Goal: Task Accomplishment & Management: Use online tool/utility

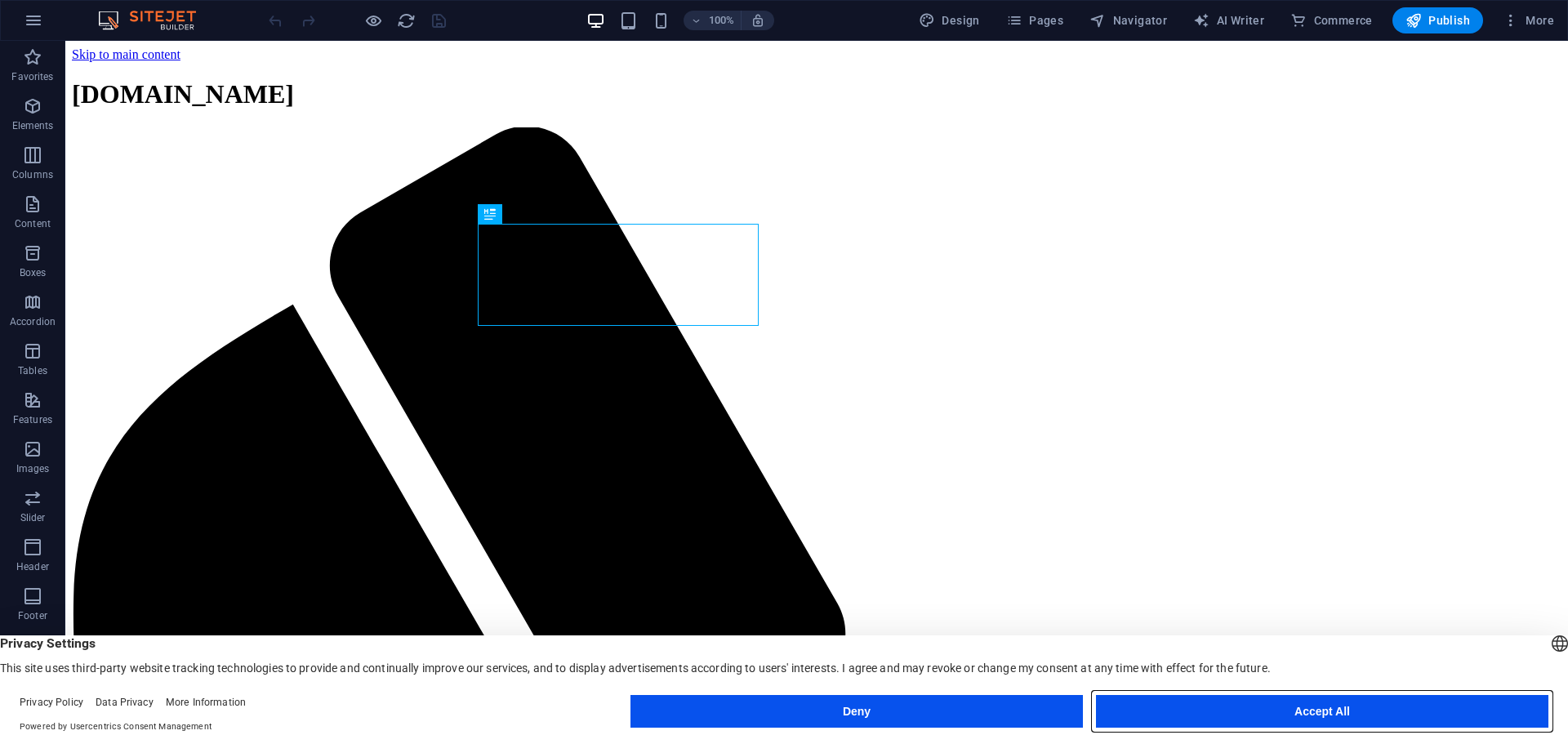
click at [1223, 719] on button "Accept All" at bounding box center [1322, 711] width 453 height 33
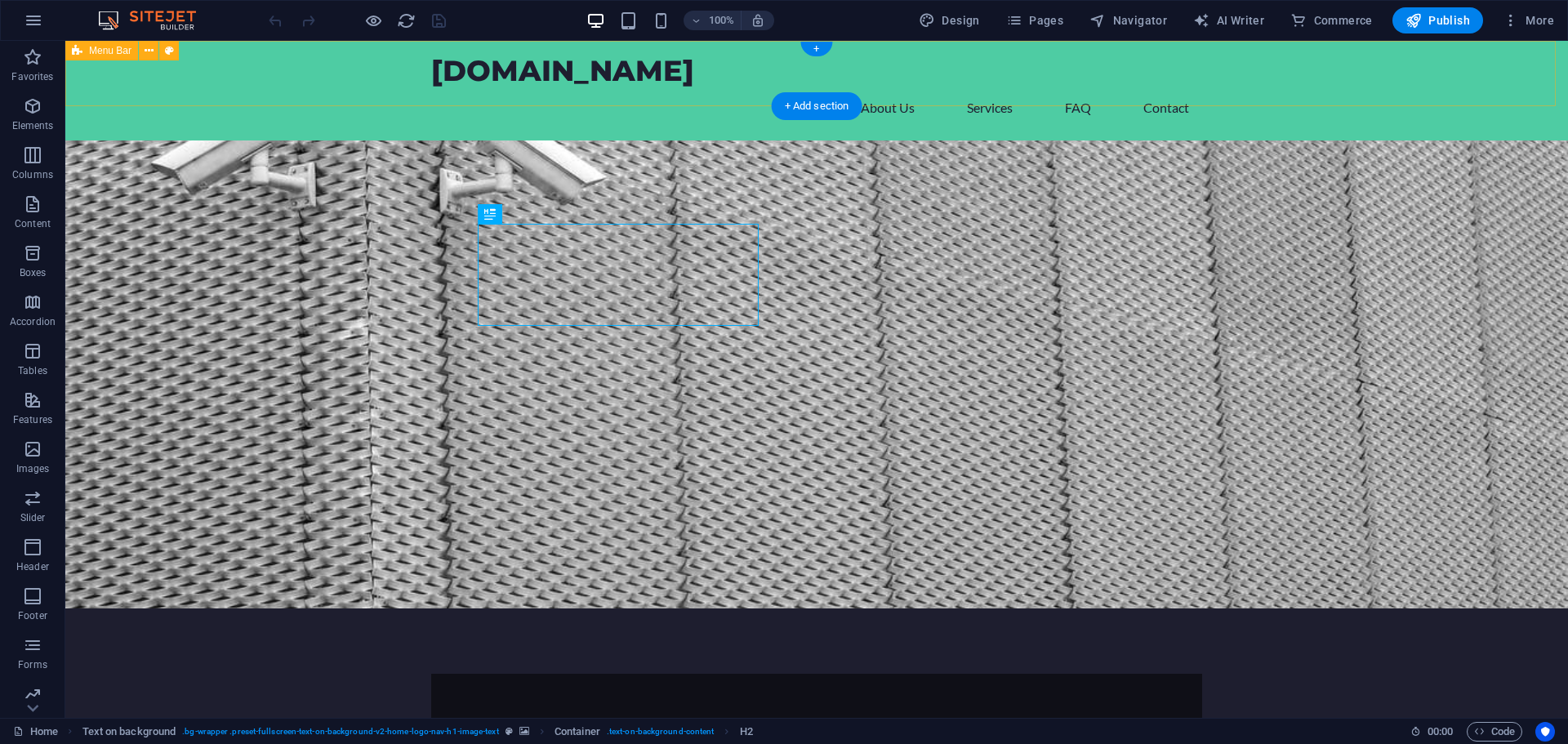
click at [221, 74] on div "[DOMAIN_NAME] Home About Us Services FAQ Contact" at bounding box center [817, 91] width 1503 height 100
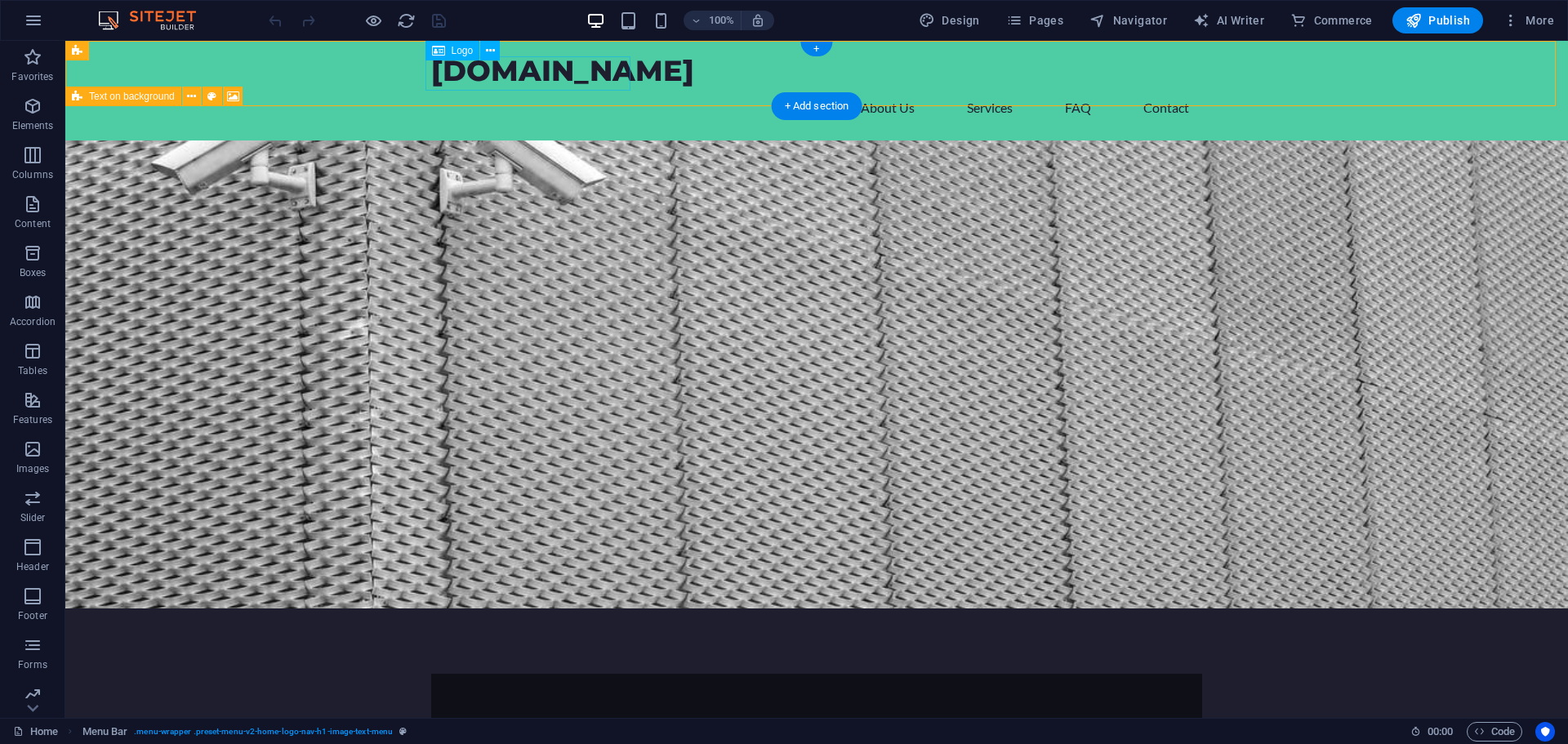
click at [536, 79] on div "[DOMAIN_NAME]" at bounding box center [817, 71] width 771 height 34
click at [452, 51] on span "Logo" at bounding box center [463, 50] width 22 height 9
click at [491, 53] on icon at bounding box center [490, 51] width 9 height 17
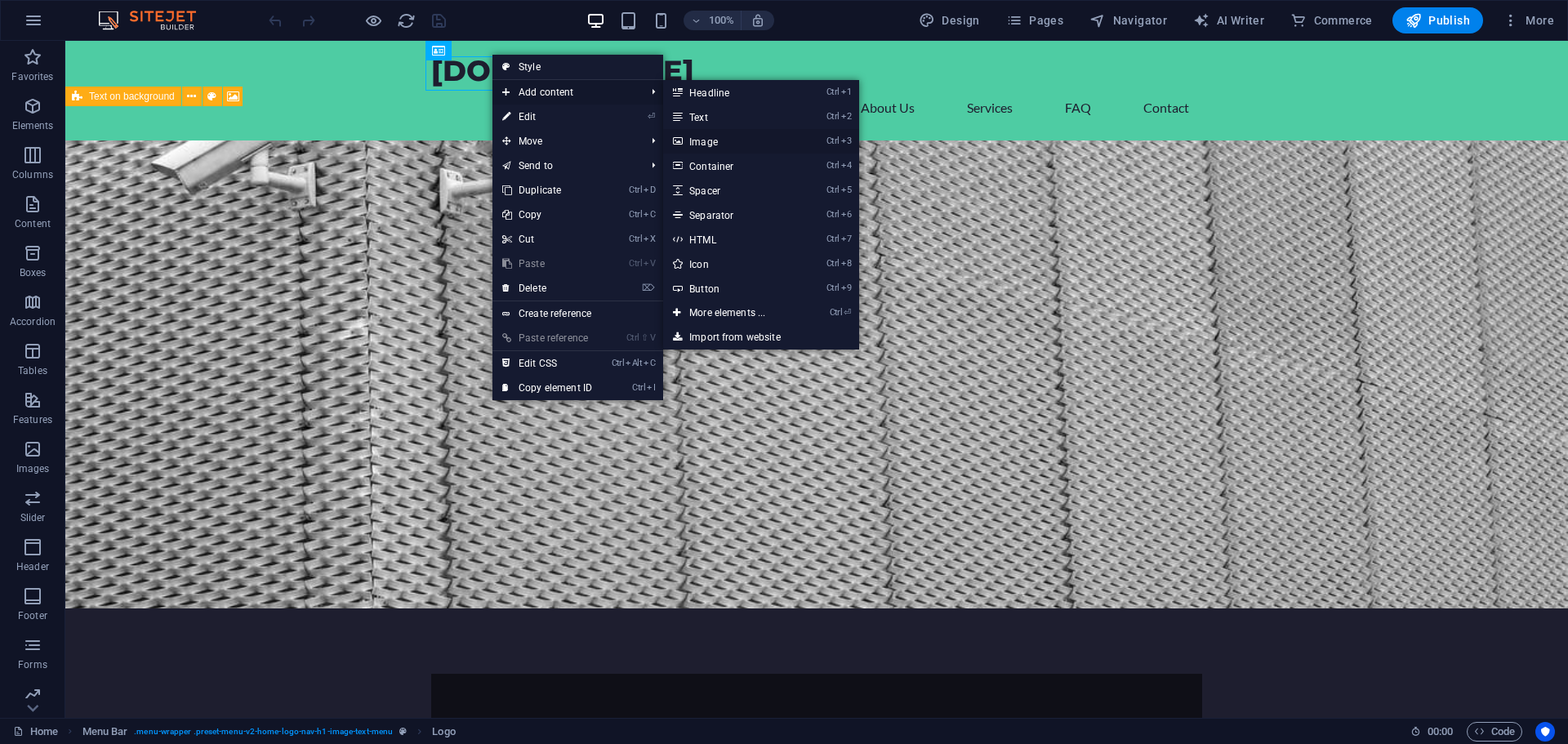
click at [736, 136] on link "Ctrl 3 Image" at bounding box center [730, 141] width 135 height 25
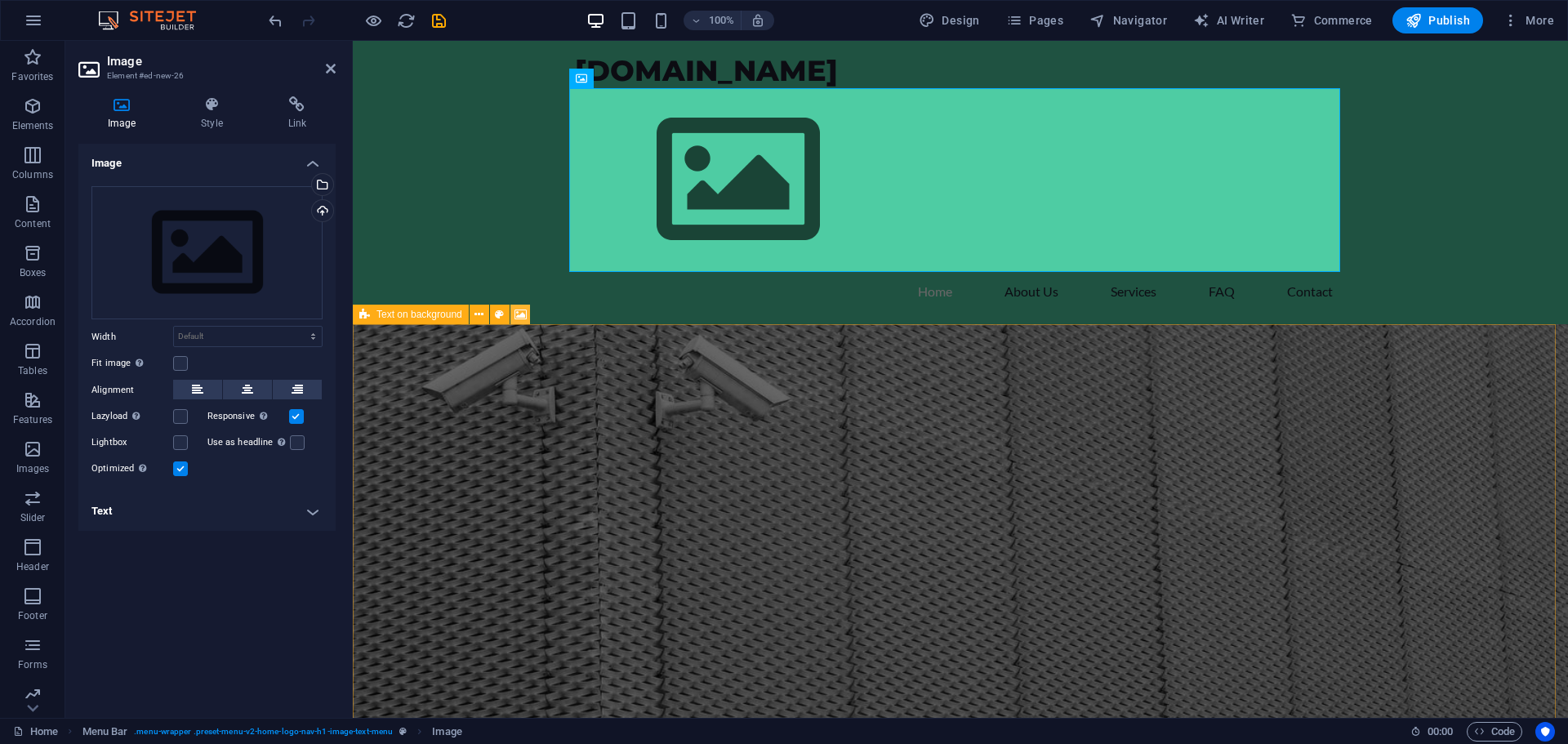
click at [515, 314] on icon at bounding box center [520, 315] width 12 height 17
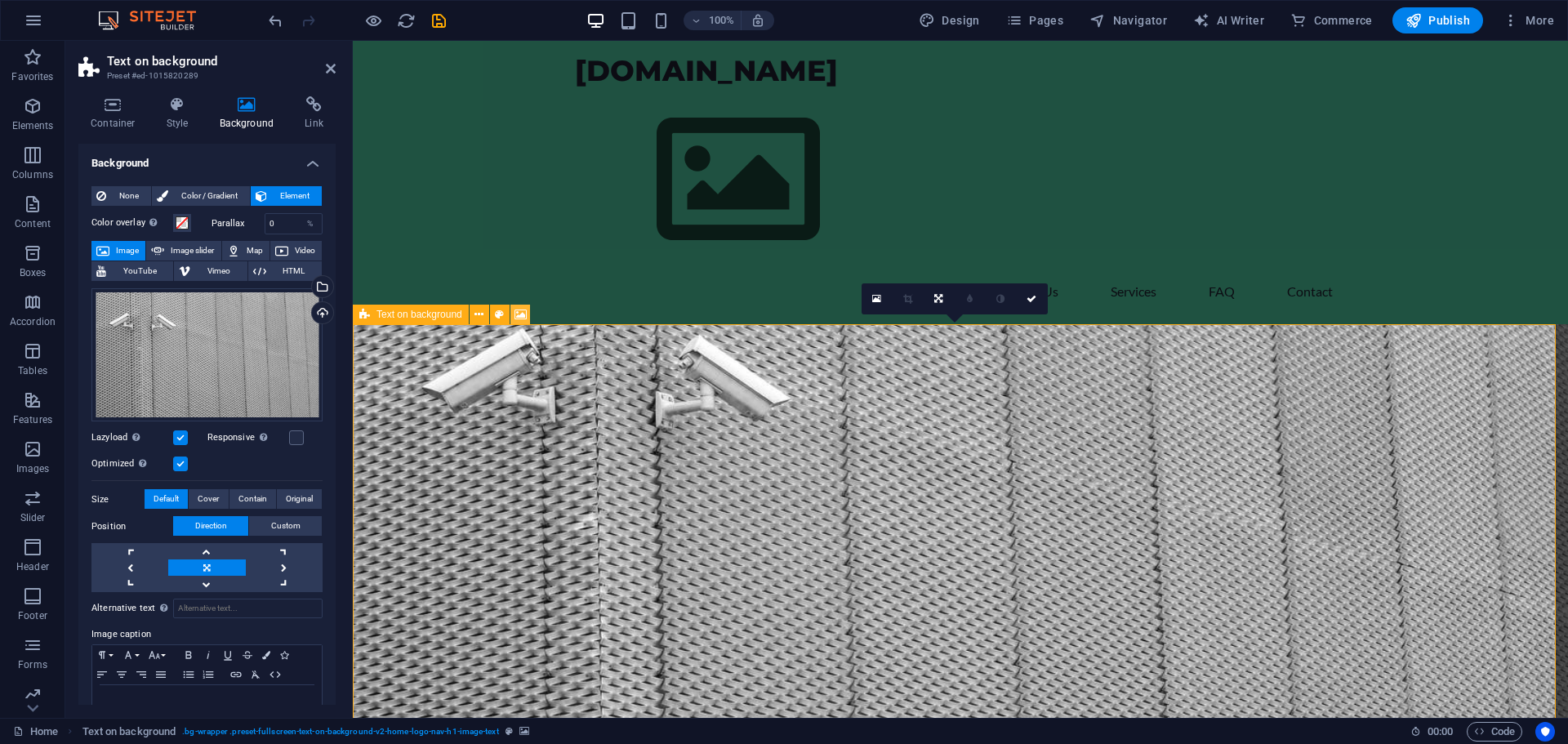
click at [515, 314] on icon at bounding box center [520, 315] width 12 height 17
click at [270, 359] on div "Drag files here, click to choose files or select files from Files or our free s…" at bounding box center [207, 355] width 231 height 134
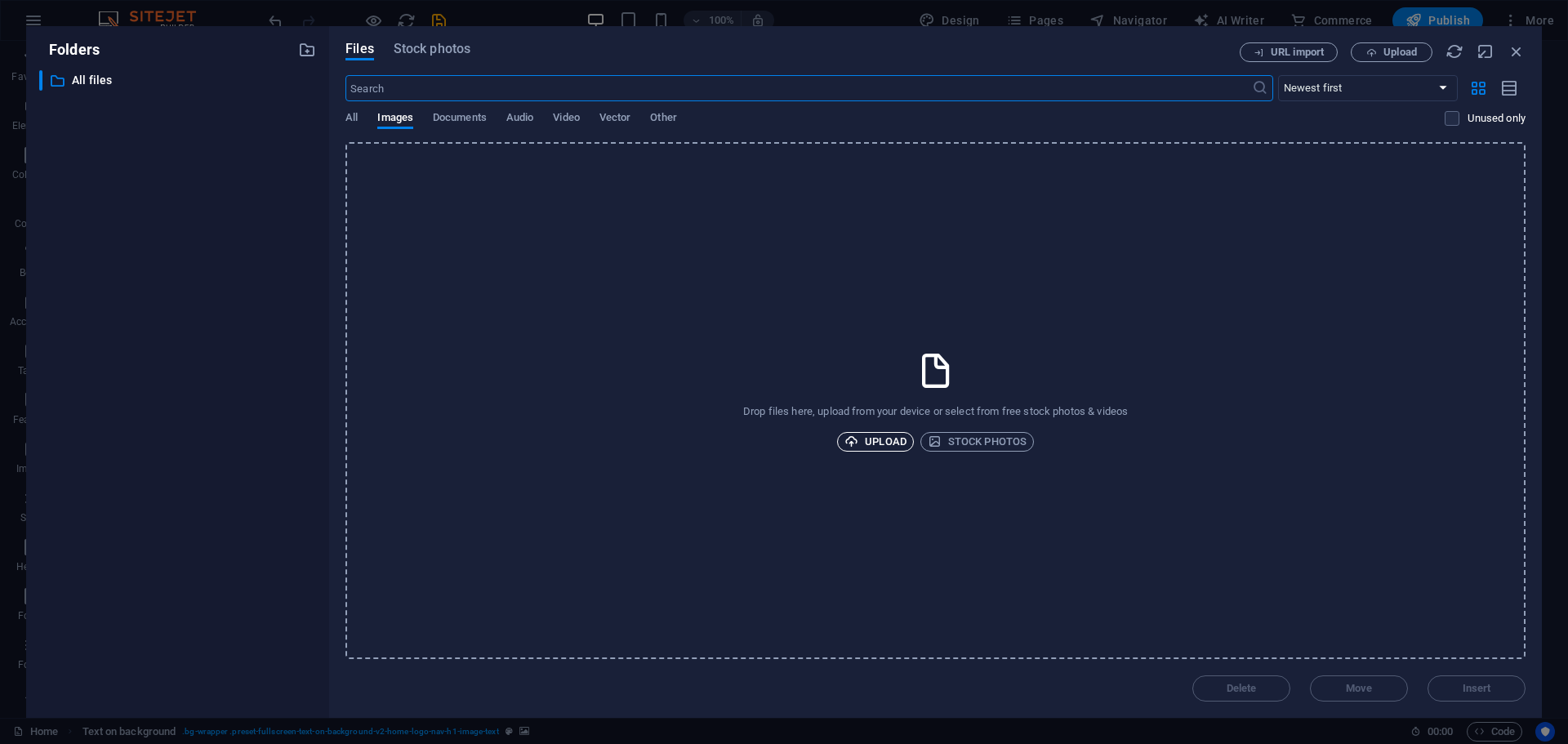
click at [872, 442] on span "Upload" at bounding box center [875, 441] width 62 height 20
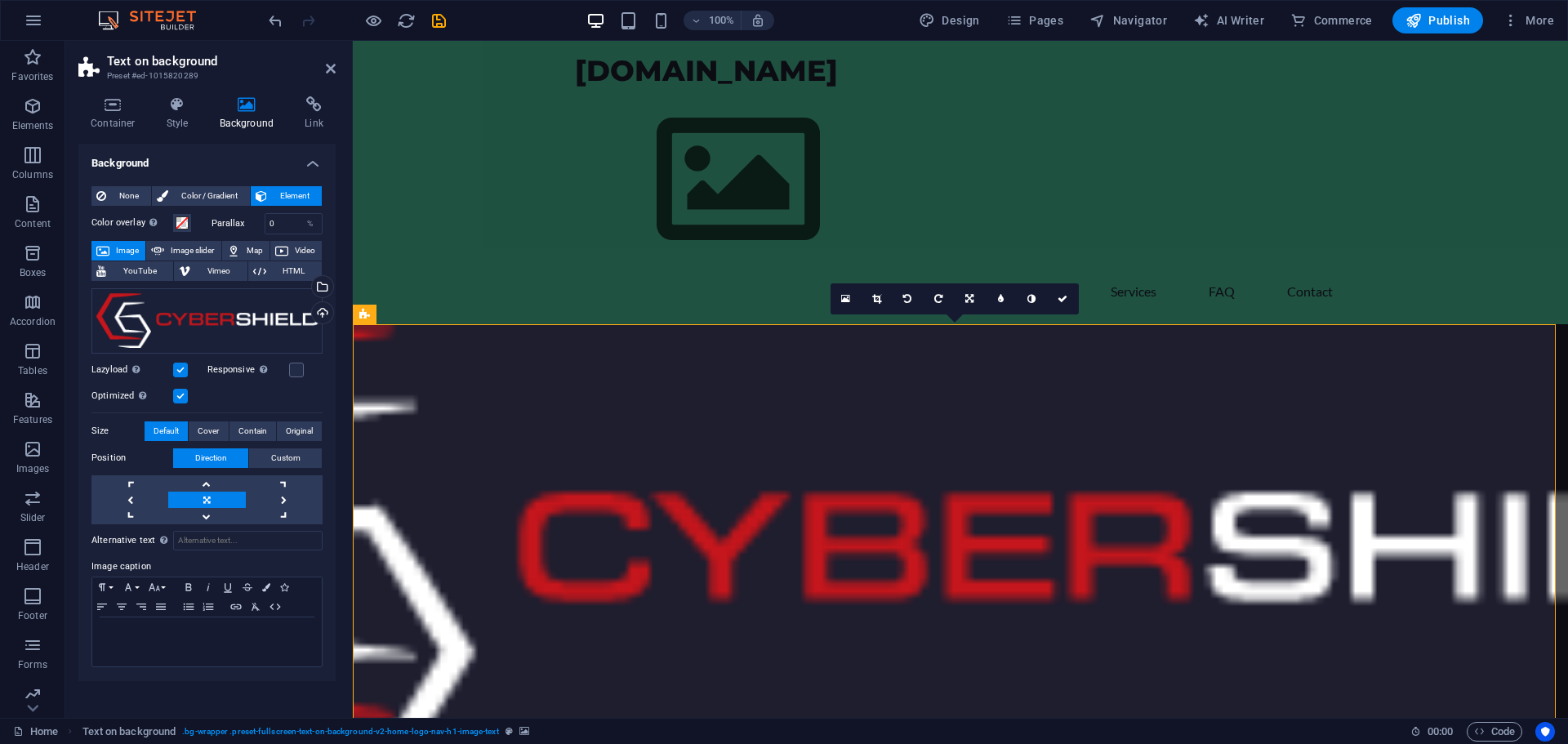
click at [123, 251] on span "Image" at bounding box center [127, 251] width 26 height 20
click at [319, 287] on div "Select files from the file manager, stock photos, or upload file(s)" at bounding box center [321, 287] width 25 height 25
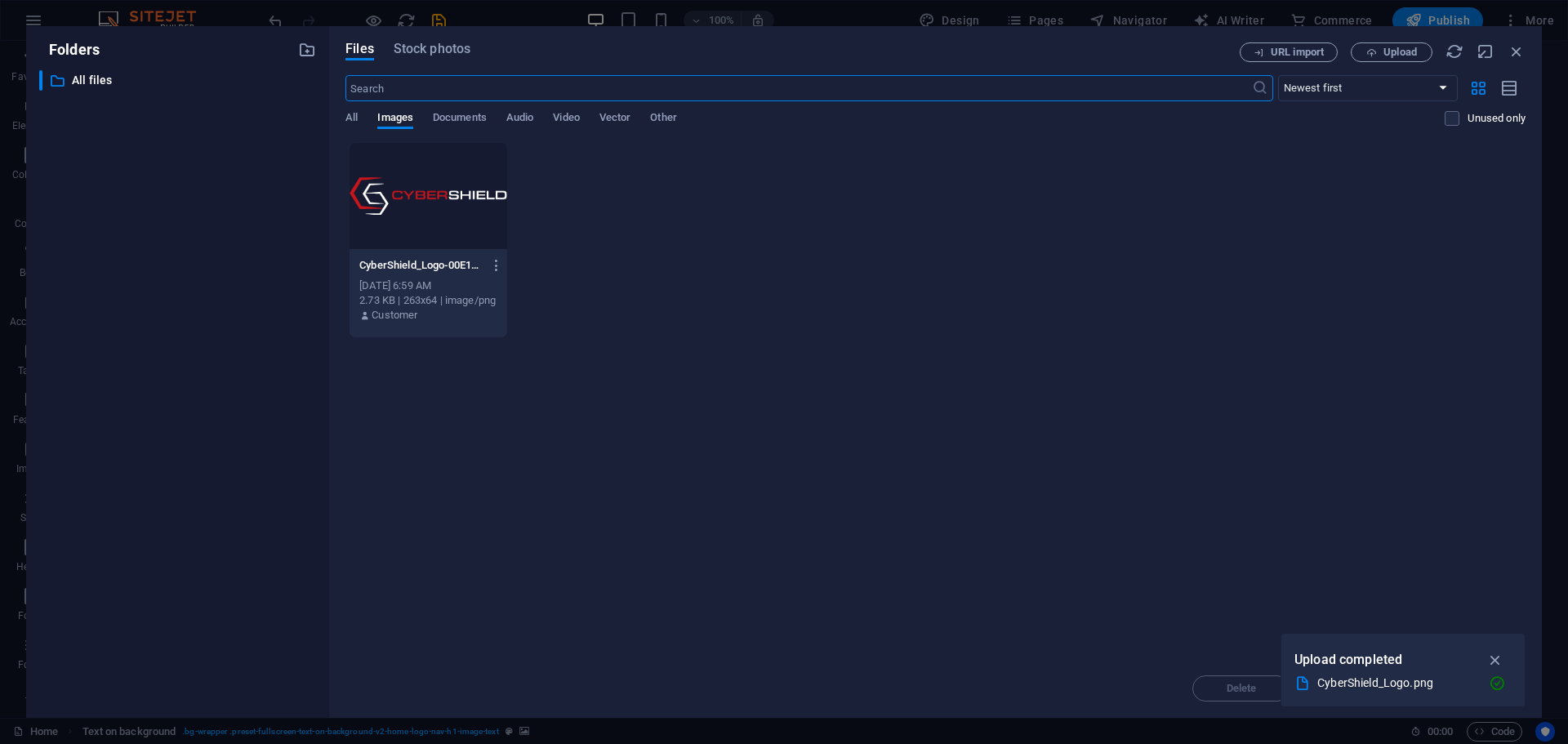
click at [436, 198] on div at bounding box center [428, 196] width 158 height 106
click at [1496, 660] on icon "button" at bounding box center [1496, 659] width 19 height 18
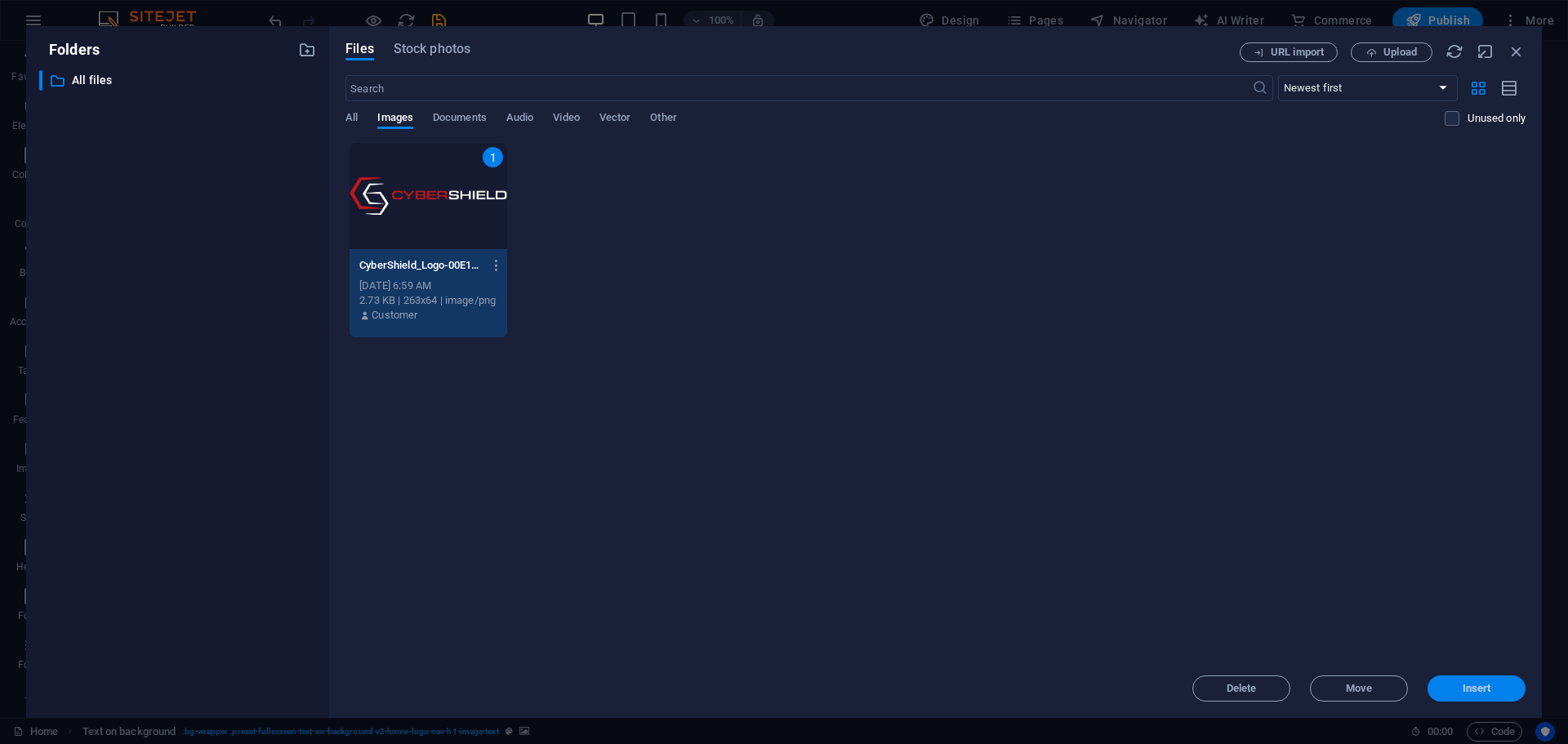
click at [1471, 691] on span "Insert" at bounding box center [1477, 687] width 28 height 9
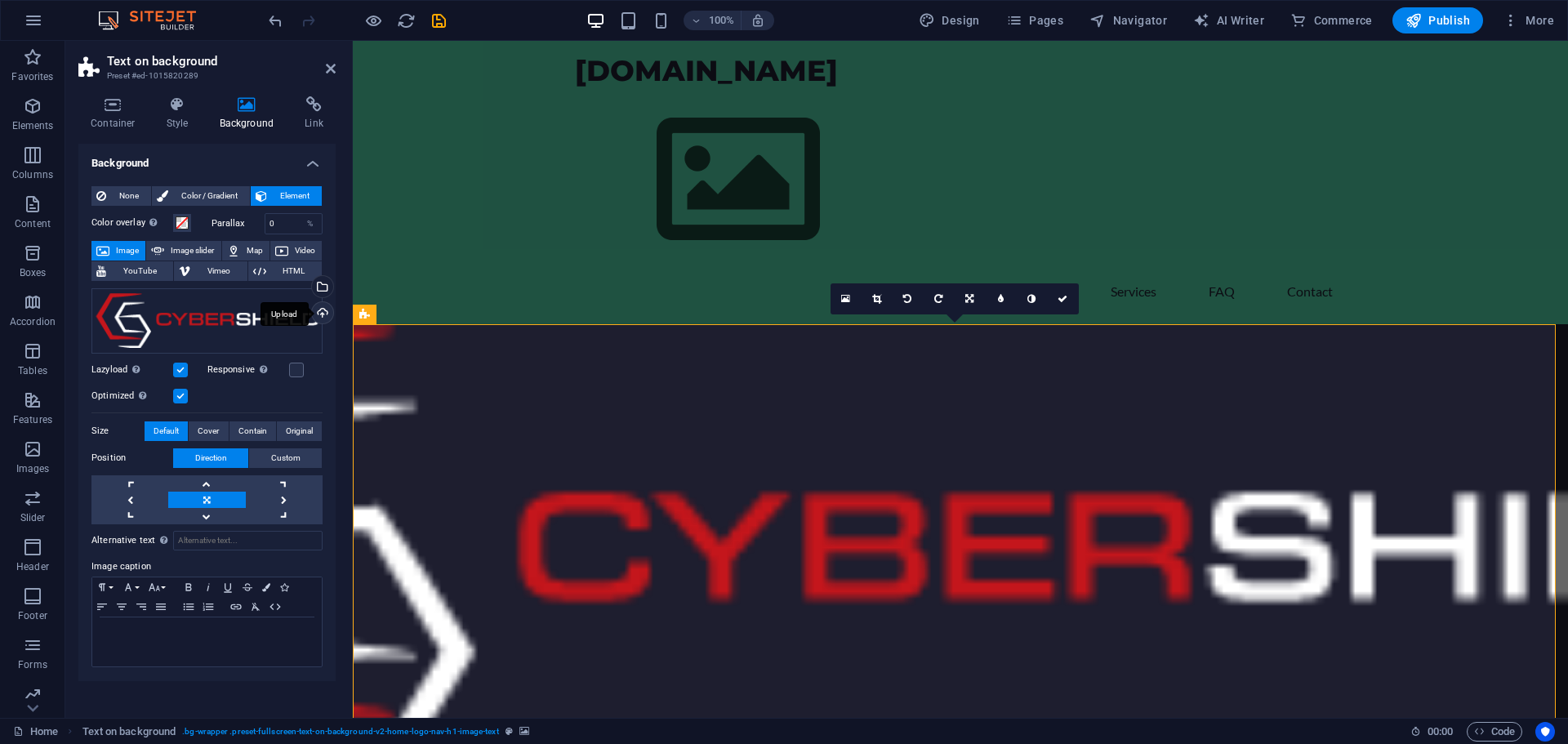
click at [318, 309] on div "Upload" at bounding box center [321, 314] width 25 height 25
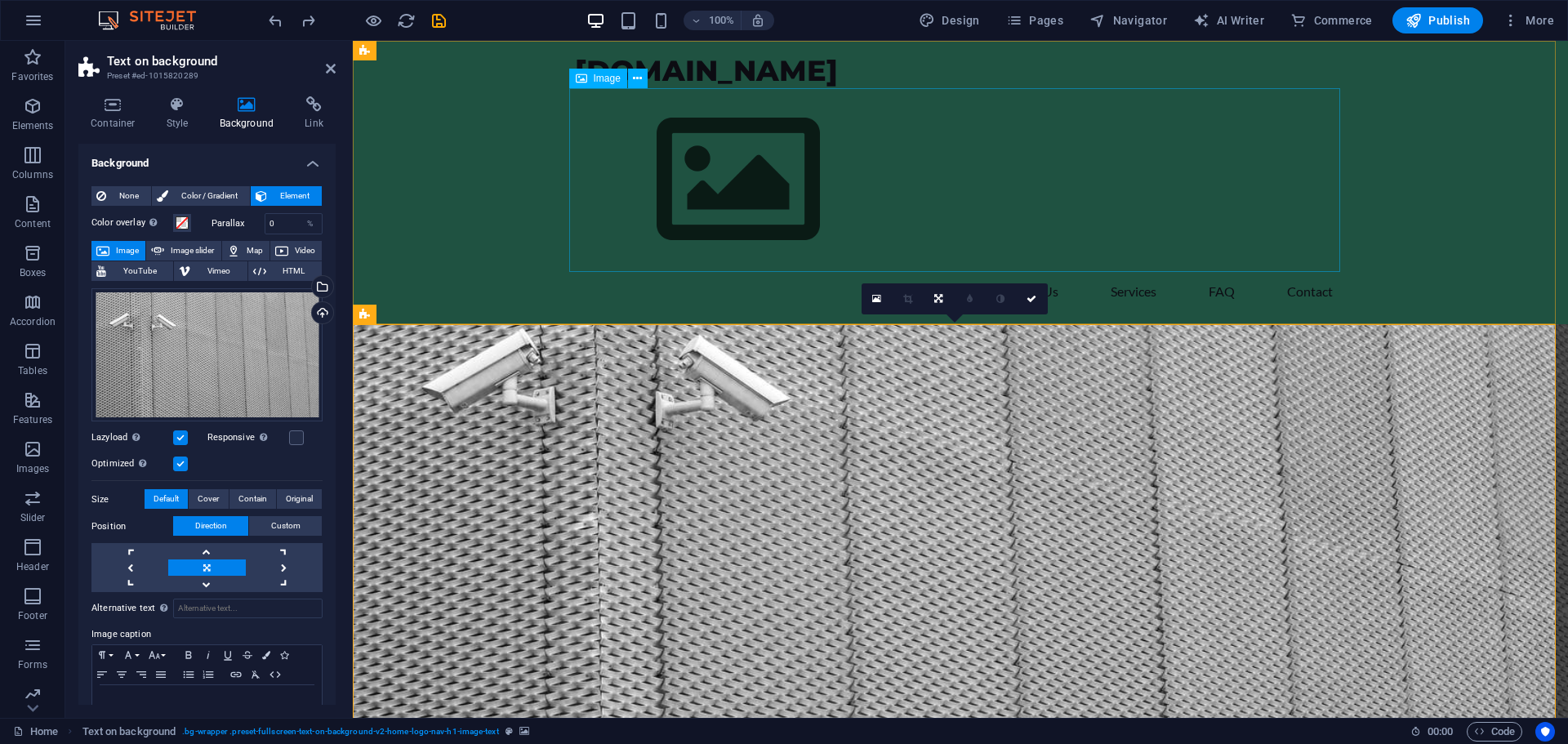
click at [756, 191] on figure at bounding box center [961, 180] width 771 height 184
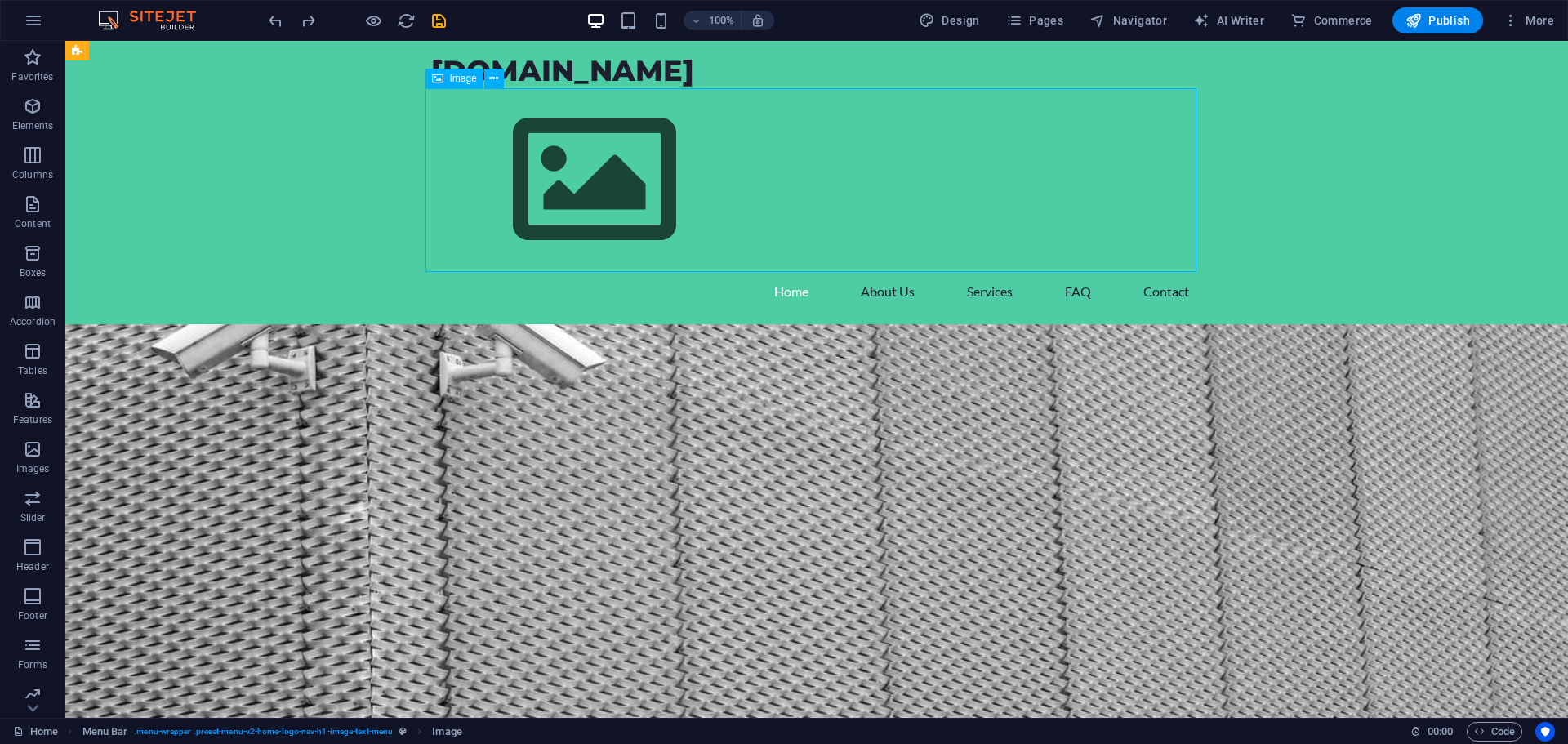
click at [613, 184] on figure at bounding box center [817, 180] width 771 height 184
click at [456, 76] on span "Image" at bounding box center [463, 78] width 27 height 9
click at [495, 78] on icon at bounding box center [494, 79] width 9 height 17
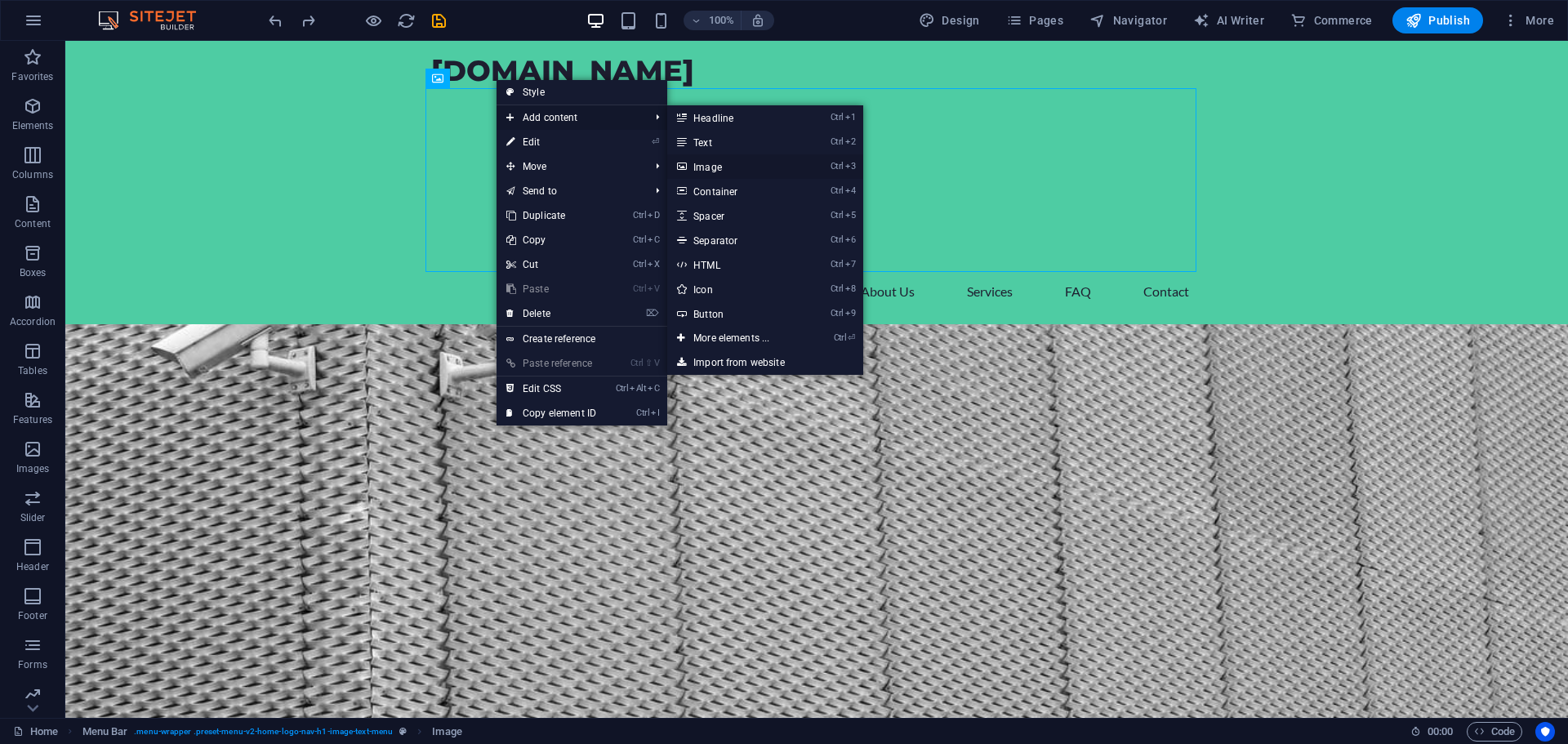
click at [733, 166] on link "Ctrl 3 Image" at bounding box center [734, 166] width 135 height 25
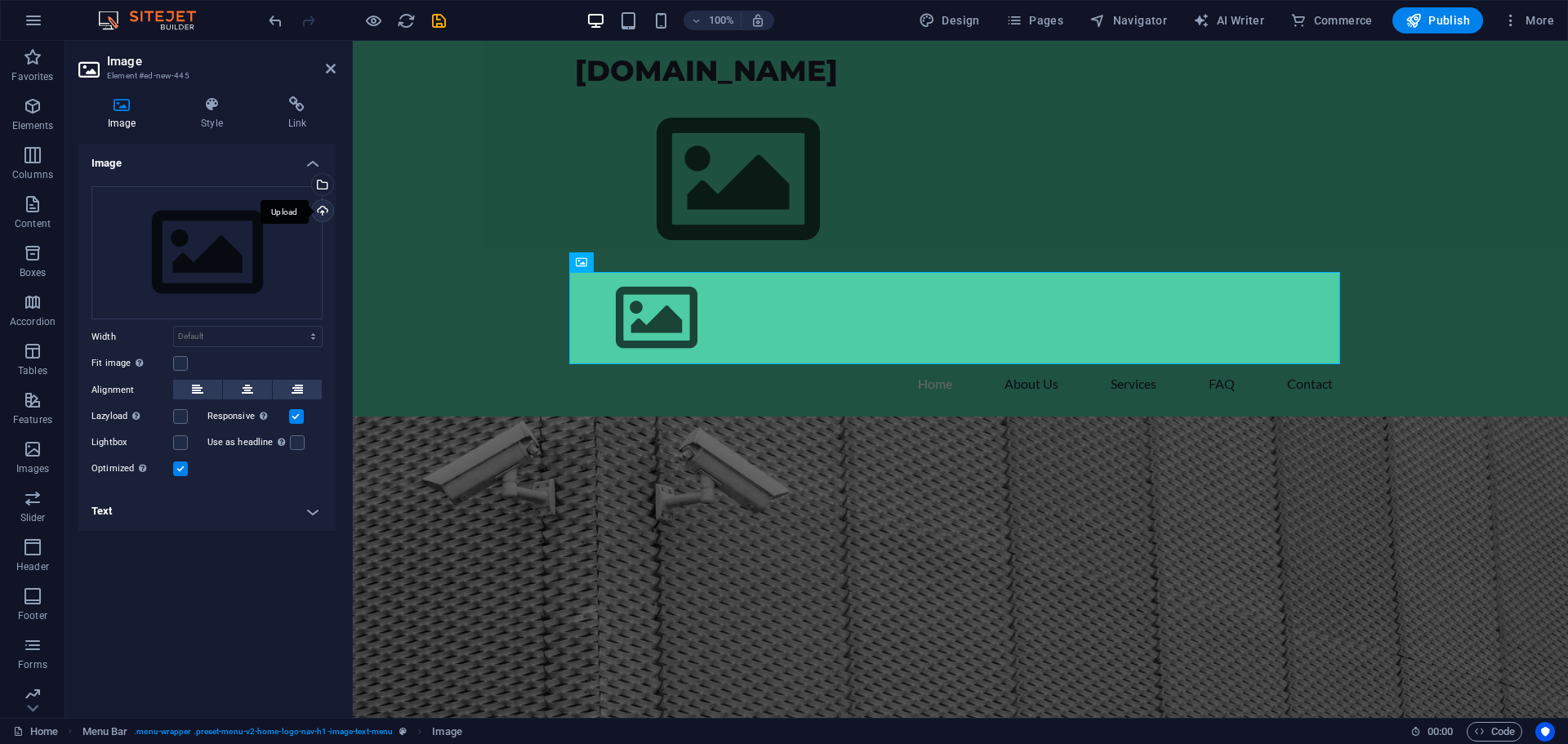
click at [324, 214] on div "Upload" at bounding box center [321, 212] width 25 height 25
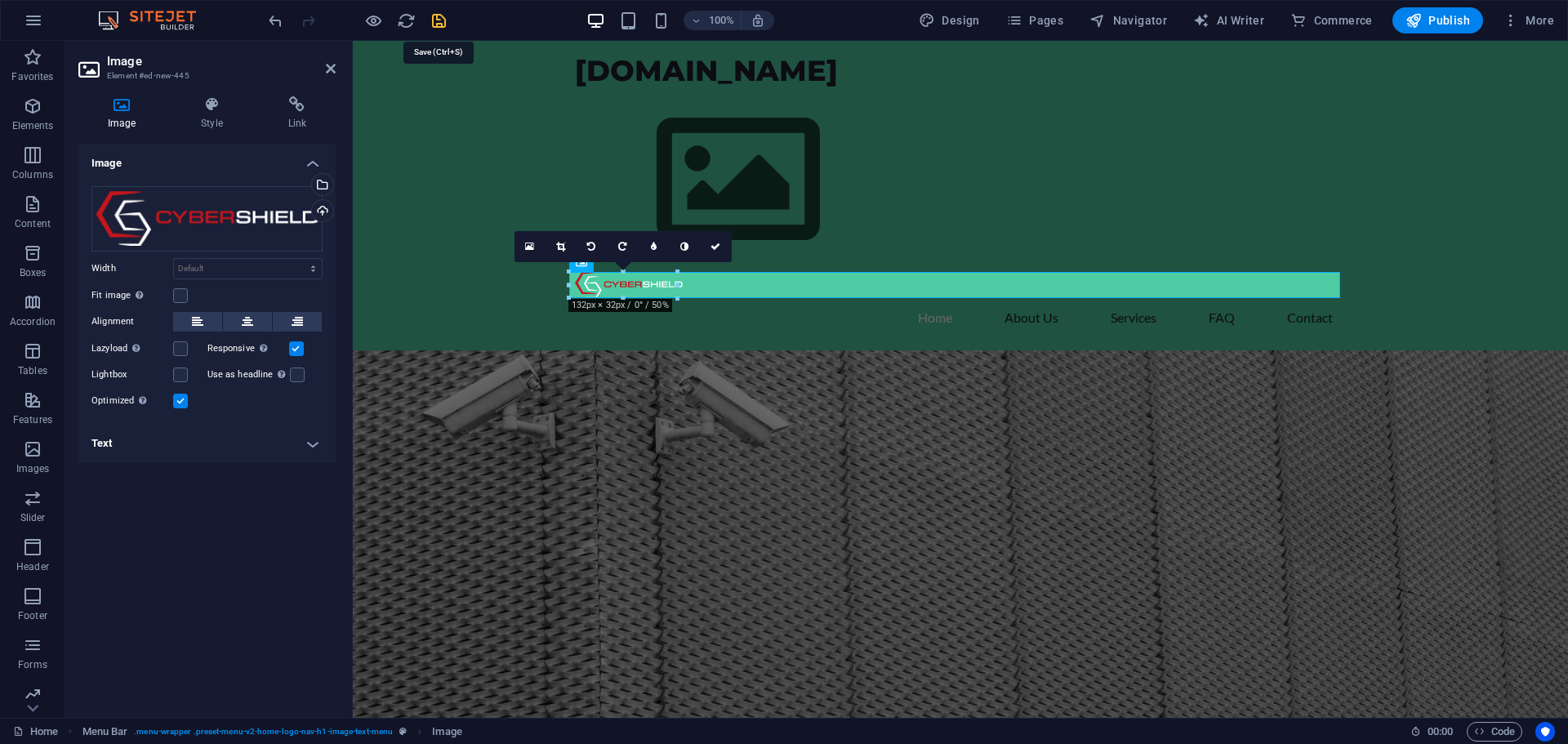
click at [440, 22] on icon "save" at bounding box center [439, 21] width 19 height 19
checkbox input "false"
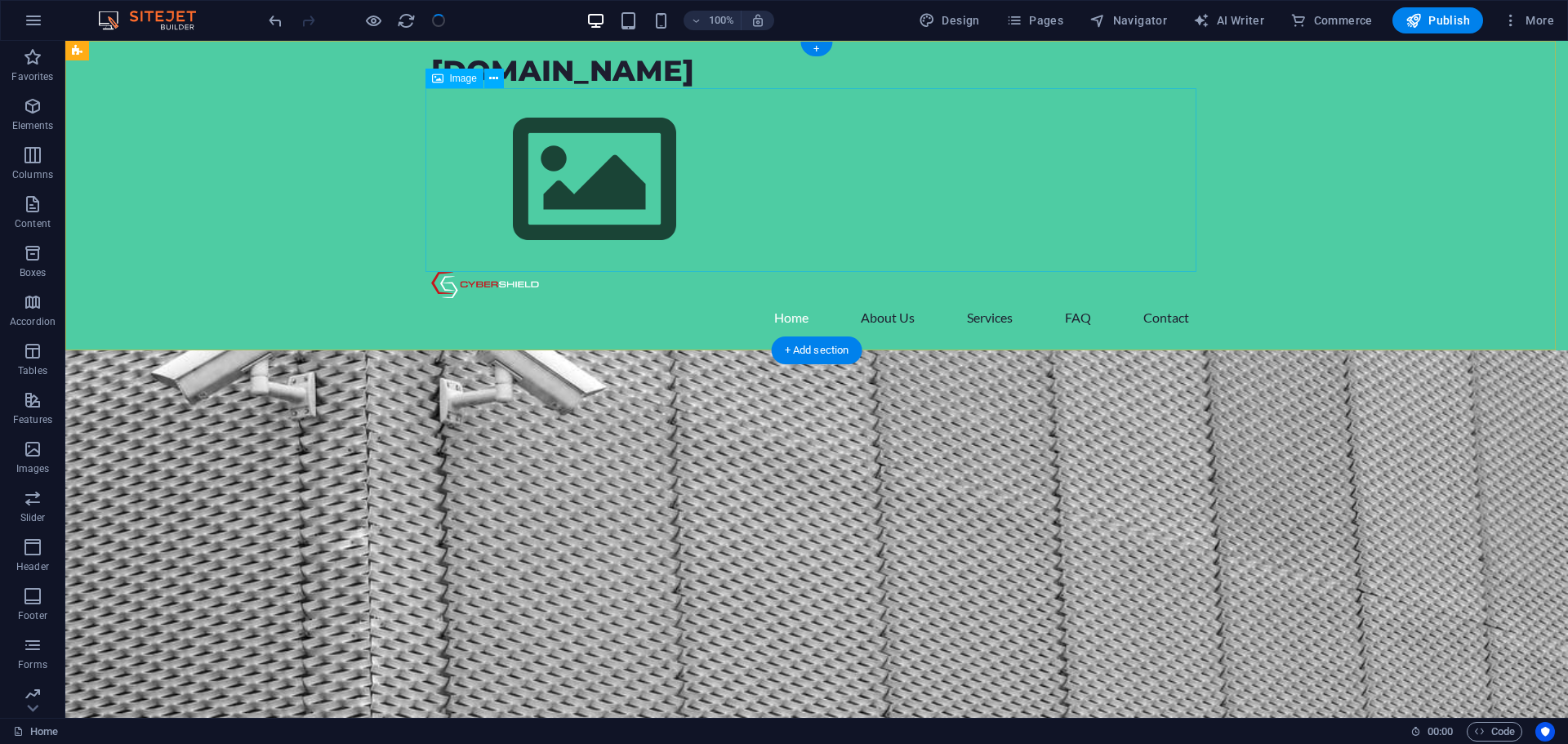
click at [607, 197] on figure at bounding box center [817, 180] width 771 height 184
click at [537, 159] on figure at bounding box center [817, 180] width 771 height 184
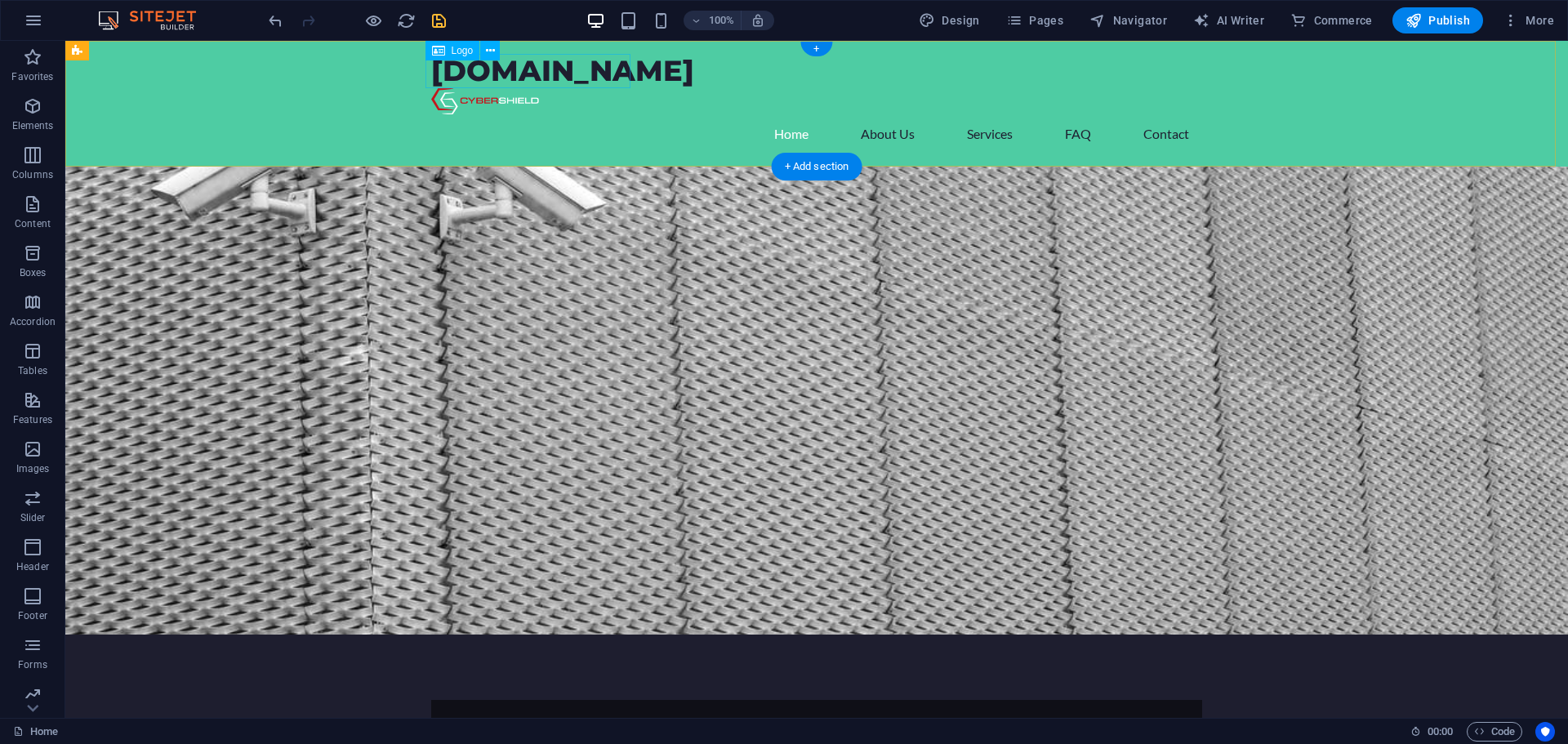
click at [544, 73] on div "[DOMAIN_NAME]" at bounding box center [817, 71] width 771 height 34
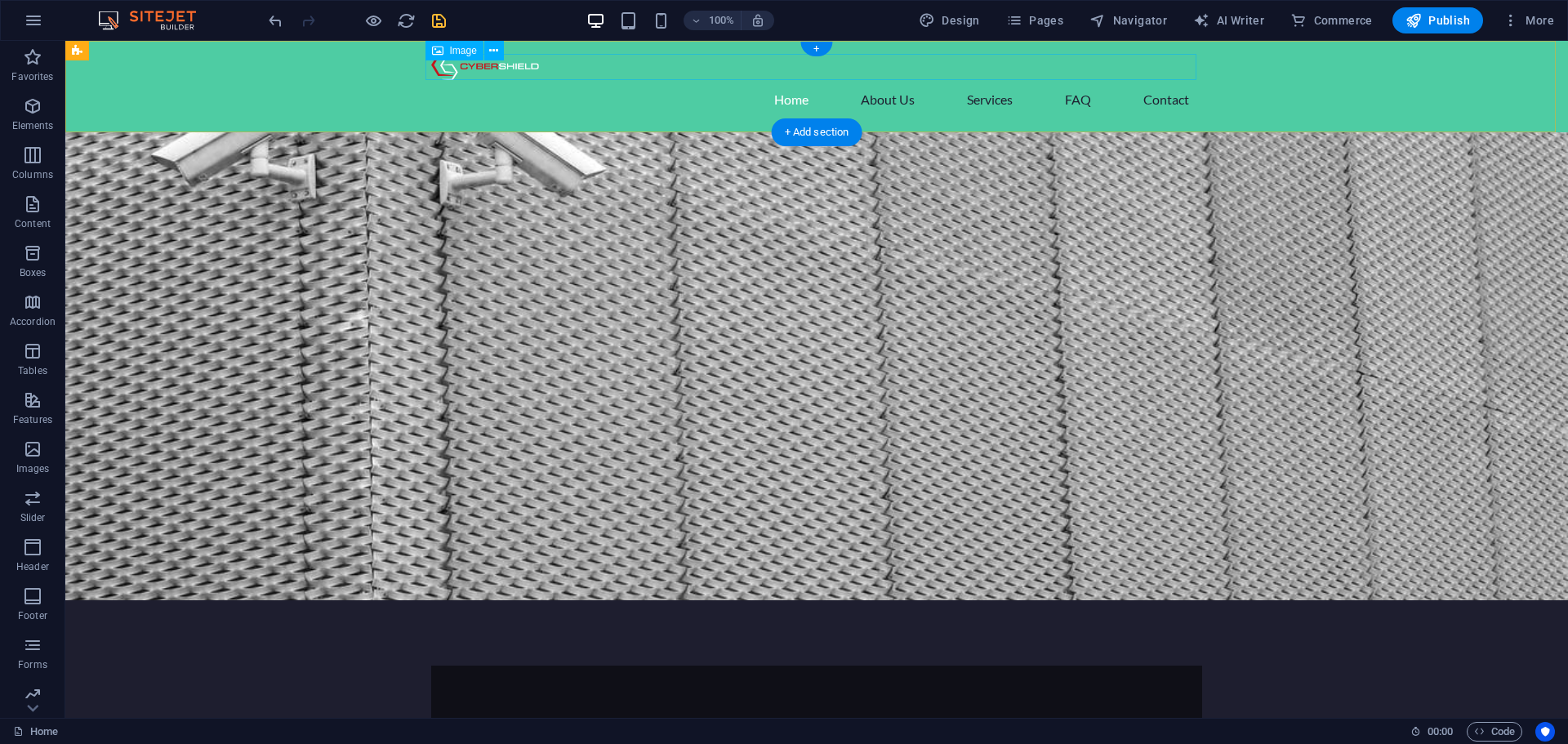
click at [511, 70] on figure at bounding box center [817, 67] width 771 height 26
click at [490, 52] on icon at bounding box center [494, 51] width 9 height 17
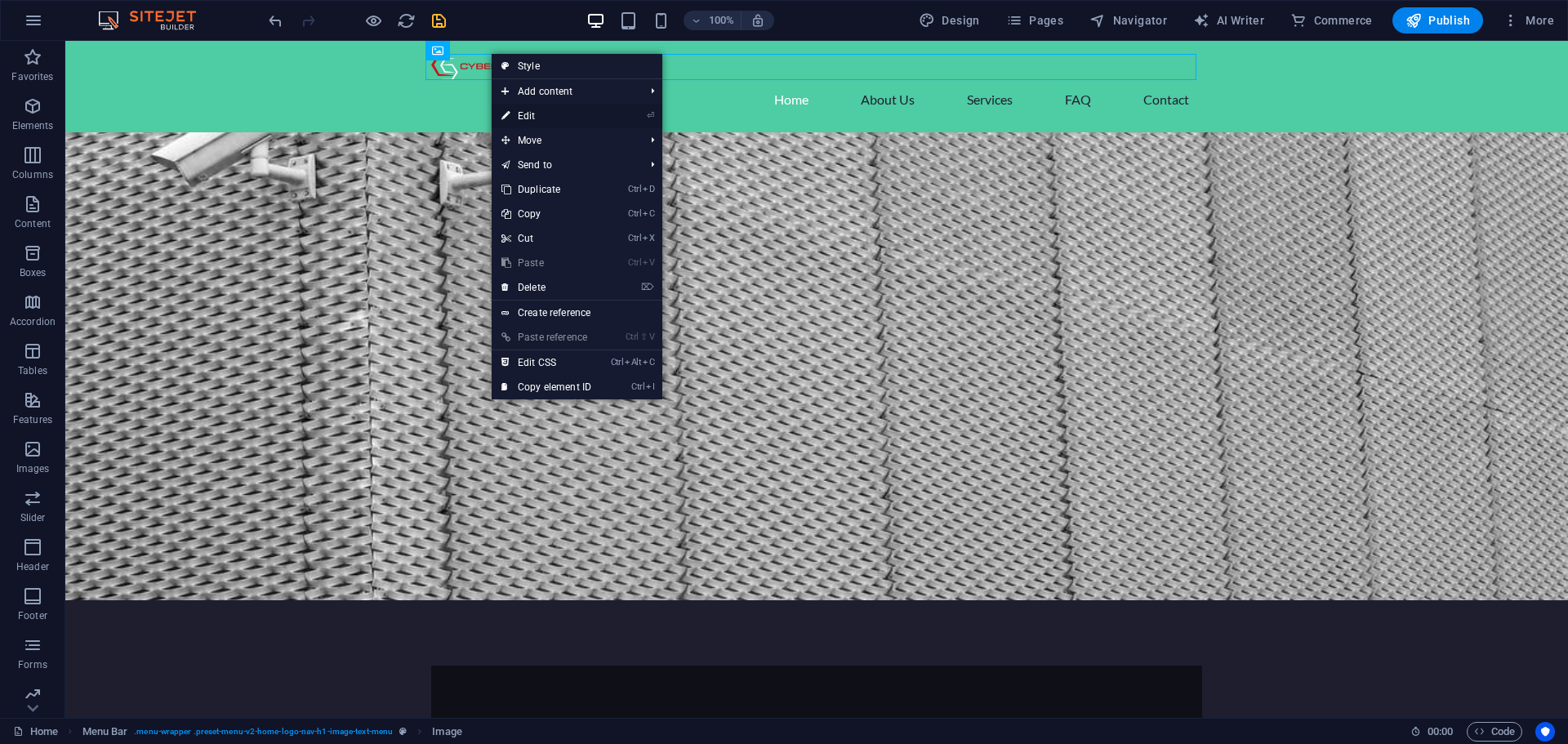
click at [528, 113] on link "⏎ Edit" at bounding box center [546, 116] width 109 height 25
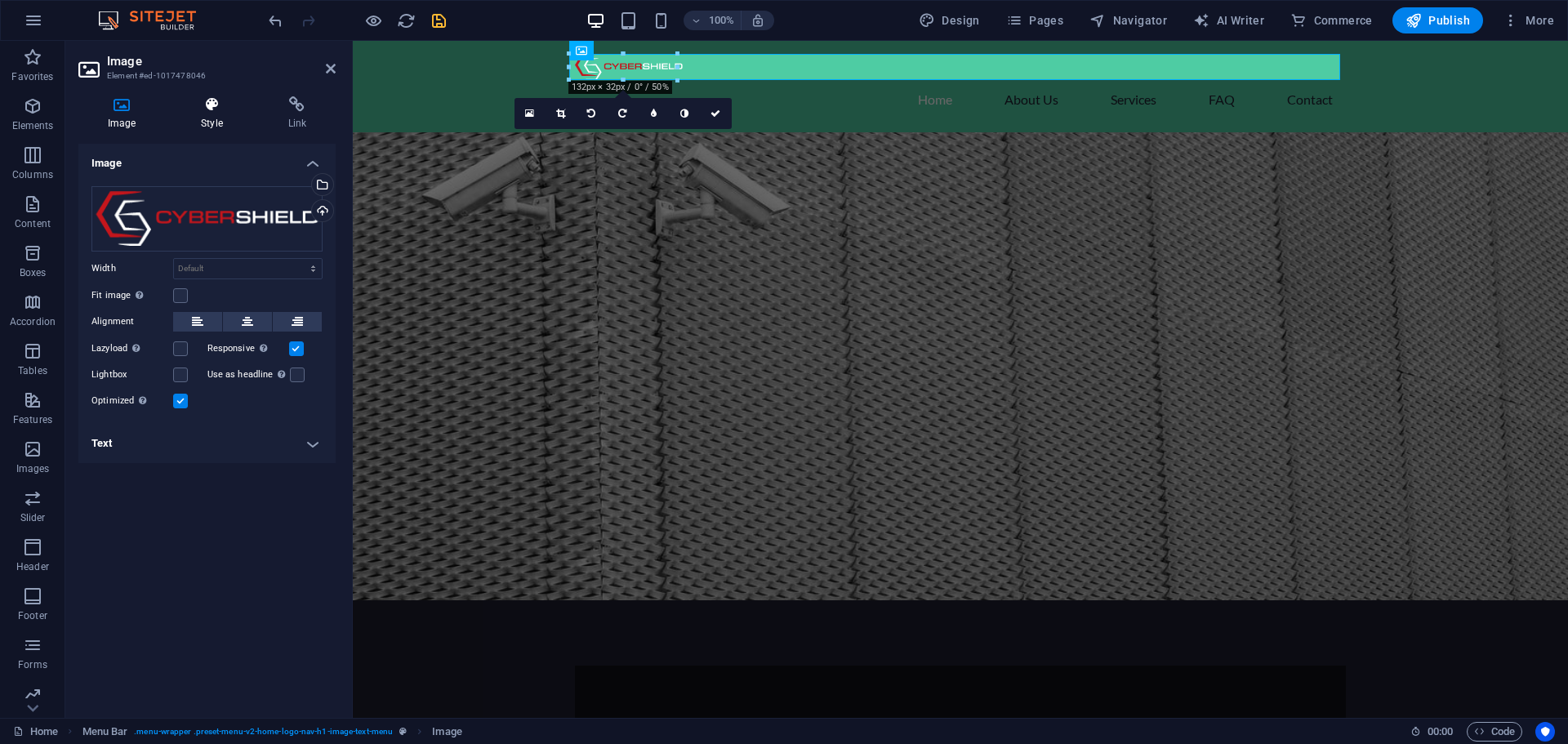
click at [206, 117] on h4 "Style" at bounding box center [215, 113] width 87 height 34
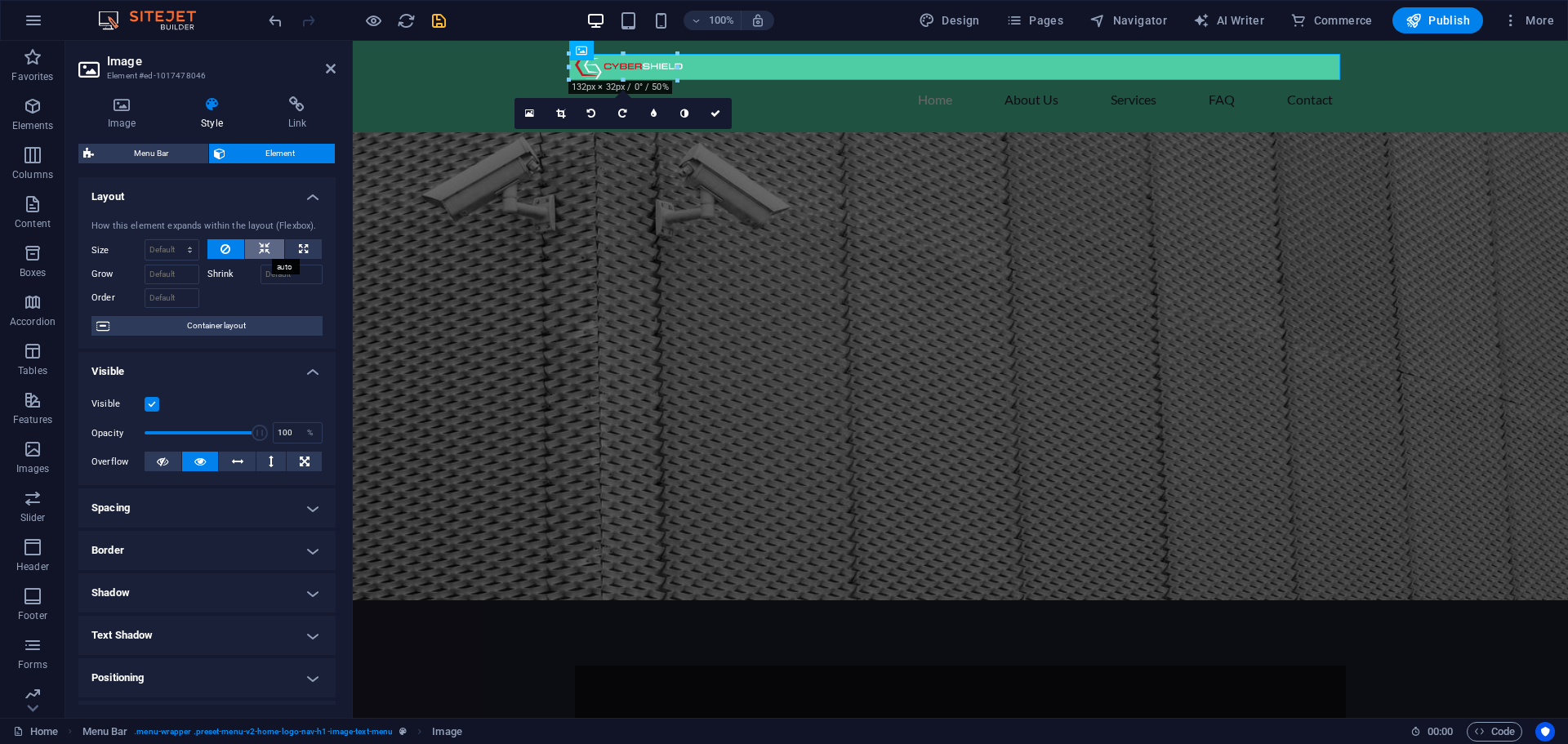
click at [259, 249] on icon at bounding box center [264, 249] width 11 height 20
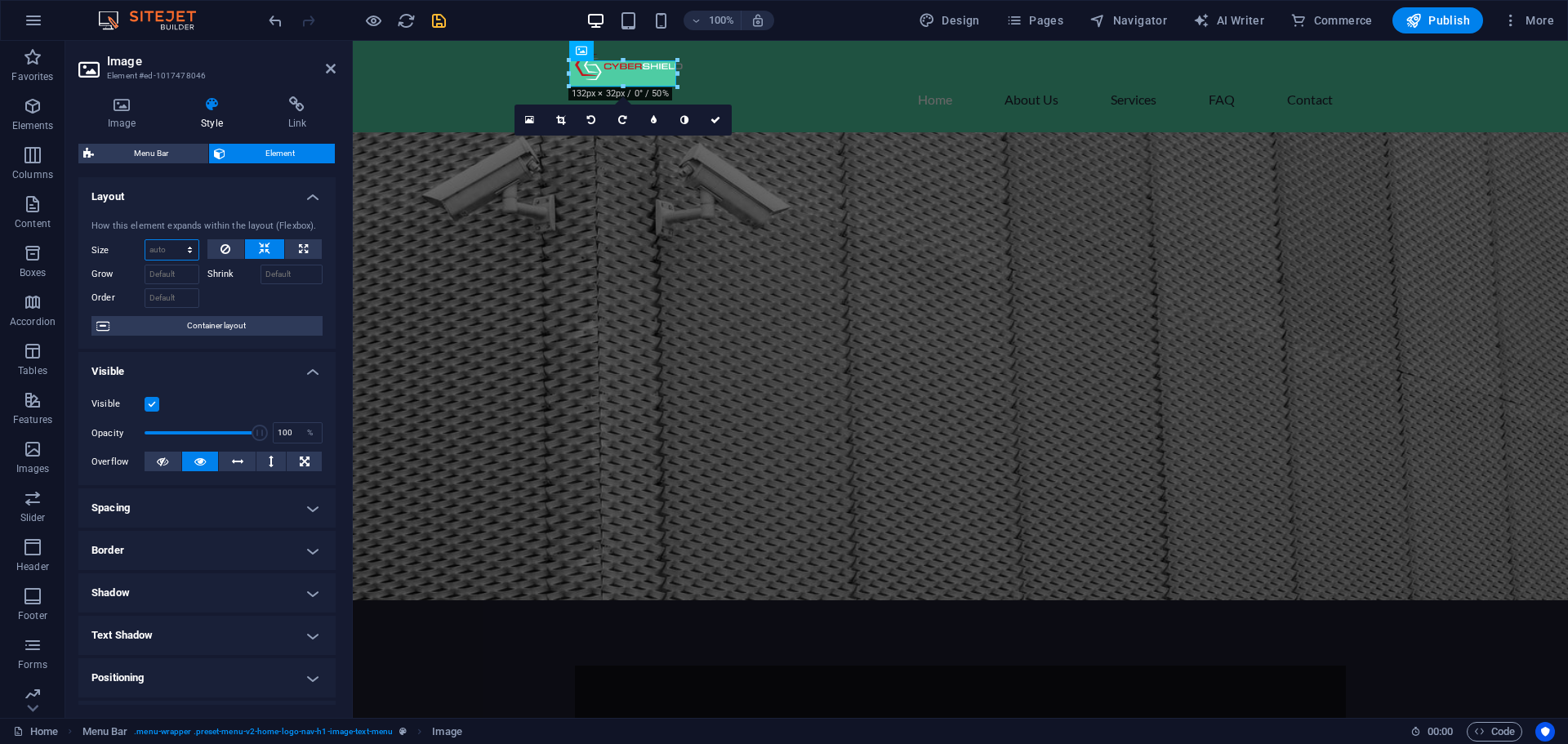
click at [189, 247] on select "Default auto px % 1/1 1/2 1/3 1/4 1/5 1/6 1/7 1/8 1/9 1/10" at bounding box center [172, 250] width 53 height 20
select select "px"
click at [173, 240] on select "Default auto px % 1/1 1/2 1/3 1/4 1/5 1/6 1/7 1/8 1/9 1/10" at bounding box center [172, 250] width 53 height 20
drag, startPoint x: 165, startPoint y: 246, endPoint x: 119, endPoint y: 241, distance: 46.3
click at [120, 242] on div "Size 350 Default auto px % 1/1 1/2 1/3 1/4 1/5 1/6 1/7 1/8 1/9 1/10" at bounding box center [146, 250] width 108 height 21
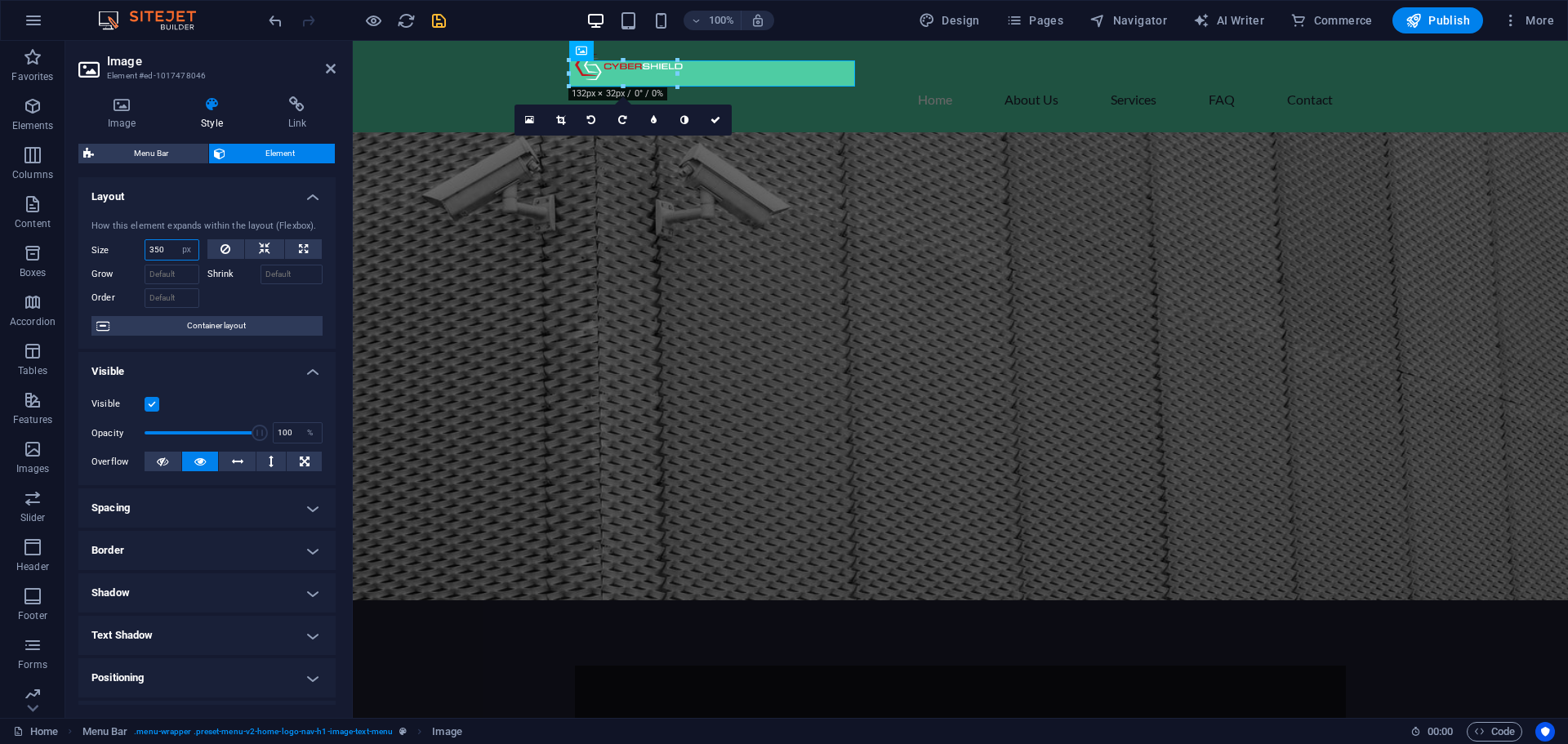
type input "4"
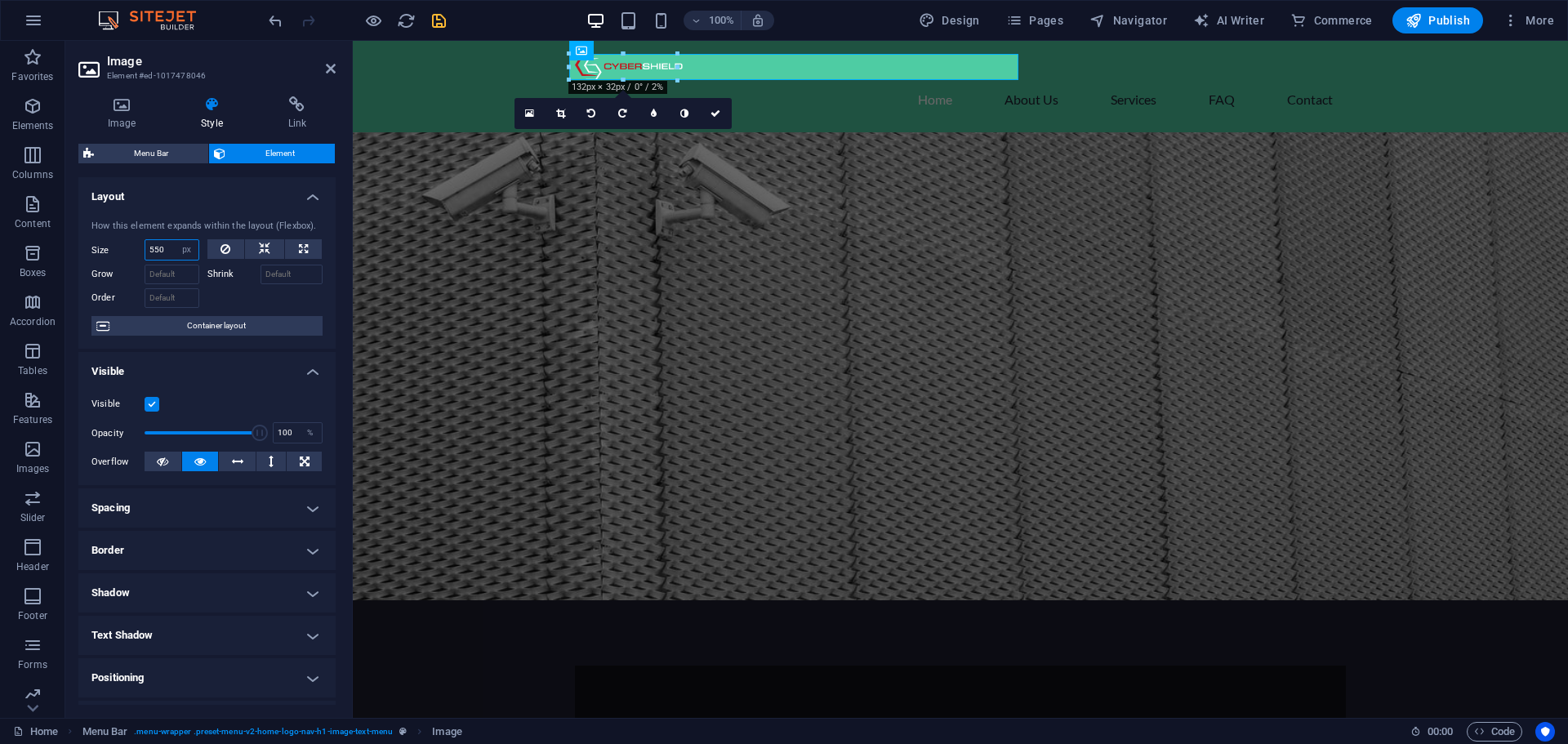
drag, startPoint x: 137, startPoint y: 246, endPoint x: 95, endPoint y: 245, distance: 42.0
click at [95, 245] on div "Size 550 Default auto px % 1/1 1/2 1/3 1/4 1/5 1/6 1/7 1/8 1/9 1/10" at bounding box center [146, 250] width 108 height 21
type input "800"
click at [605, 67] on figure at bounding box center [961, 67] width 771 height 26
click at [577, 49] on icon at bounding box center [581, 51] width 11 height 20
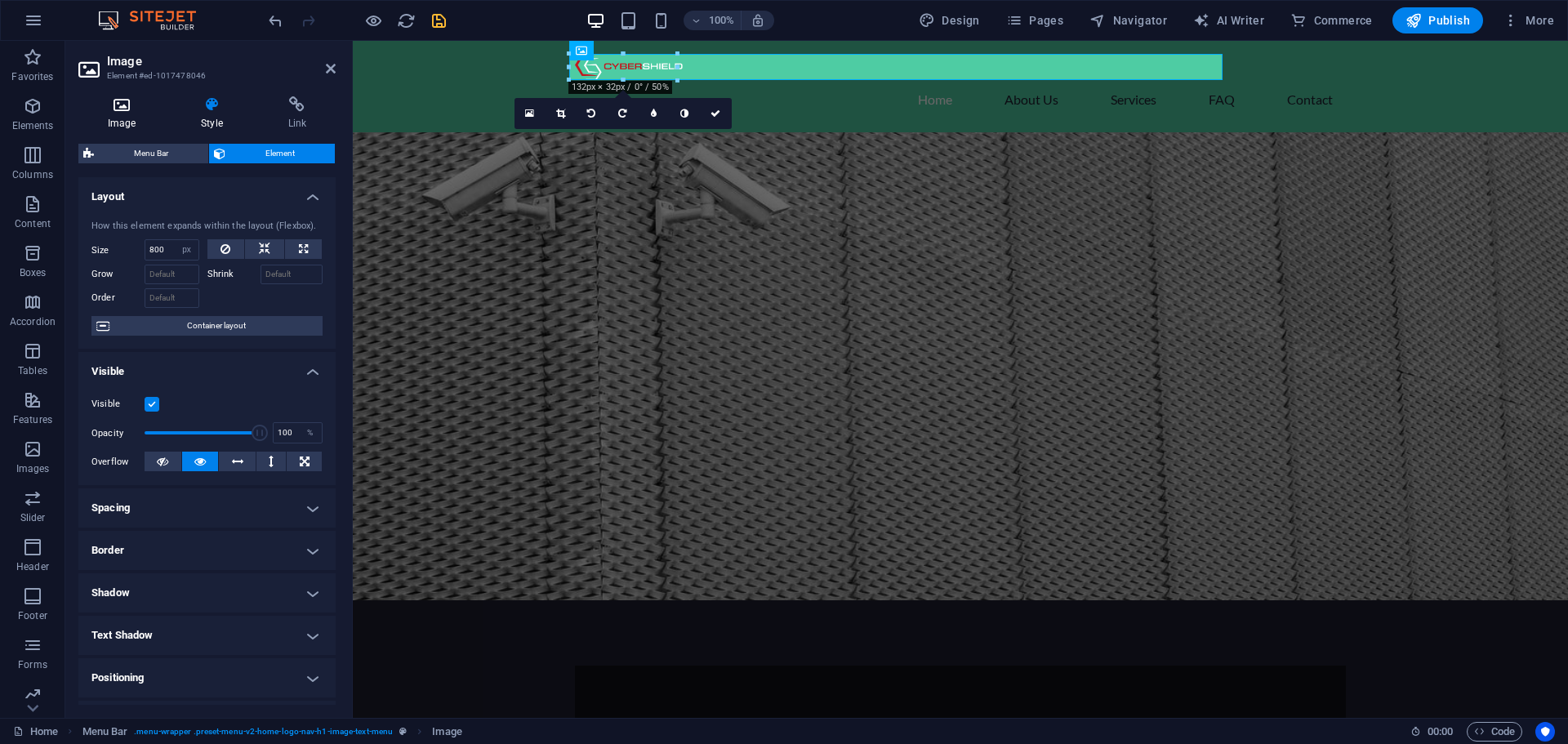
click at [120, 116] on h4 "Image" at bounding box center [125, 113] width 93 height 34
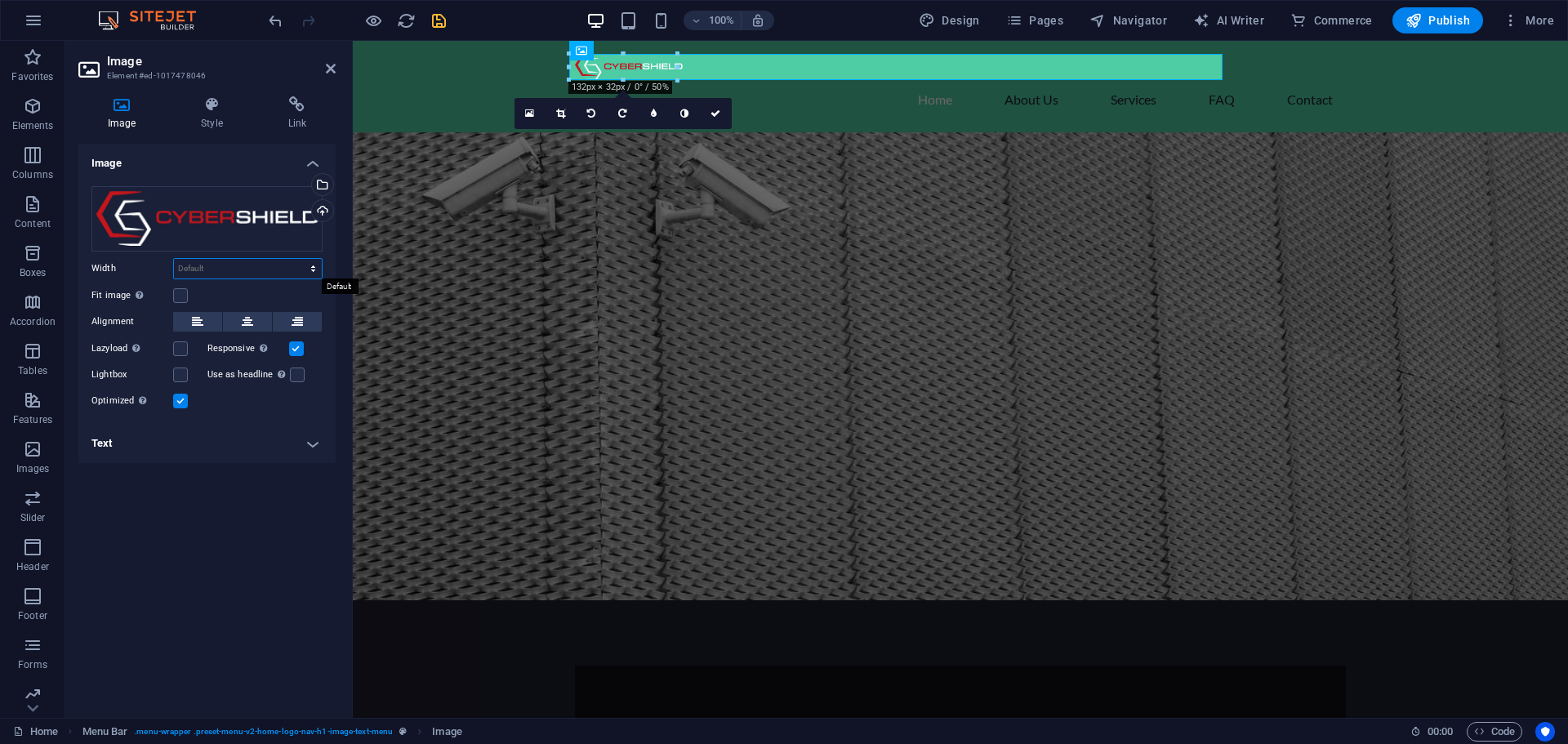
click at [227, 264] on select "Default auto px rem % em vh vw" at bounding box center [248, 269] width 148 height 20
select select "px"
click at [299, 259] on select "Default auto px rem % em vh vw" at bounding box center [248, 269] width 148 height 20
type input "250"
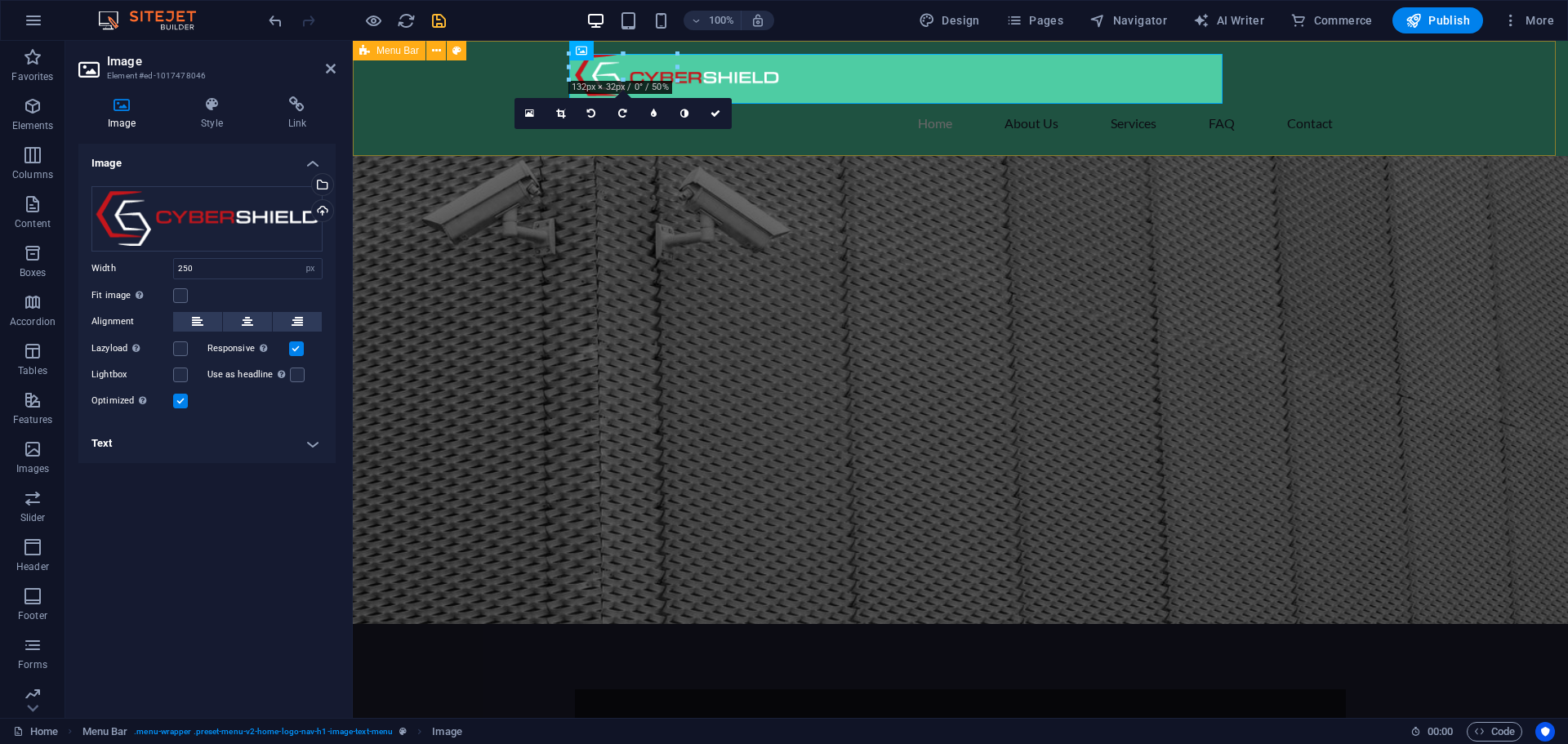
click at [422, 100] on div "Home About Us Services FAQ Contact" at bounding box center [960, 99] width 1215 height 115
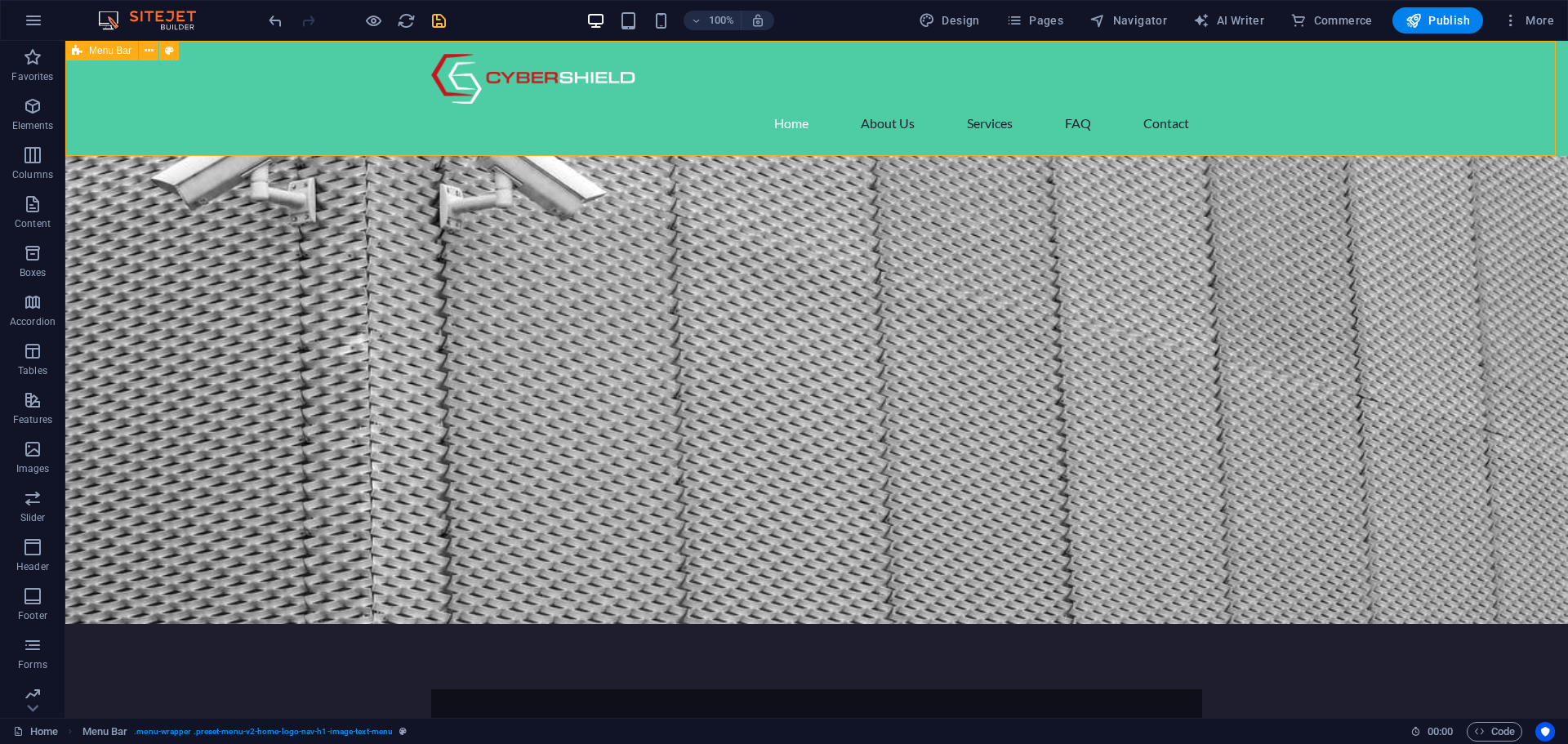
click at [289, 93] on div "Home About Us Services FAQ Contact" at bounding box center [817, 99] width 1503 height 115
click at [149, 51] on icon at bounding box center [149, 51] width 9 height 17
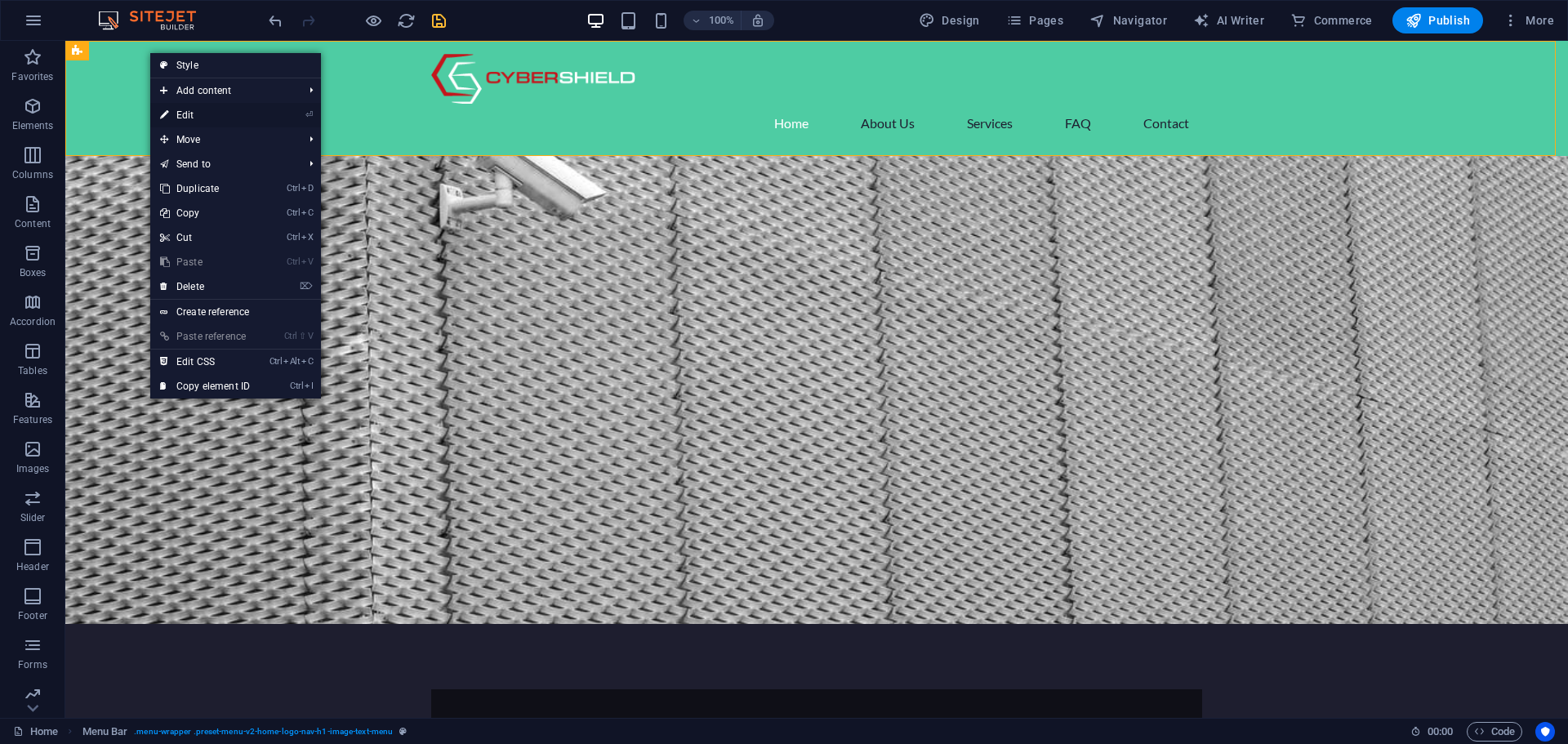
click at [216, 114] on link "⏎ Edit" at bounding box center [204, 115] width 109 height 25
select select "header"
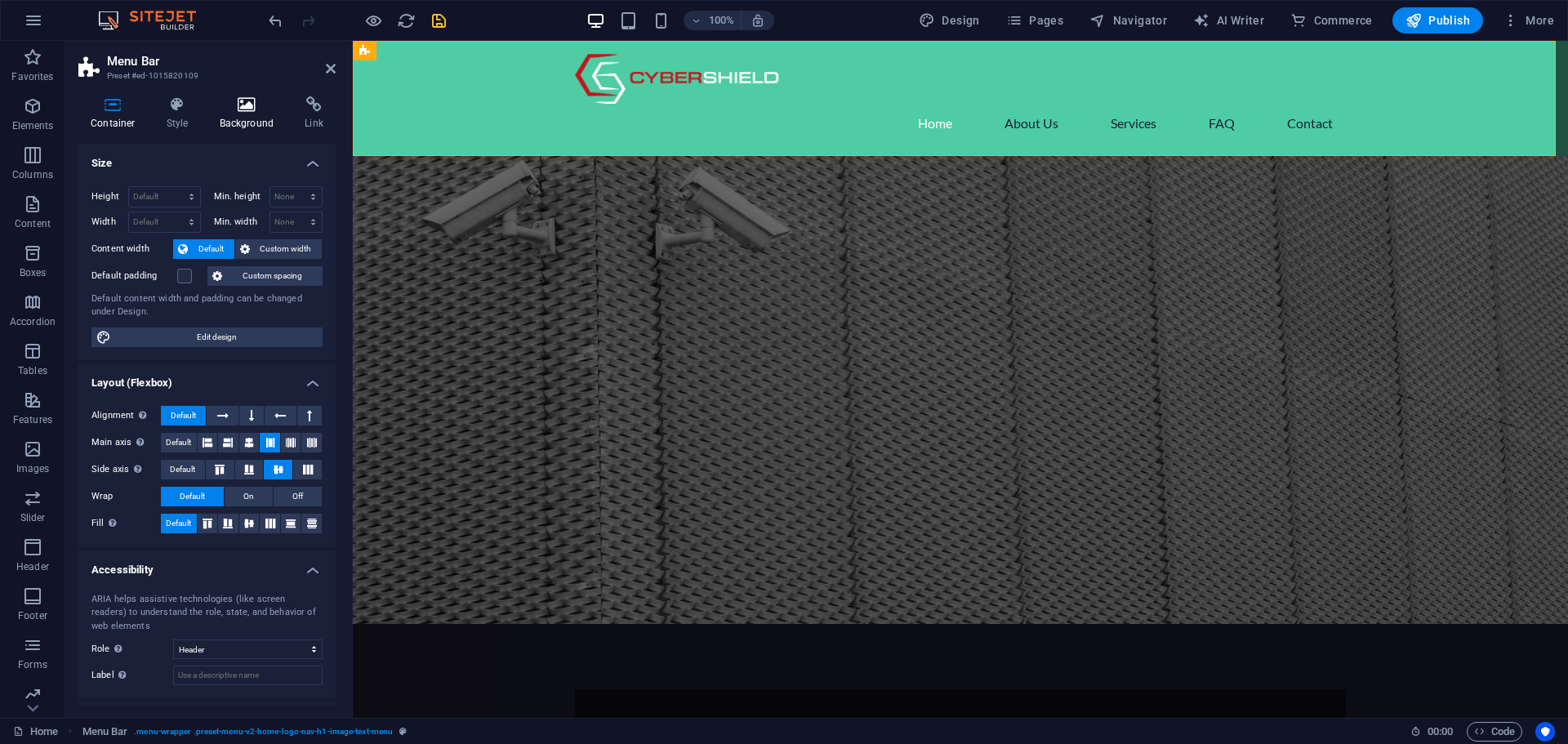
click at [251, 115] on h4 "Background" at bounding box center [251, 113] width 86 height 34
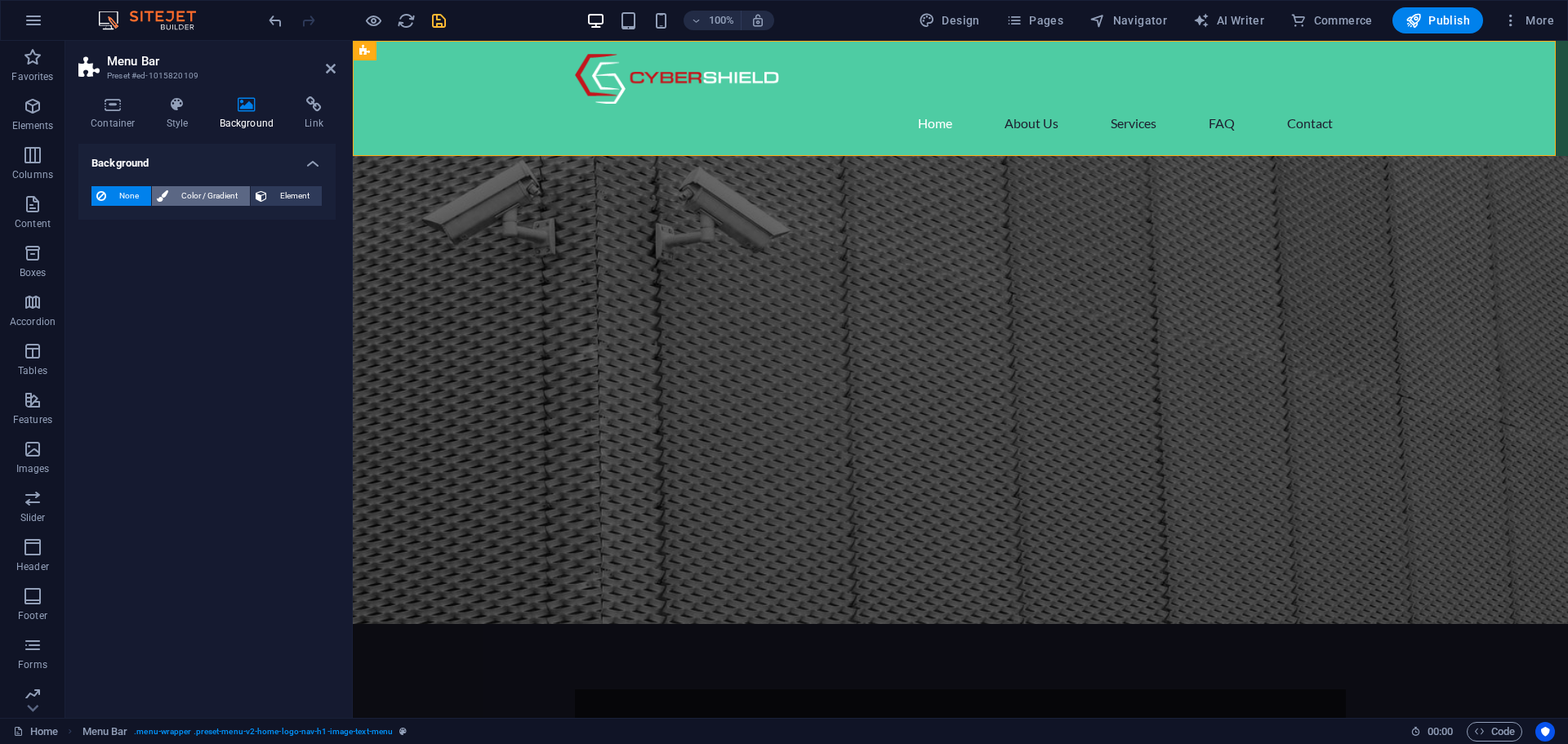
click at [217, 199] on span "Color / Gradient" at bounding box center [210, 196] width 72 height 20
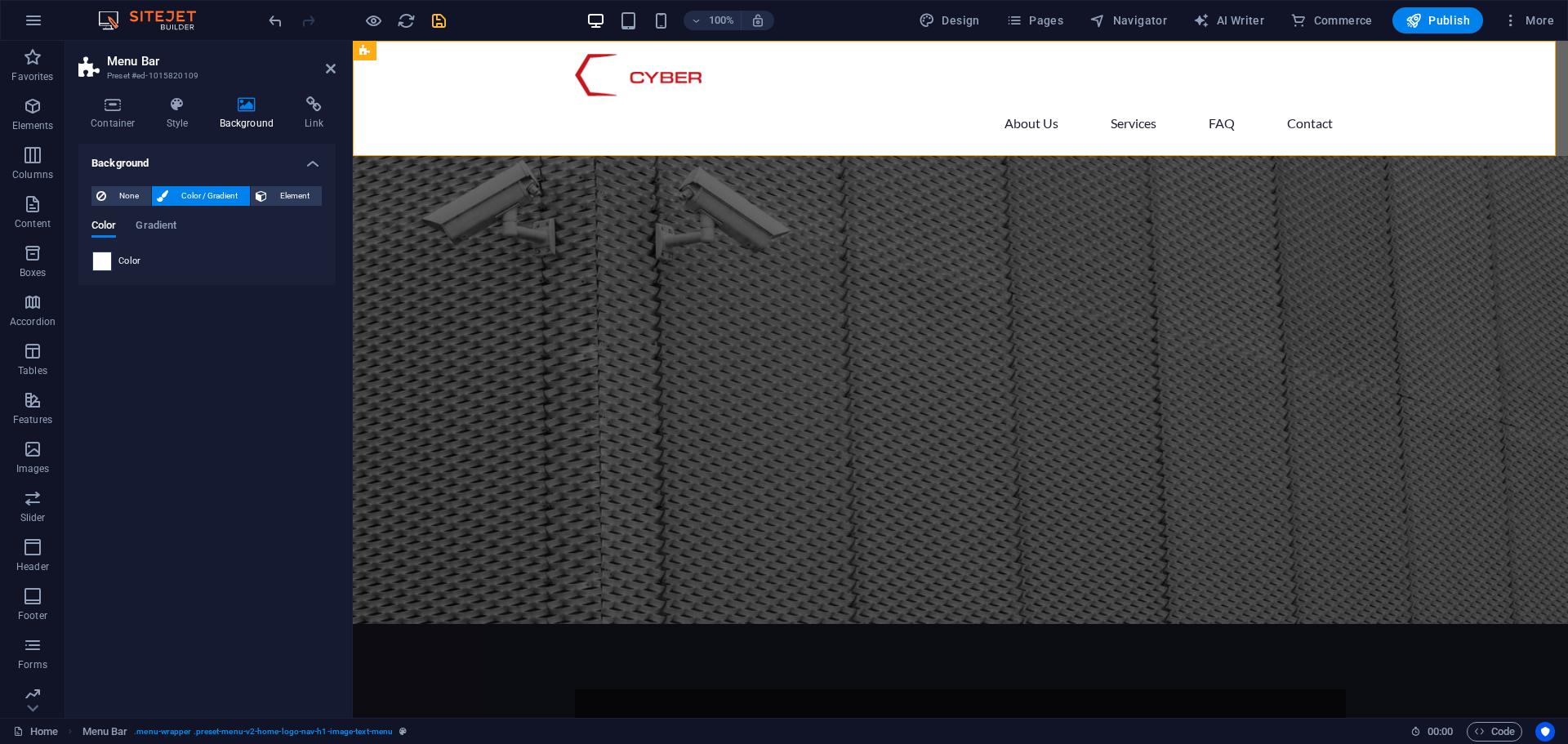
click at [109, 258] on span at bounding box center [101, 261] width 18 height 18
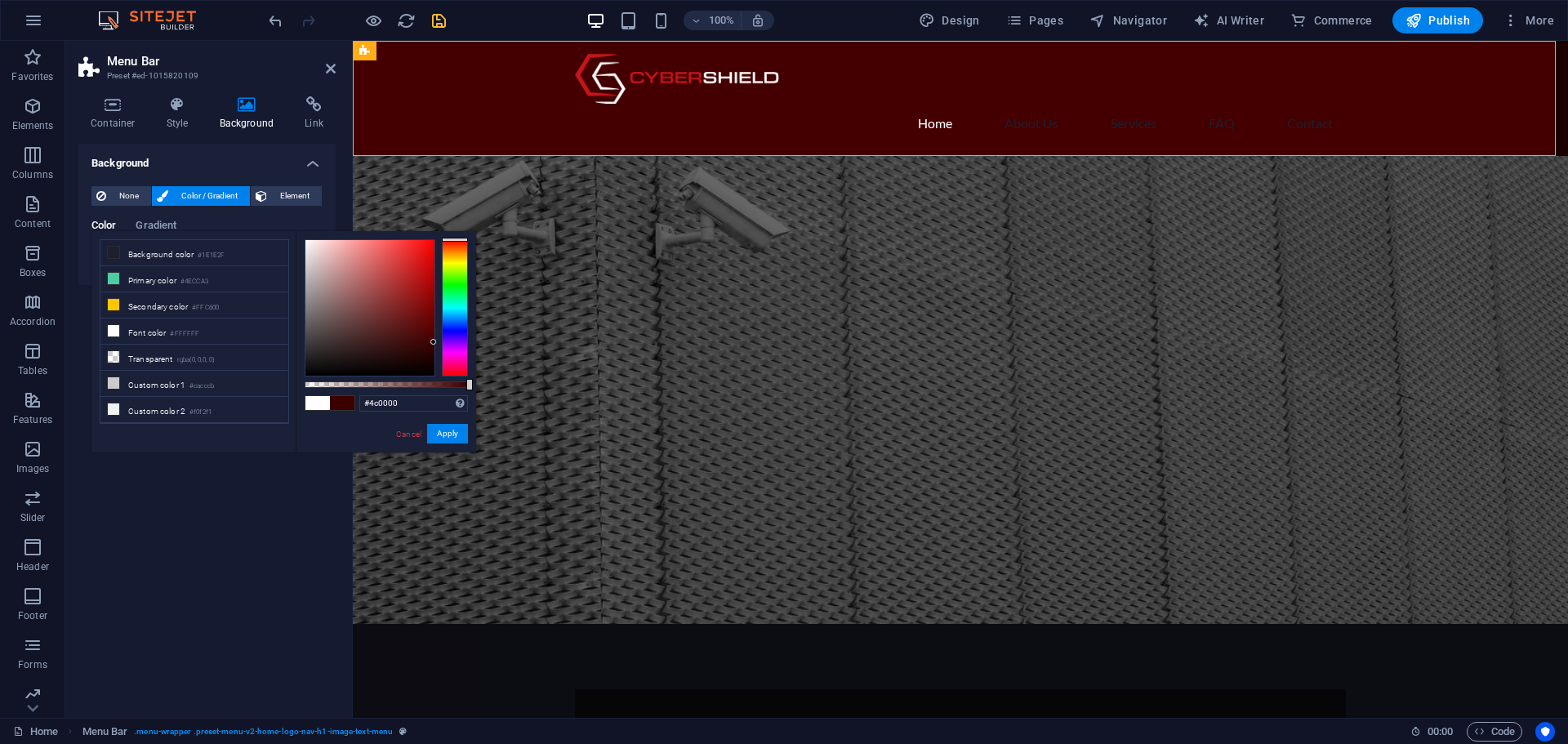
type input "#4e0000"
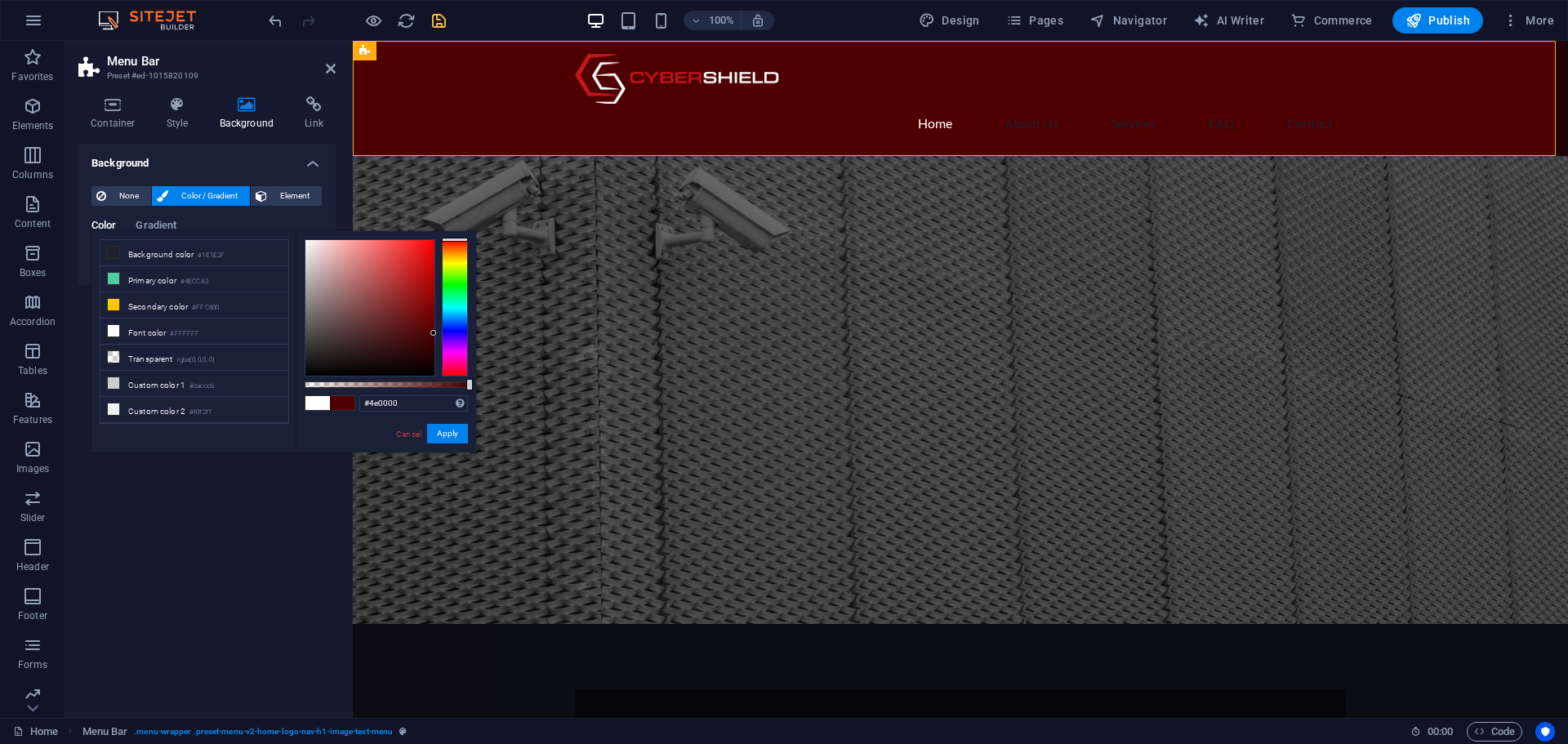
drag, startPoint x: 409, startPoint y: 275, endPoint x: 465, endPoint y: 333, distance: 80.6
click at [465, 333] on div at bounding box center [386, 308] width 163 height 137
click at [444, 437] on button "Apply" at bounding box center [447, 433] width 41 height 20
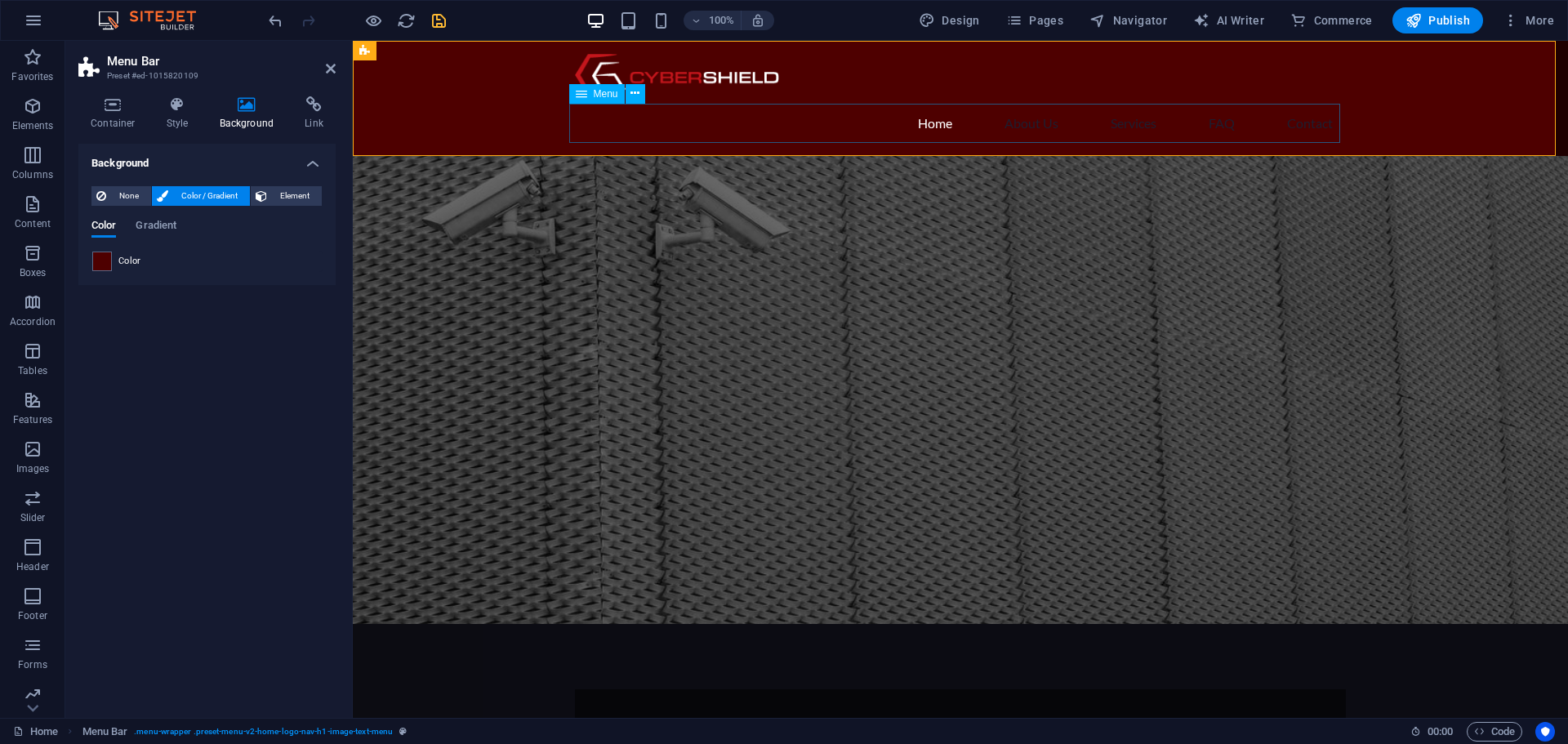
click at [601, 99] on span "Menu" at bounding box center [605, 94] width 25 height 9
click at [632, 97] on icon at bounding box center [635, 94] width 9 height 17
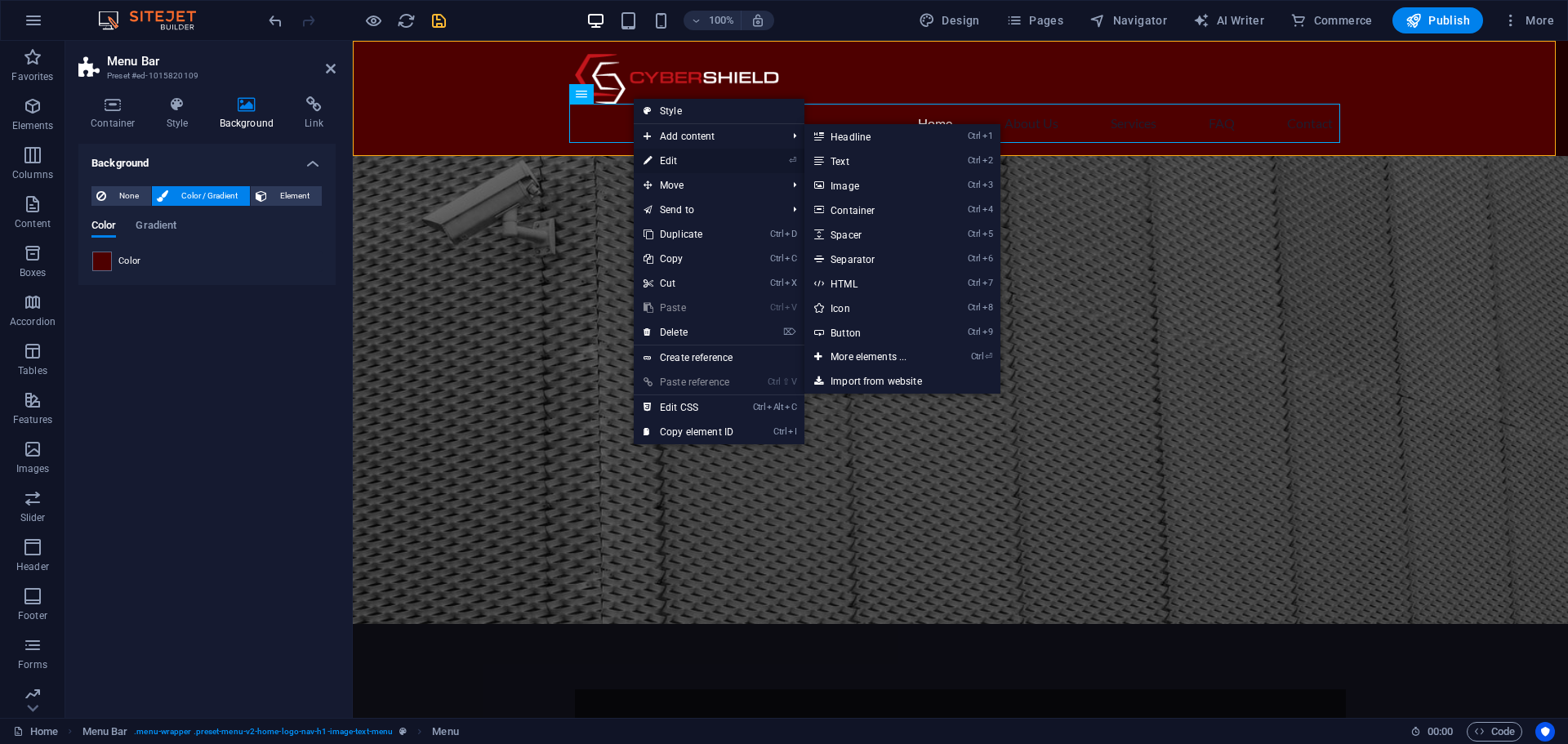
click at [665, 159] on link "⏎ Edit" at bounding box center [688, 160] width 109 height 25
select select
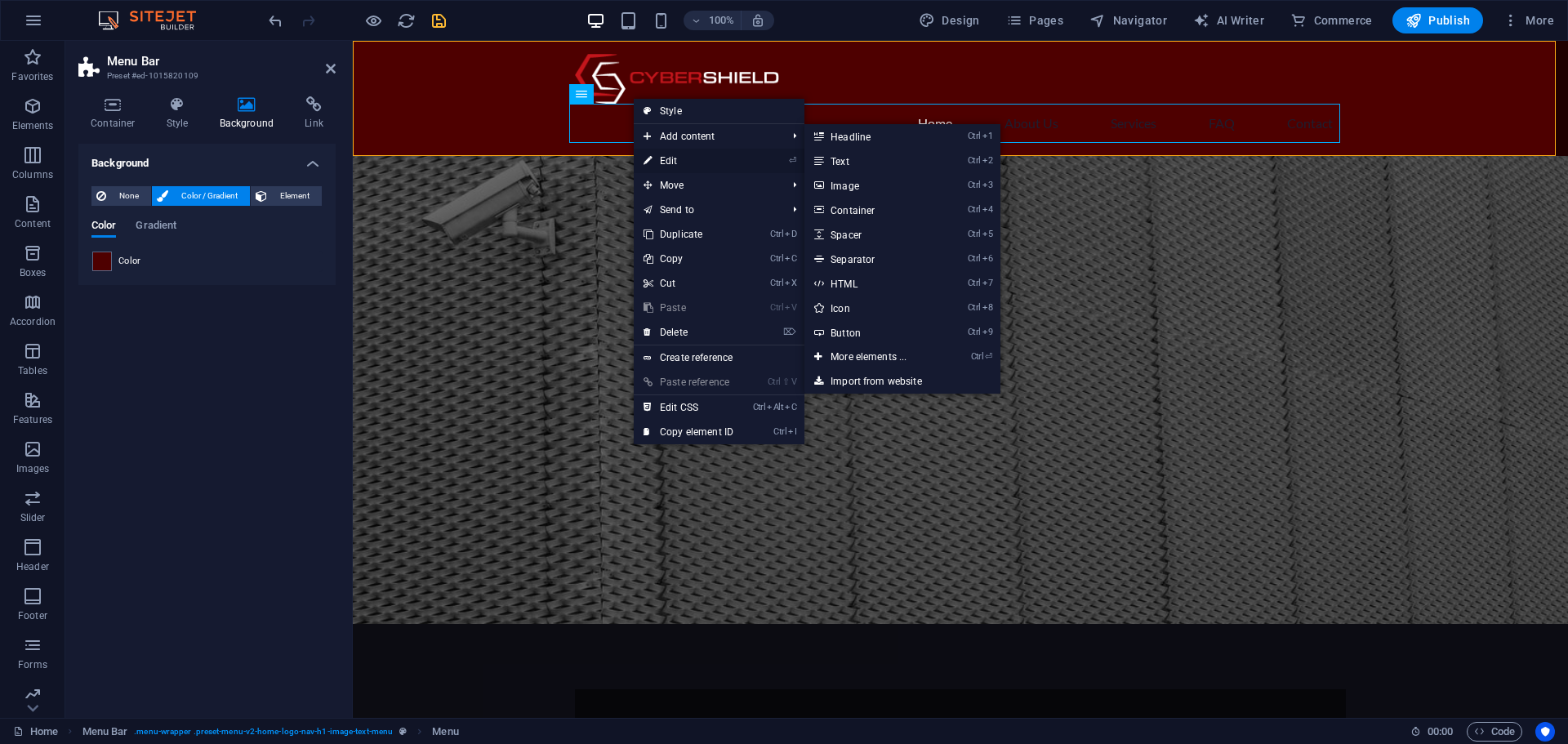
select select
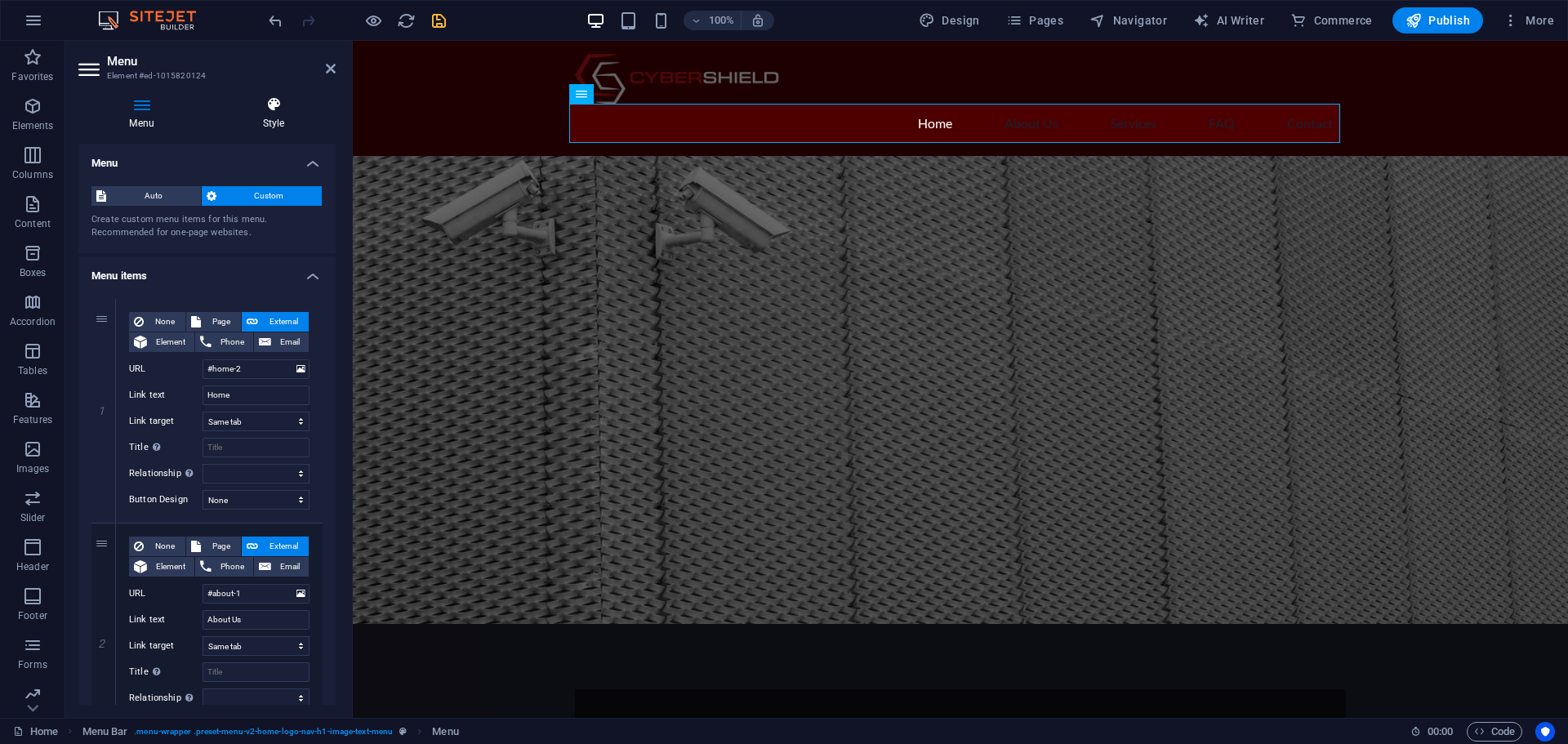
click at [261, 120] on h4 "Style" at bounding box center [273, 113] width 125 height 34
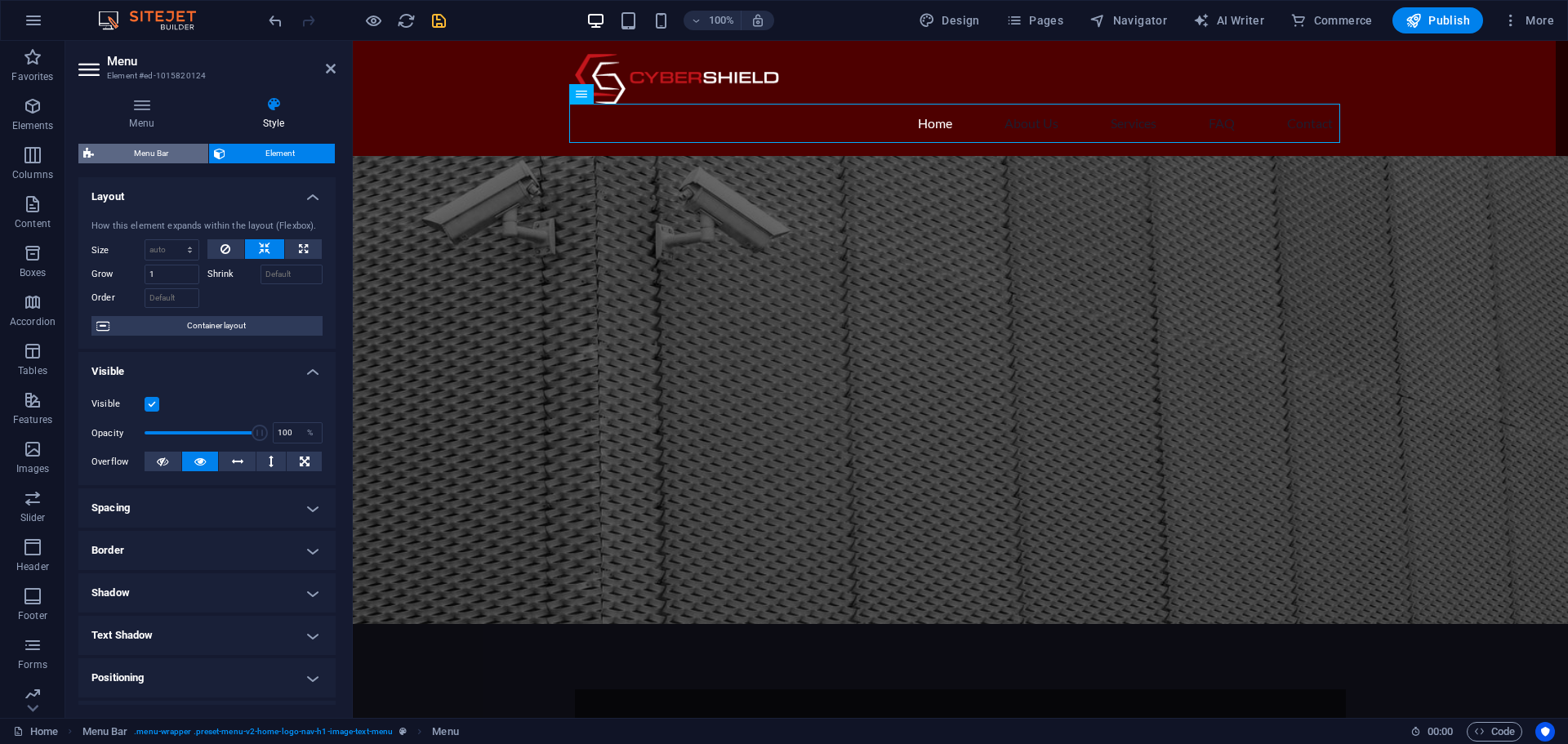
click at [164, 160] on span "Menu Bar" at bounding box center [151, 153] width 105 height 20
select select "rem"
select select "preset-menu-v2-home-logo-nav-h1-image-text-menu"
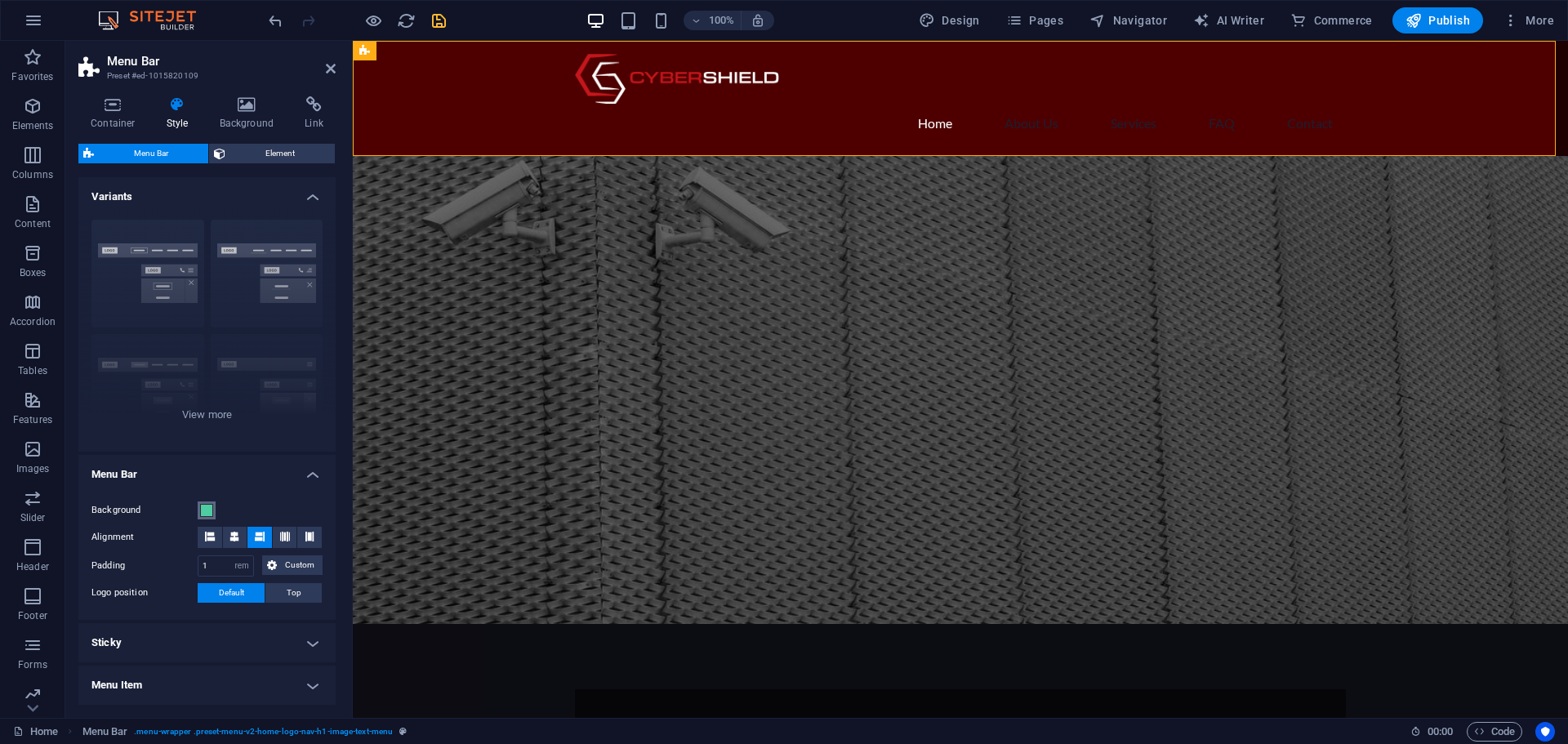
click at [205, 508] on span at bounding box center [206, 510] width 13 height 13
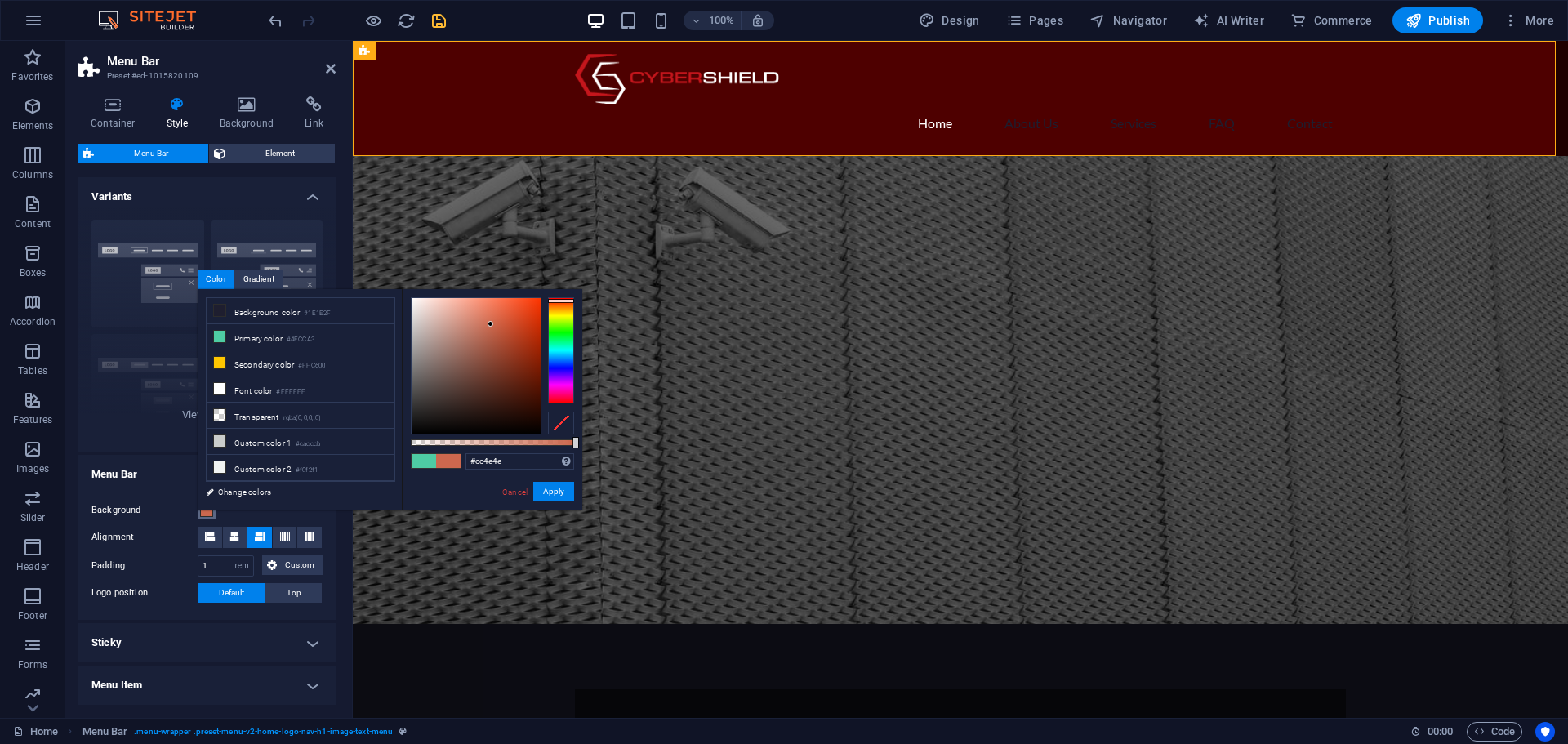
drag, startPoint x: 560, startPoint y: 310, endPoint x: 566, endPoint y: 278, distance: 32.6
click at [566, 278] on body "[DOMAIN_NAME] Home Favorites Elements Columns Content Boxes Accordion Tables Fe…" at bounding box center [784, 372] width 1568 height 744
drag, startPoint x: 527, startPoint y: 367, endPoint x: 556, endPoint y: 393, distance: 38.9
click at [556, 393] on div at bounding box center [492, 366] width 163 height 137
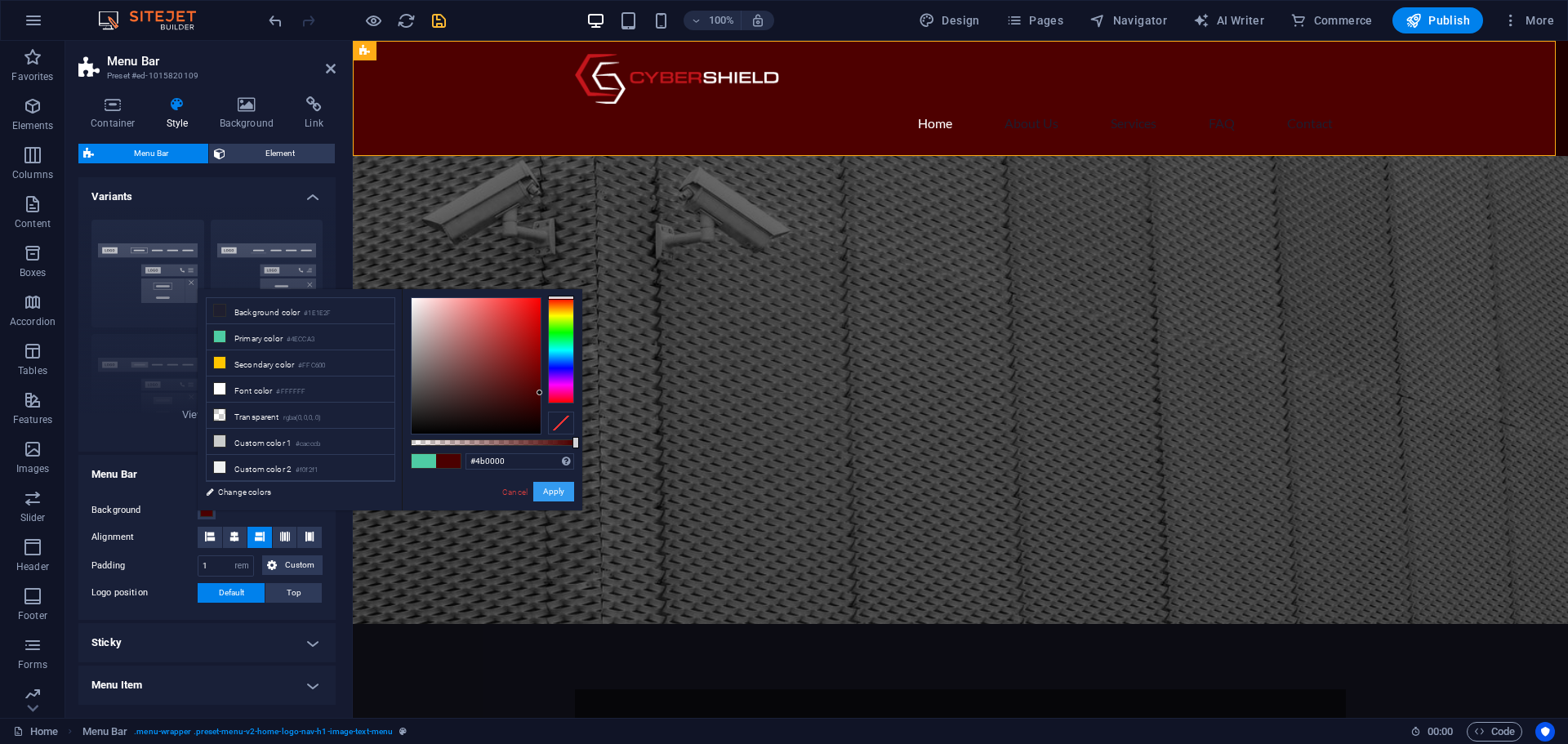
click at [550, 493] on button "Apply" at bounding box center [554, 491] width 41 height 20
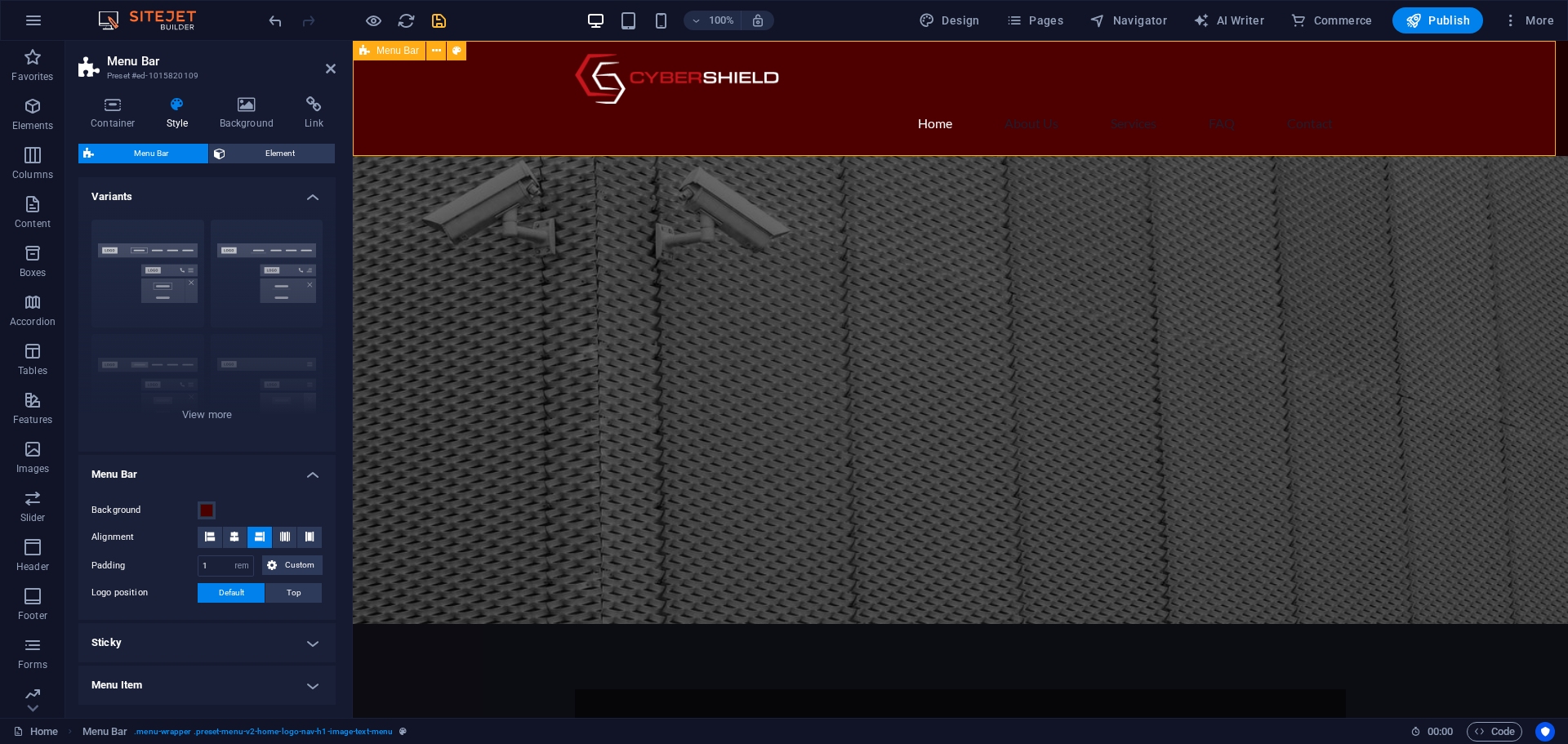
click at [395, 85] on div "Home About Us Services FAQ Contact" at bounding box center [960, 99] width 1215 height 115
click at [241, 118] on h4 "Background" at bounding box center [251, 113] width 86 height 34
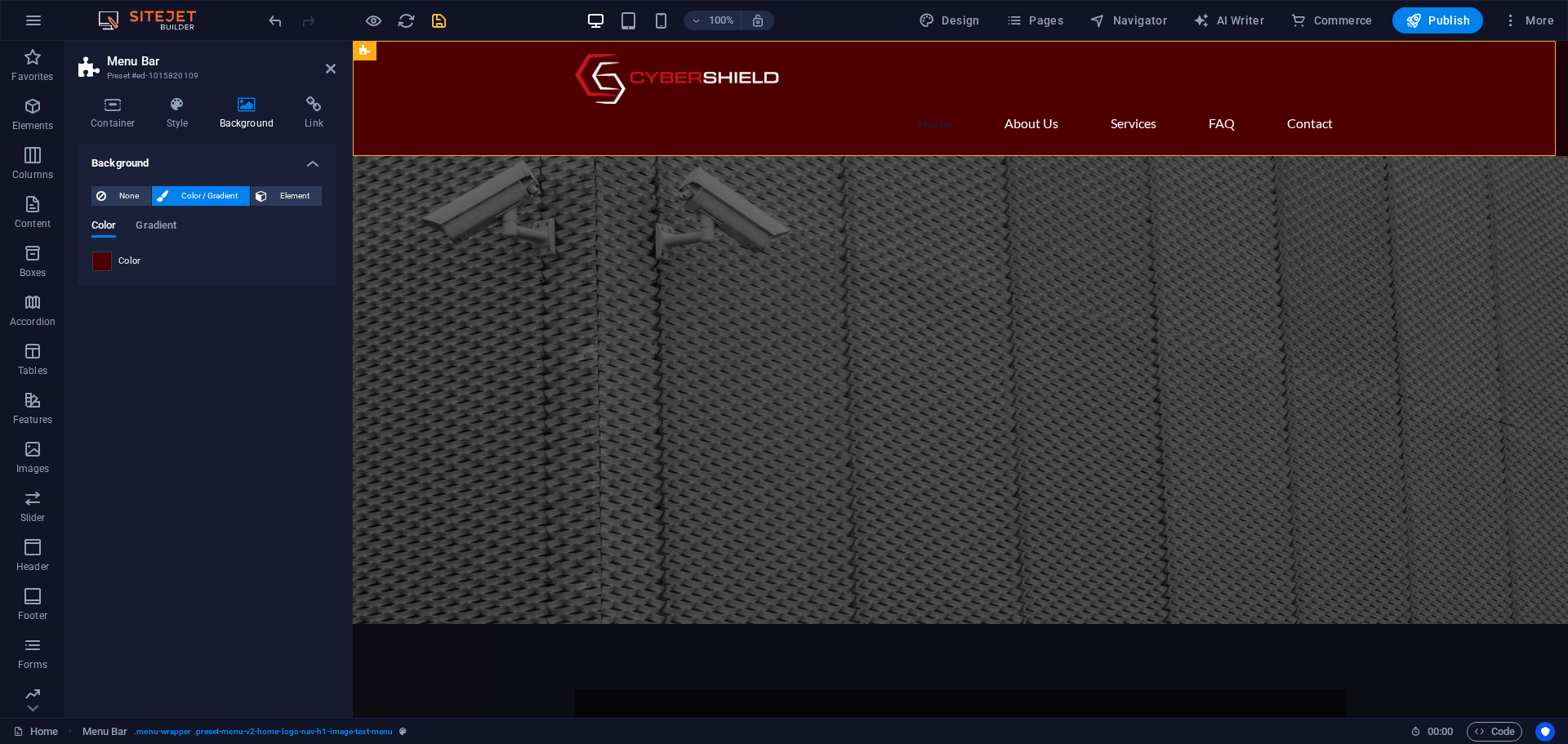
click at [105, 262] on span at bounding box center [101, 261] width 18 height 18
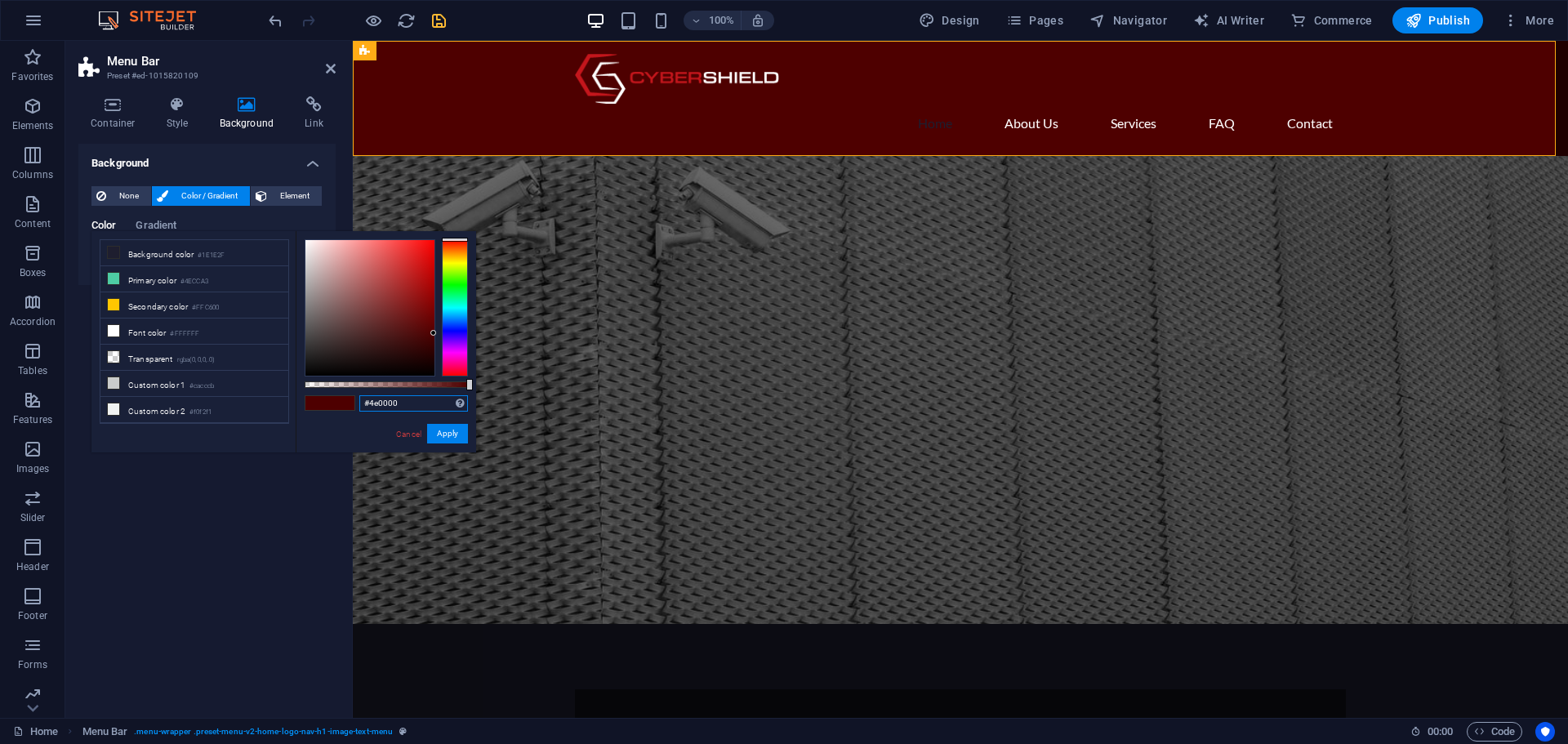
drag, startPoint x: 338, startPoint y: 397, endPoint x: 328, endPoint y: 397, distance: 10.0
click at [329, 397] on div "#4e0000 Supported formats #0852ed rgb(8, 82, 237) rgba(8, 82, 237, 90%) hsv(221…" at bounding box center [386, 460] width 180 height 458
click at [439, 430] on button "Apply" at bounding box center [447, 433] width 41 height 20
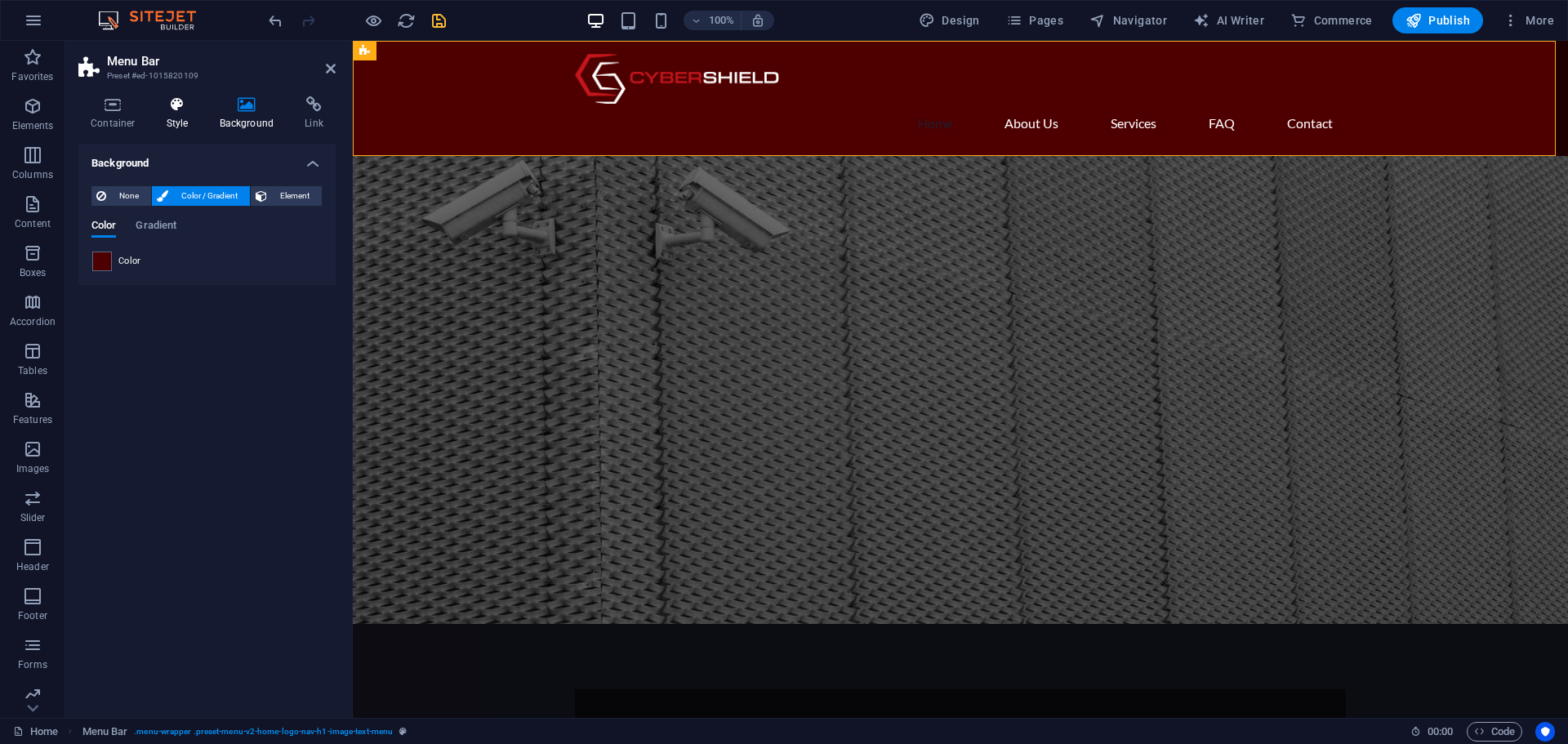
click at [177, 112] on h4 "Style" at bounding box center [181, 113] width 53 height 34
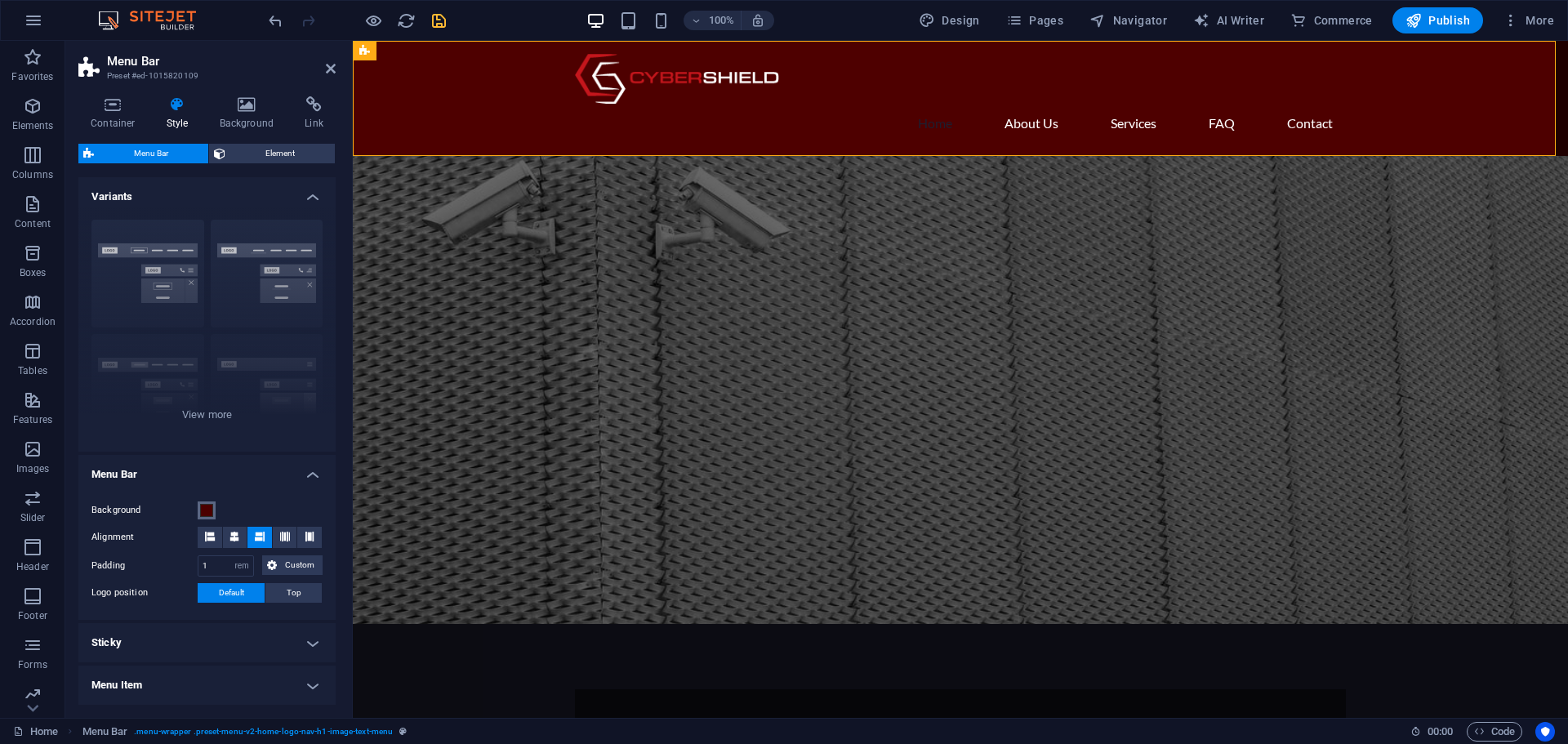
click at [207, 516] on span at bounding box center [206, 510] width 13 height 13
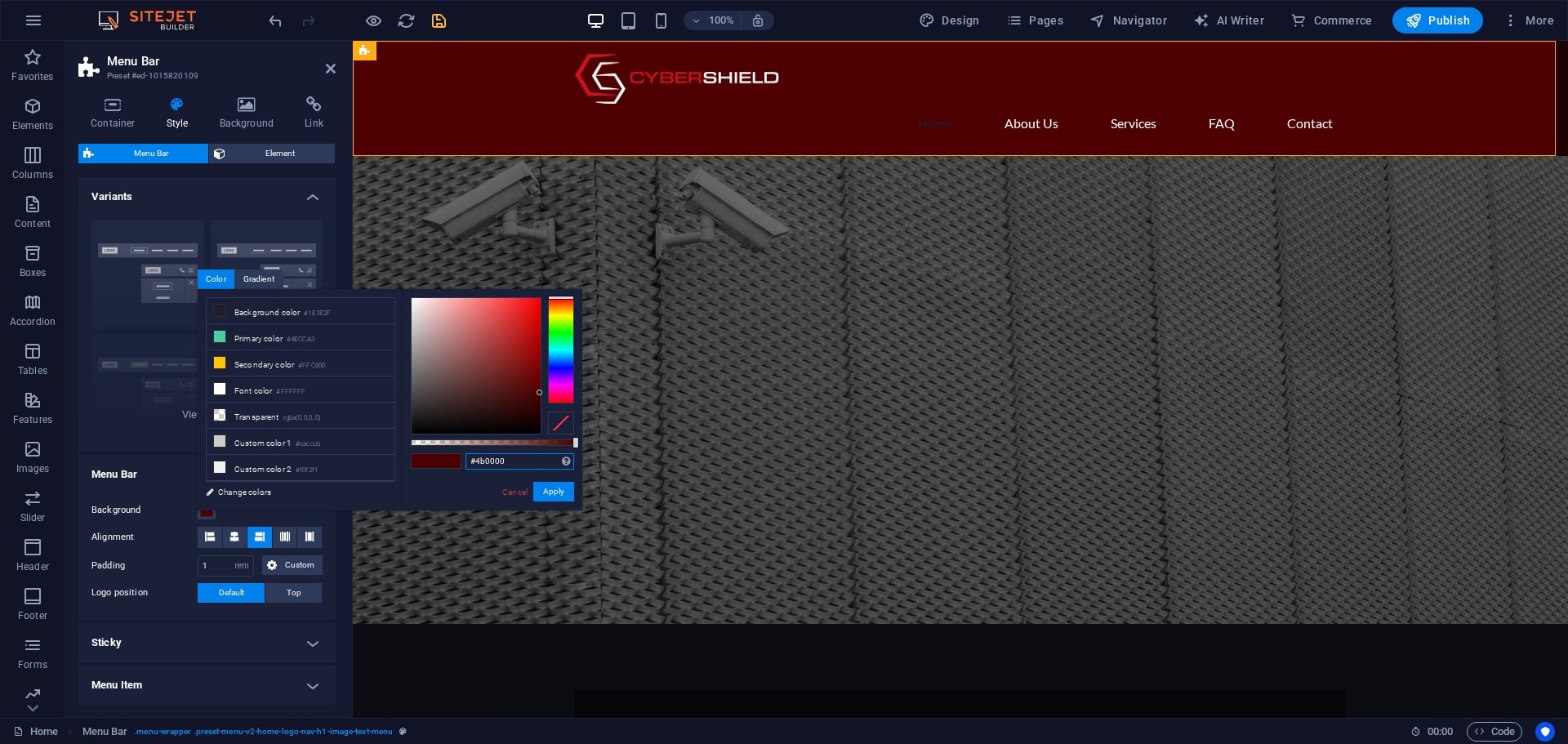
drag, startPoint x: 513, startPoint y: 460, endPoint x: 422, endPoint y: 456, distance: 91.1
click at [422, 457] on div "#4b0000 Supported formats #0852ed rgb(8, 82, 237) rgba(8, 82, 237, 90%) hsv(221…" at bounding box center [492, 518] width 180 height 458
paste input "e"
type input "#4e0000"
click at [548, 491] on button "Apply" at bounding box center [554, 491] width 41 height 20
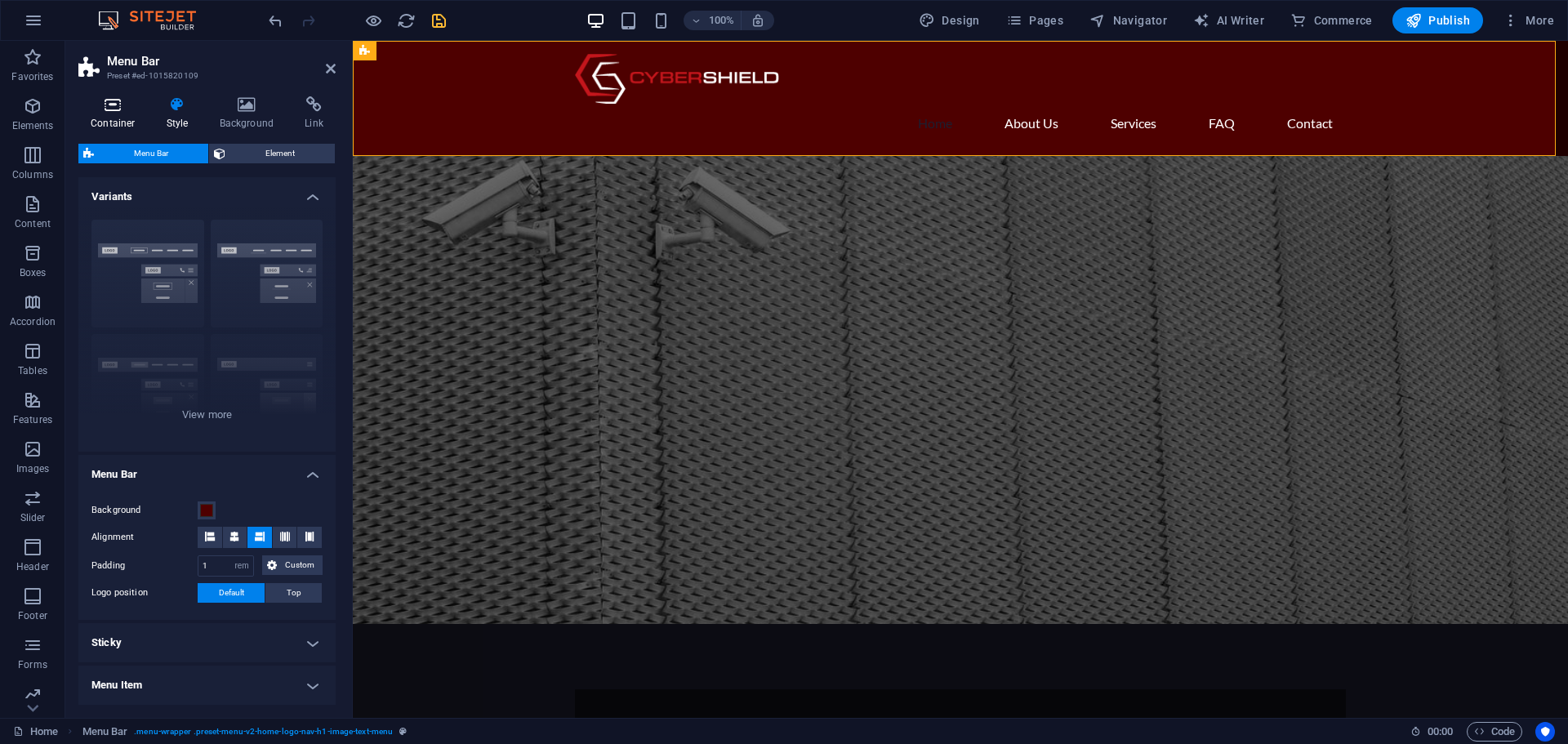
click at [106, 110] on icon at bounding box center [112, 104] width 70 height 16
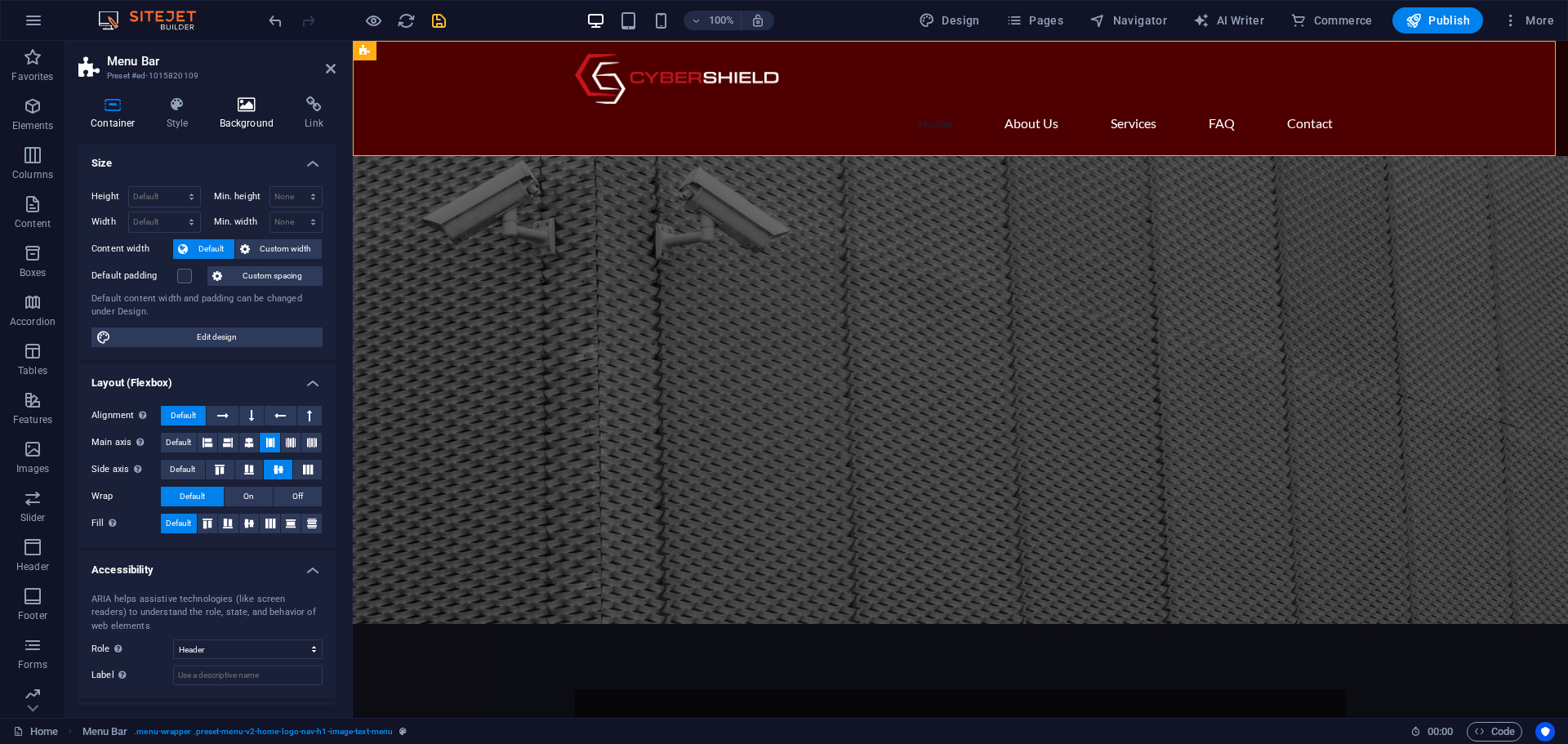
click at [246, 114] on h4 "Background" at bounding box center [251, 113] width 86 height 34
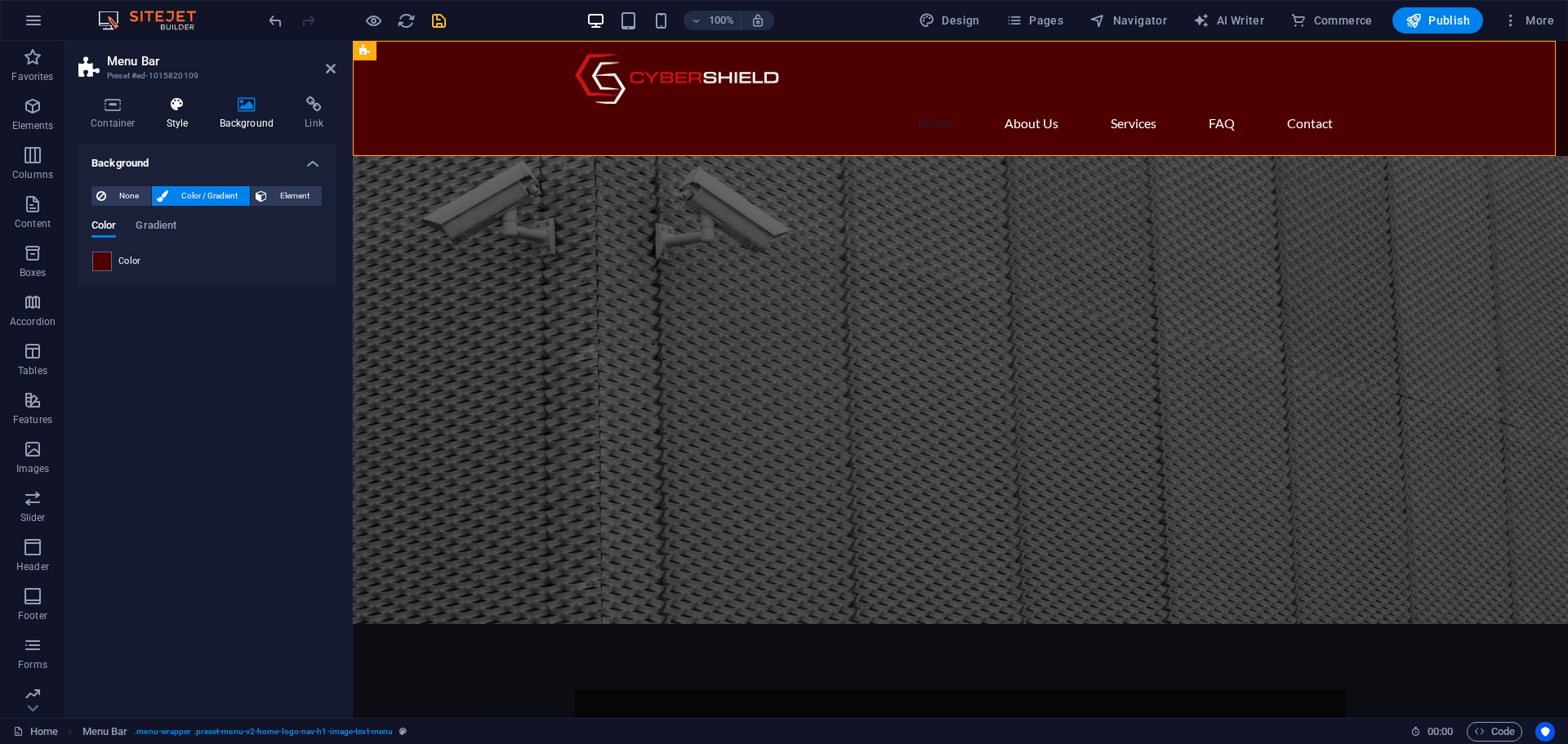
click at [182, 116] on h4 "Style" at bounding box center [181, 113] width 53 height 34
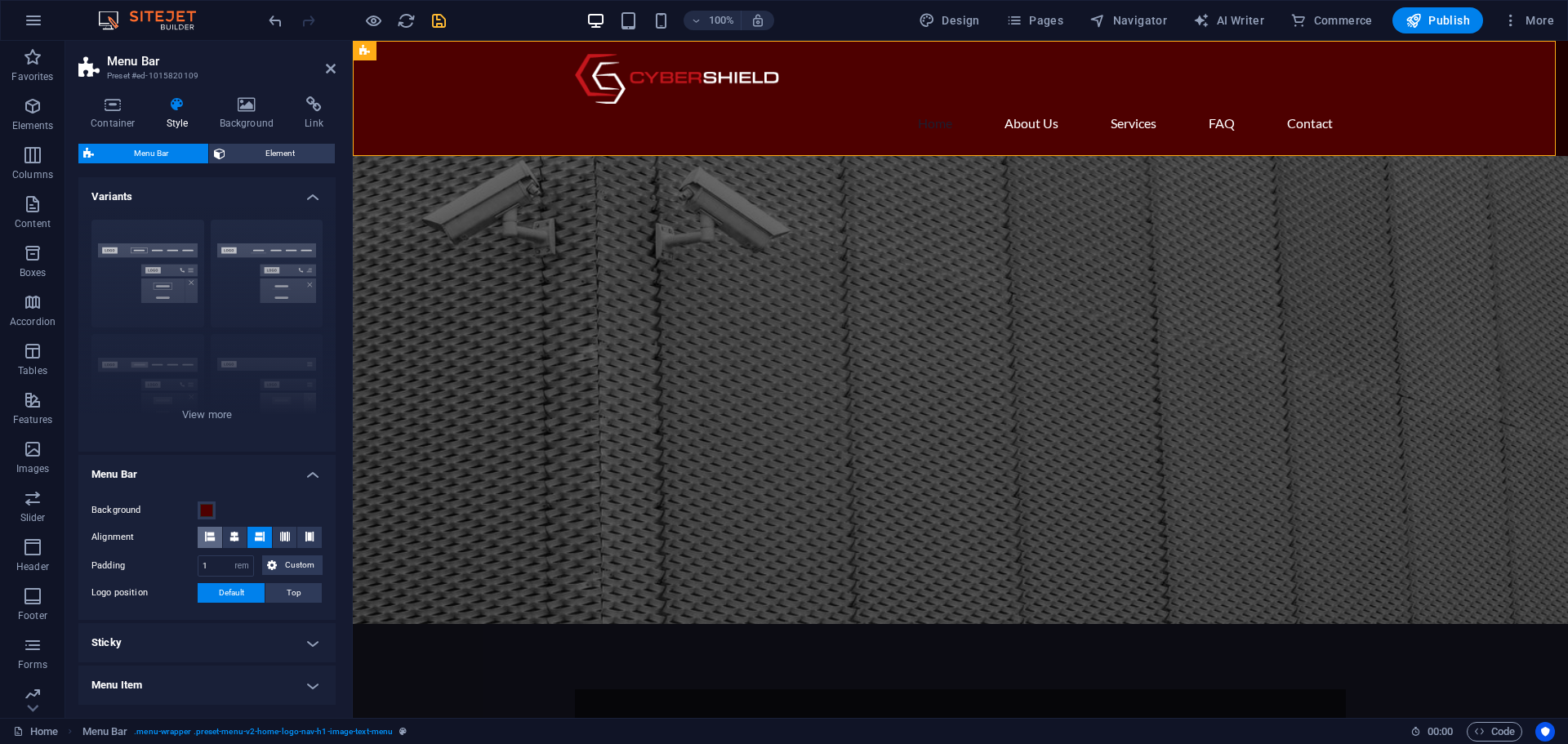
scroll to position [192, 0]
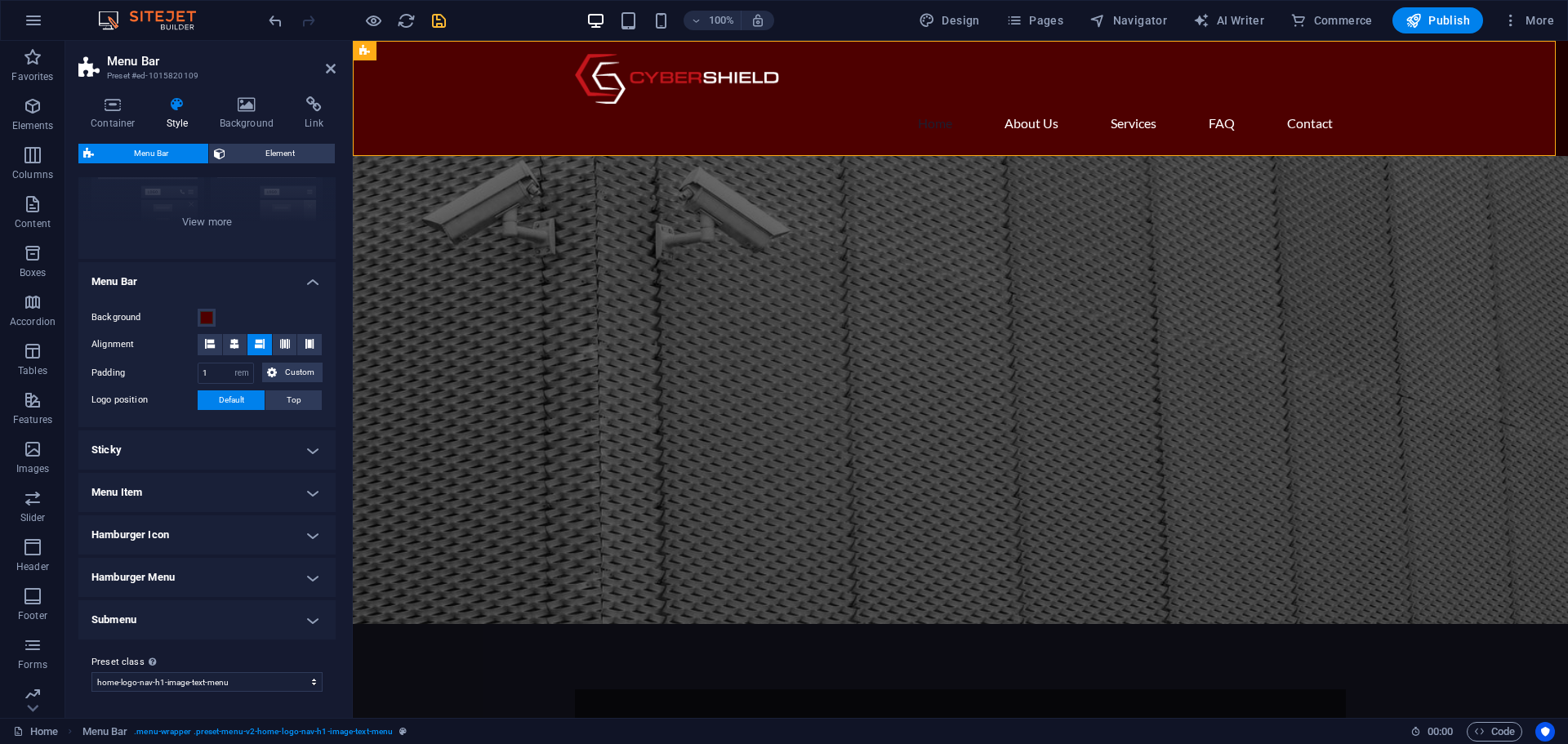
click at [309, 443] on h4 "Sticky" at bounding box center [207, 450] width 258 height 39
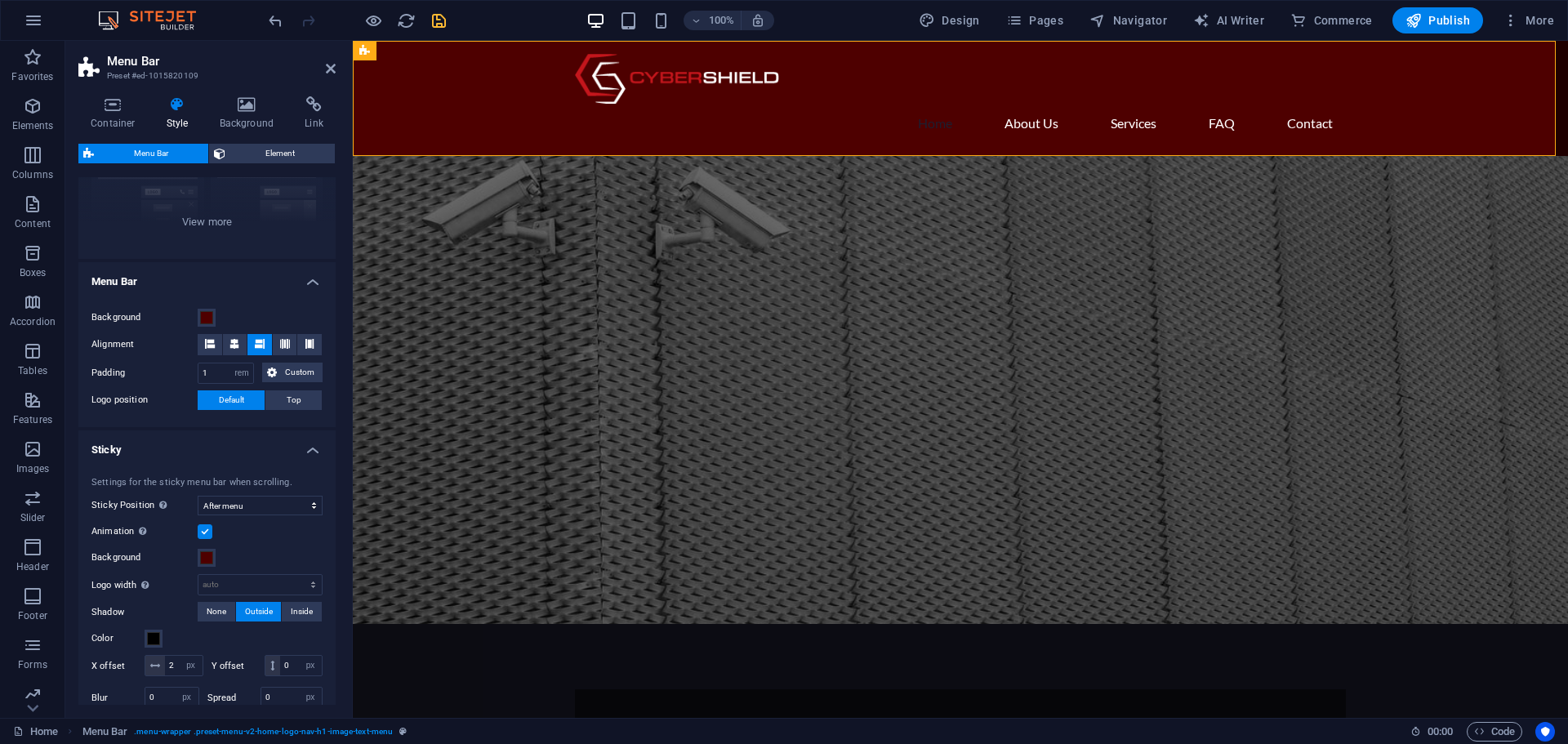
scroll to position [356, 0]
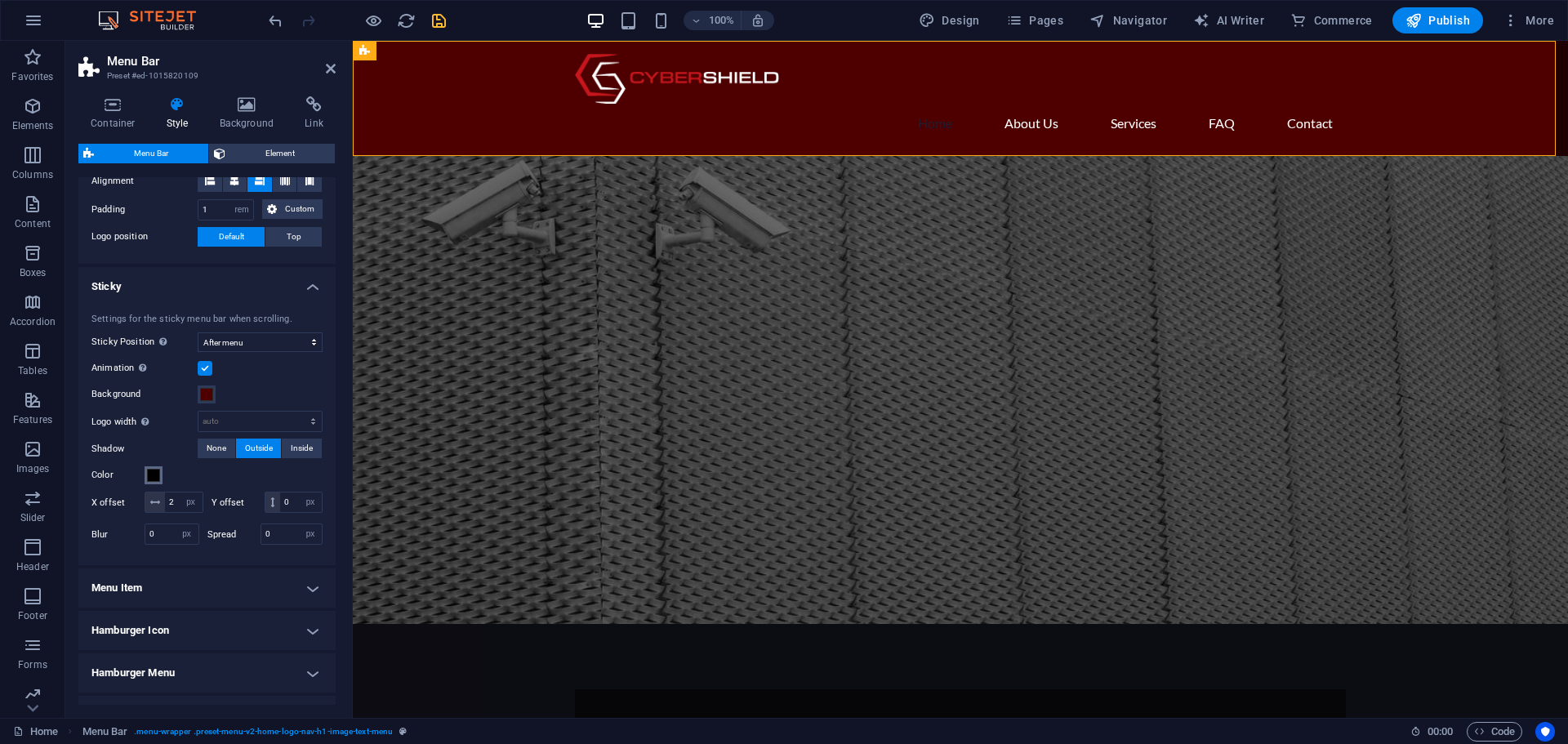
click at [154, 478] on span at bounding box center [153, 475] width 13 height 13
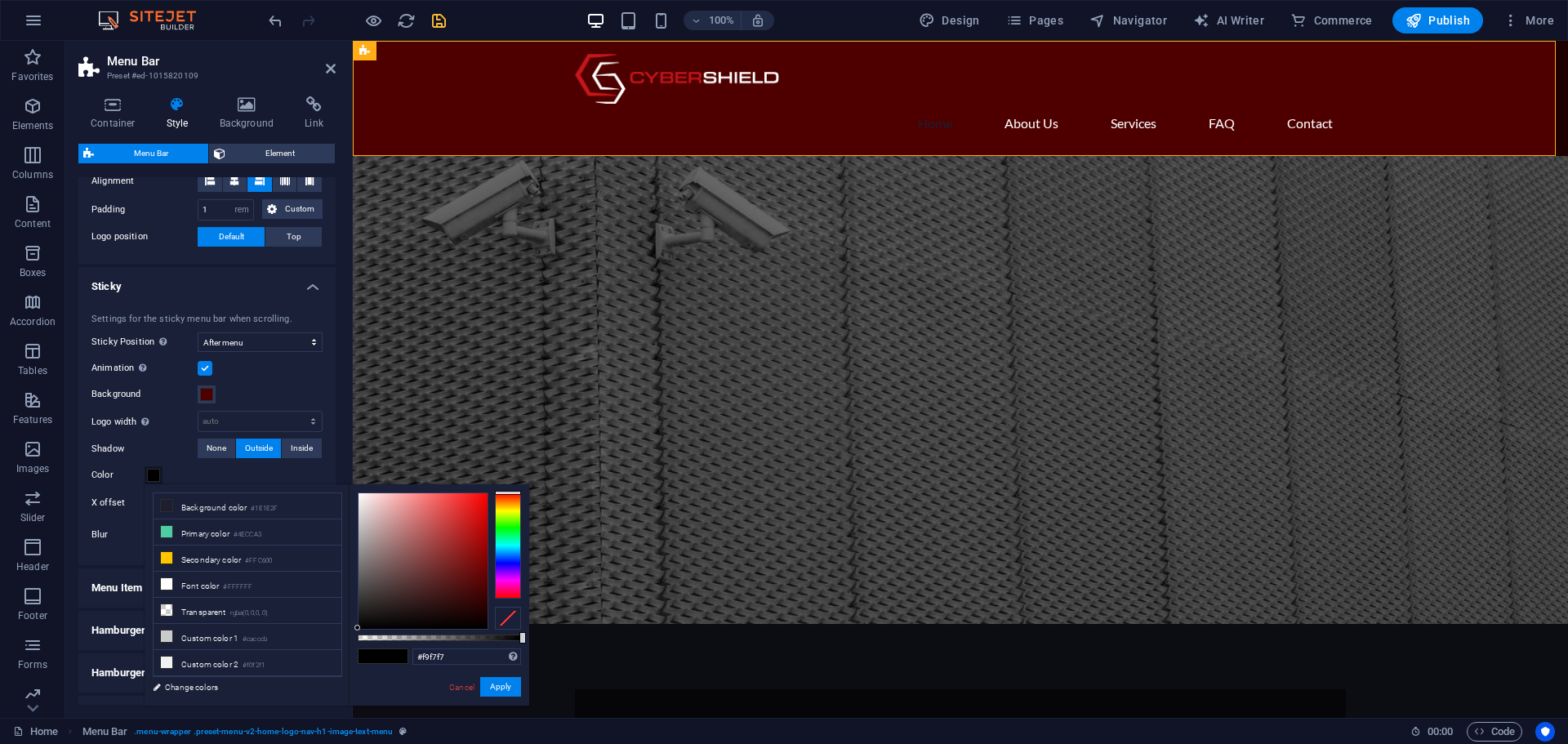
type input "#ffffff"
drag, startPoint x: 366, startPoint y: 505, endPoint x: 349, endPoint y: 481, distance: 29.4
click at [349, 481] on body "[DOMAIN_NAME] Home Favorites Elements Columns Content Boxes Accordion Tables Fe…" at bounding box center [784, 372] width 1568 height 744
click at [502, 688] on button "Apply" at bounding box center [501, 687] width 41 height 20
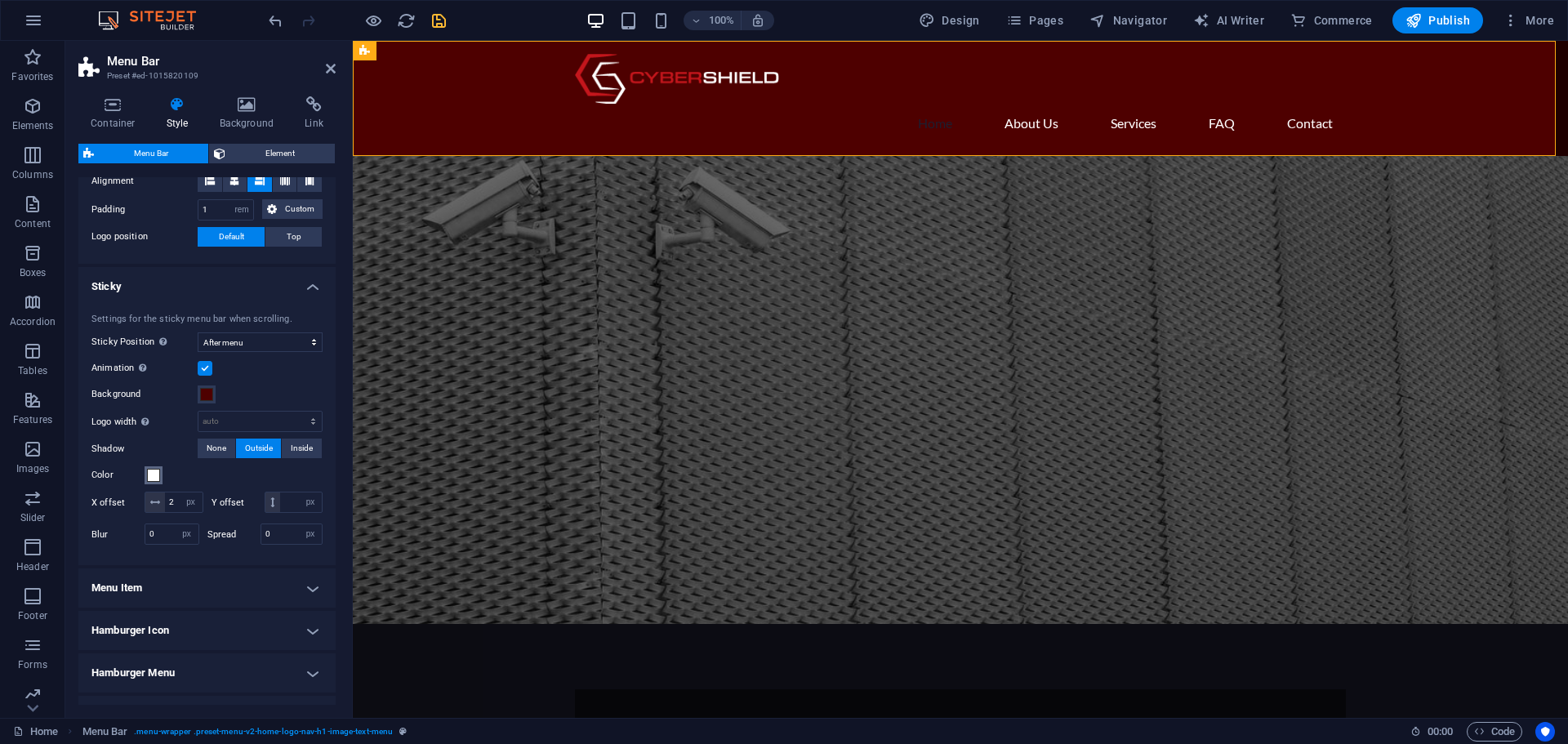
click at [153, 477] on span at bounding box center [153, 475] width 13 height 13
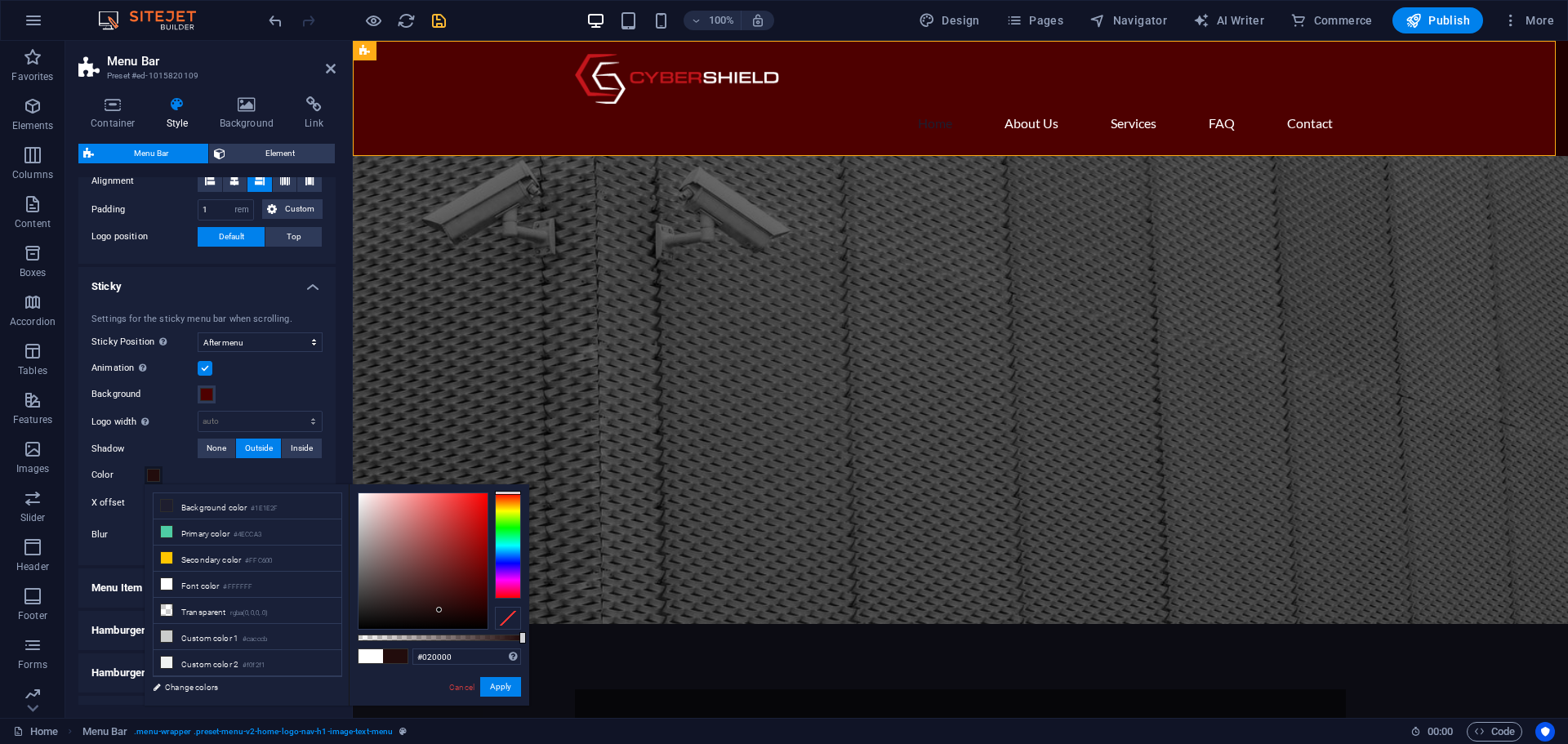
type input "#000000"
drag, startPoint x: 440, startPoint y: 610, endPoint x: 512, endPoint y: 634, distance: 75.9
click at [512, 629] on div at bounding box center [440, 561] width 163 height 137
click at [501, 687] on button "Apply" at bounding box center [501, 687] width 41 height 20
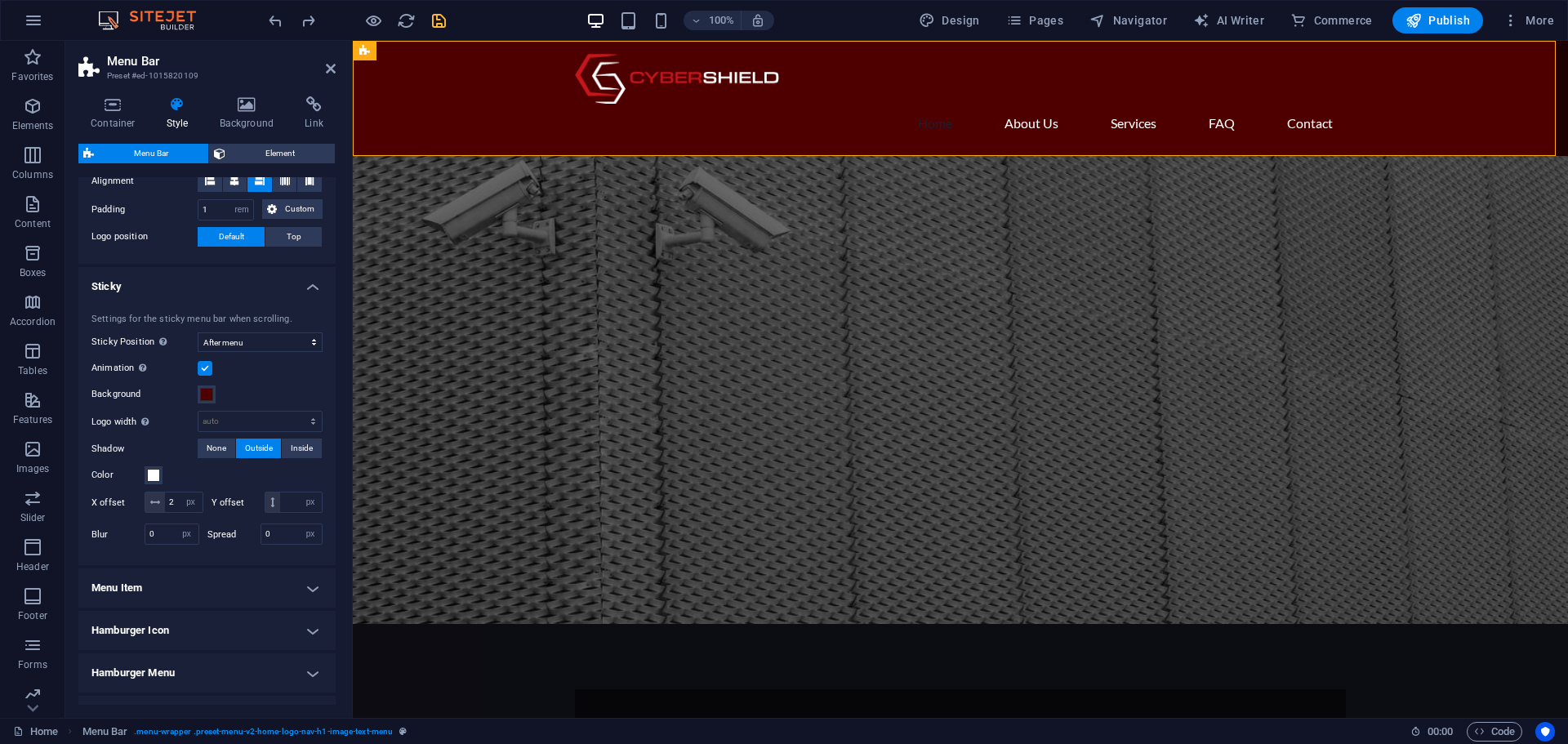
type input "0"
click at [226, 607] on h4 "Menu Item" at bounding box center [207, 588] width 258 height 39
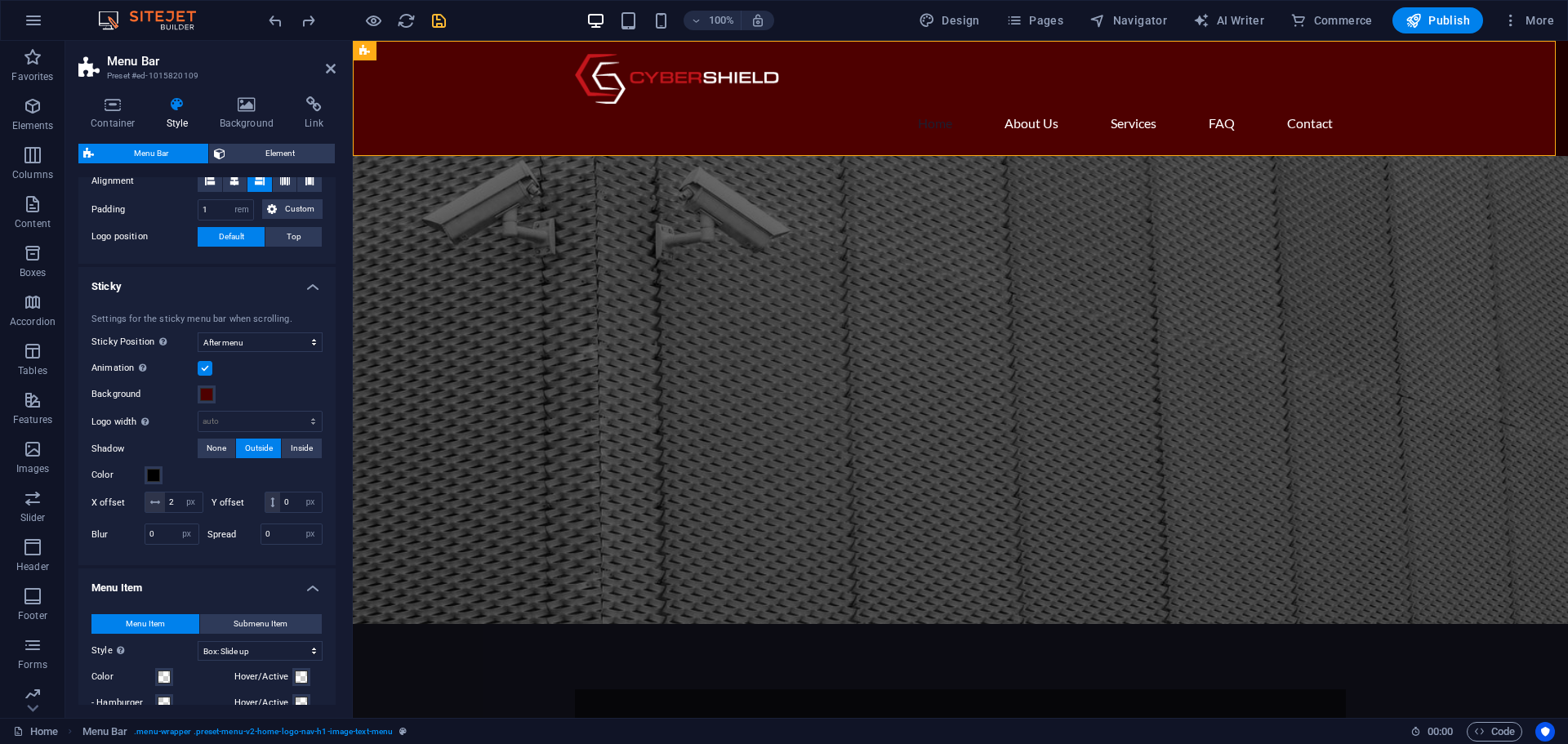
scroll to position [601, 0]
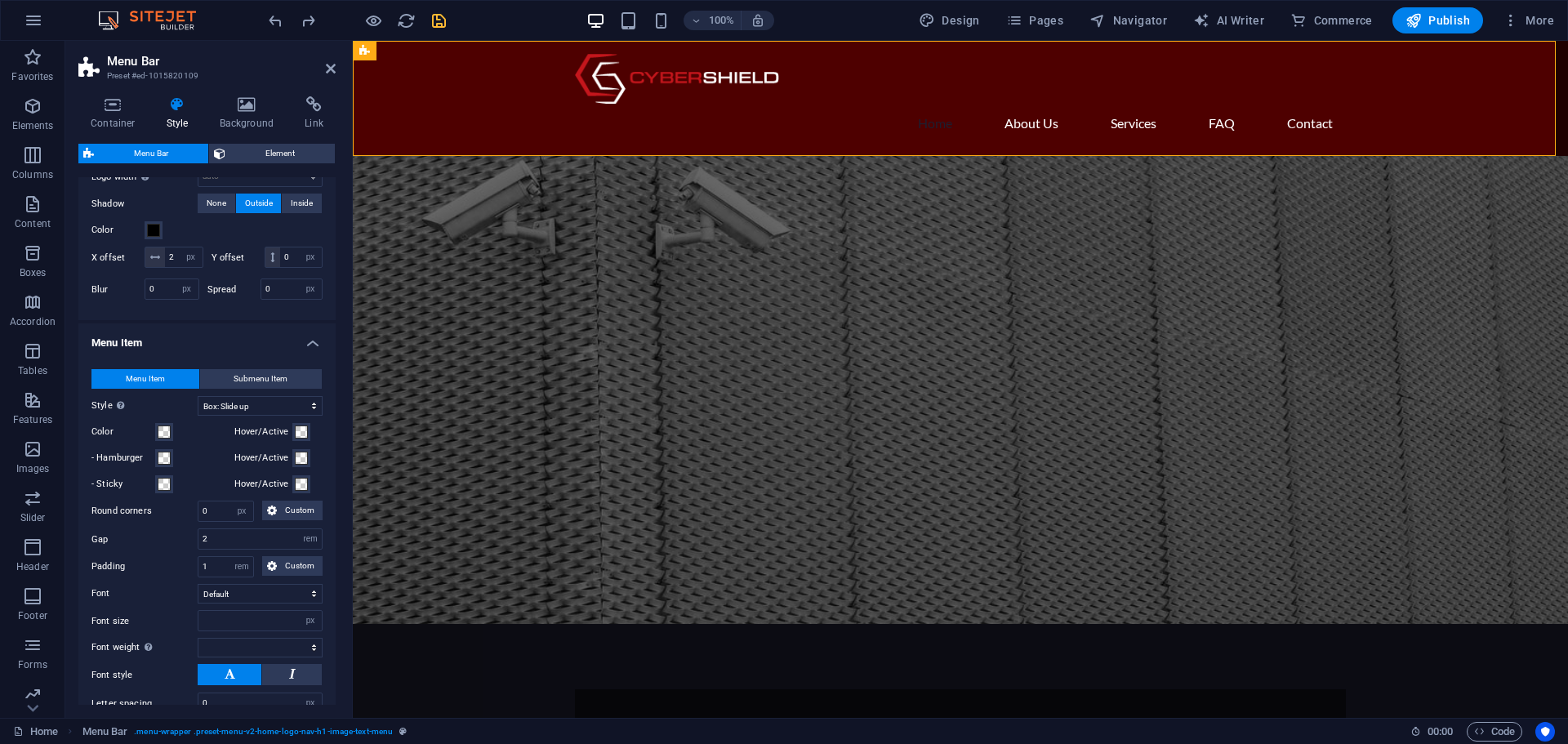
select select
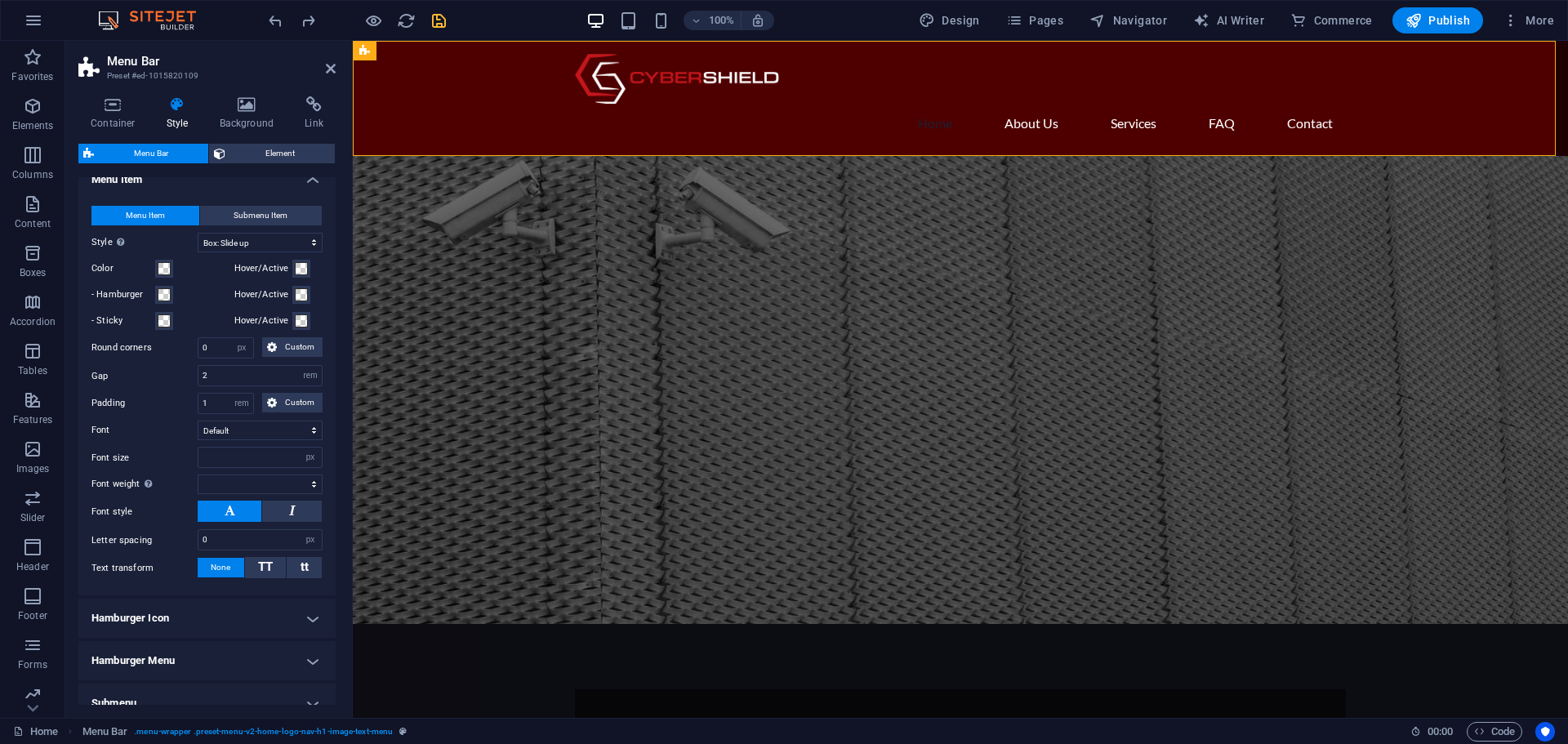
scroll to position [845, 0]
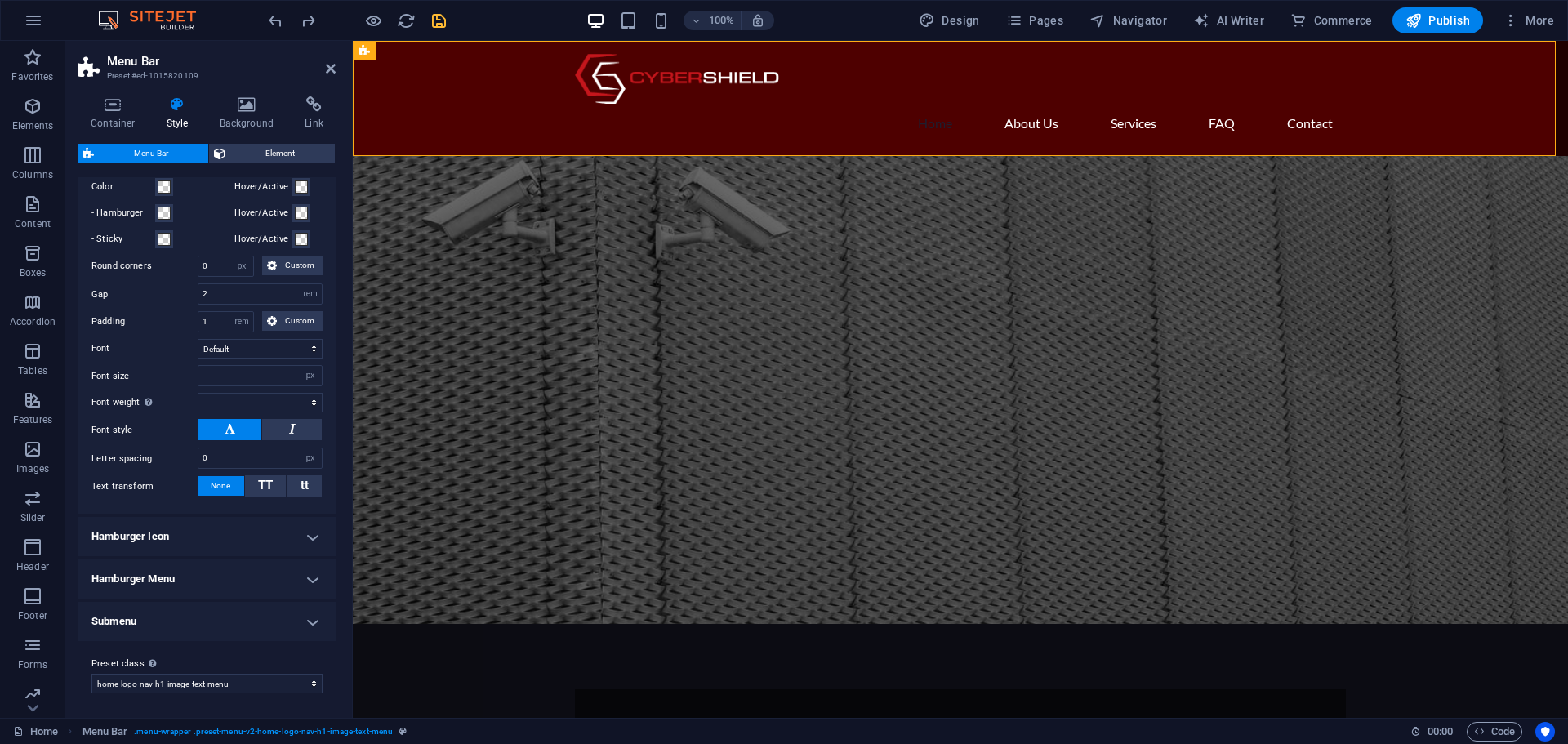
click at [159, 556] on h4 "Hamburger Icon" at bounding box center [207, 536] width 258 height 39
click at [159, 546] on h4 "Hamburger Icon" at bounding box center [207, 531] width 258 height 29
click at [196, 583] on h4 "Hamburger Menu" at bounding box center [207, 577] width 258 height 39
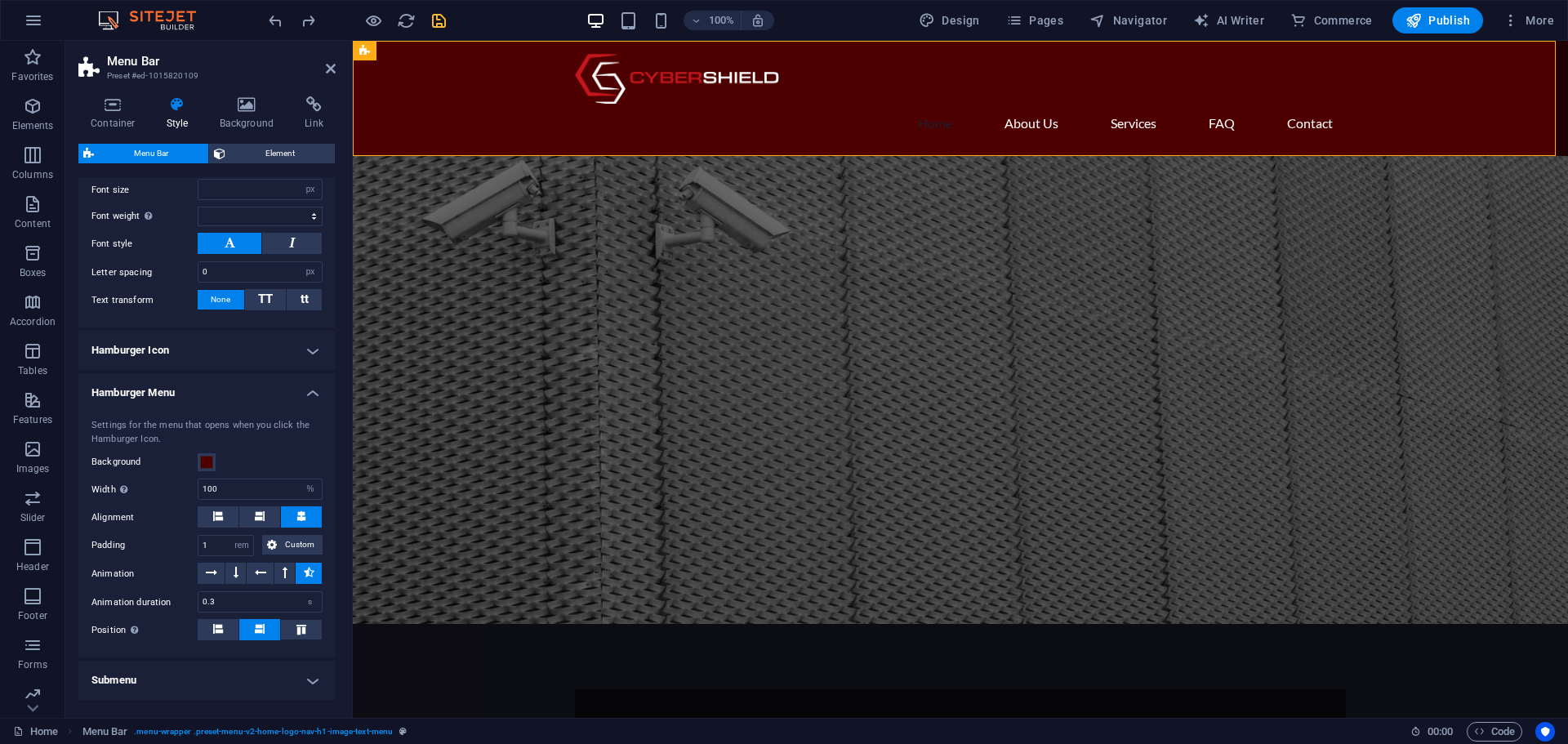
scroll to position [1113, 0]
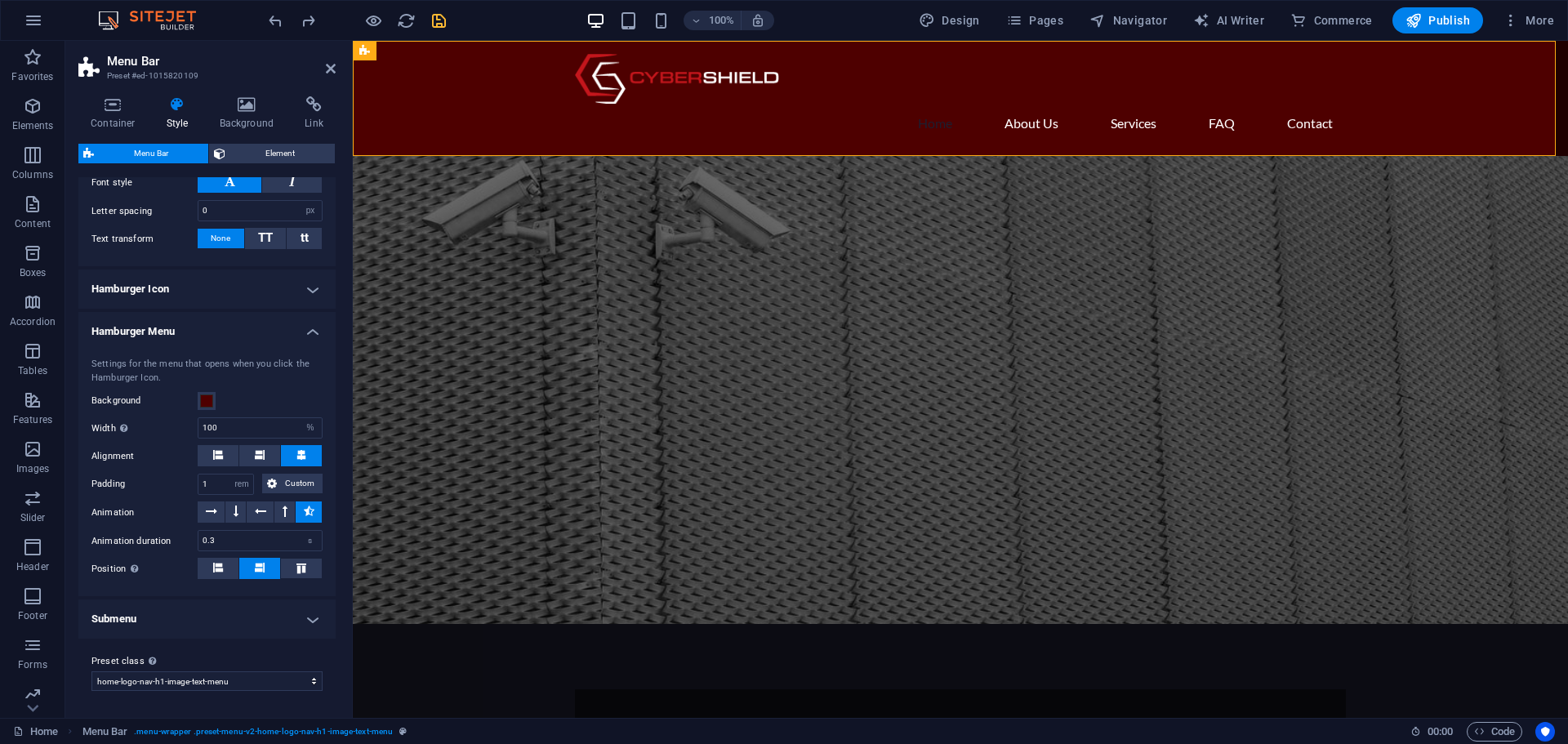
click at [149, 616] on h4 "Submenu" at bounding box center [207, 619] width 258 height 39
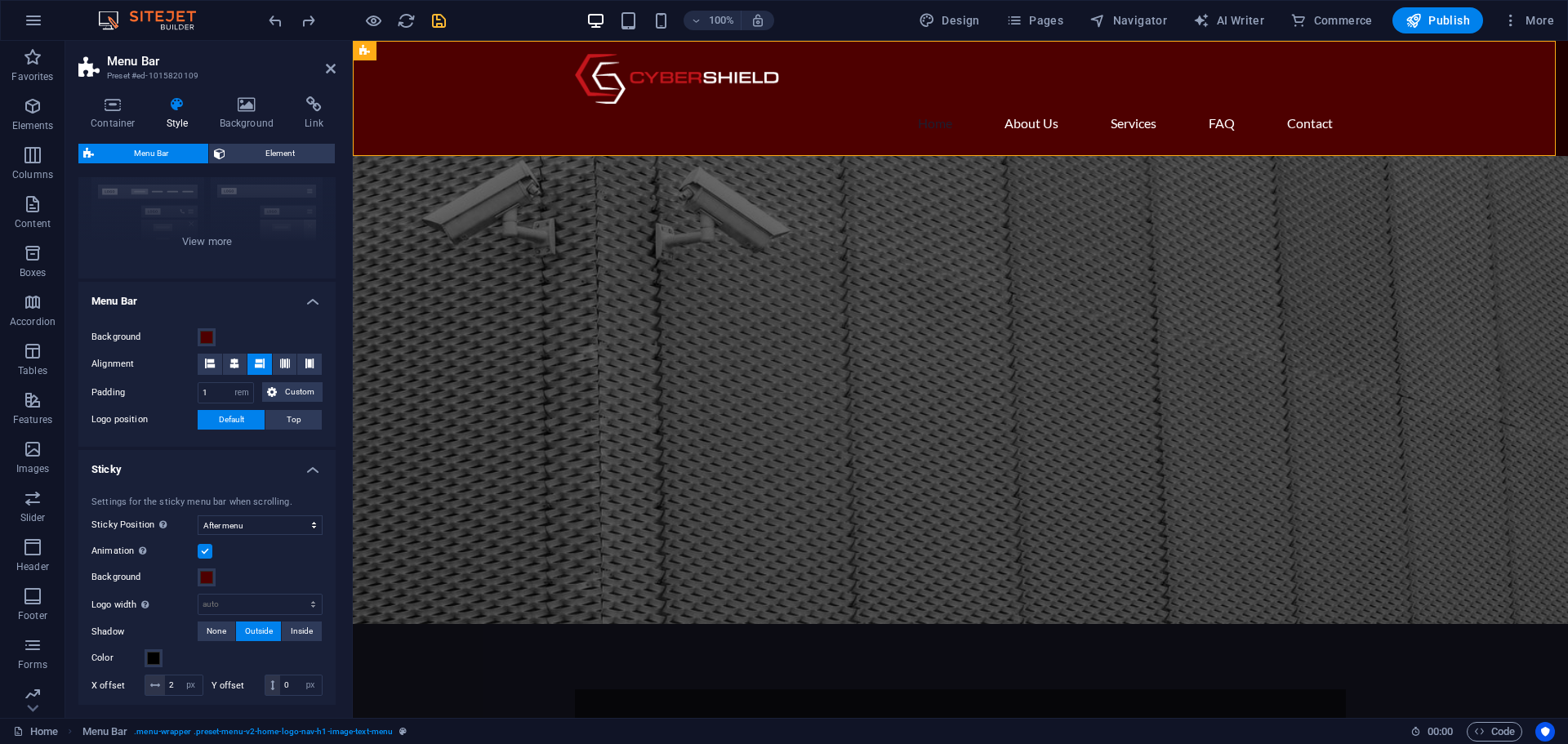
scroll to position [0, 0]
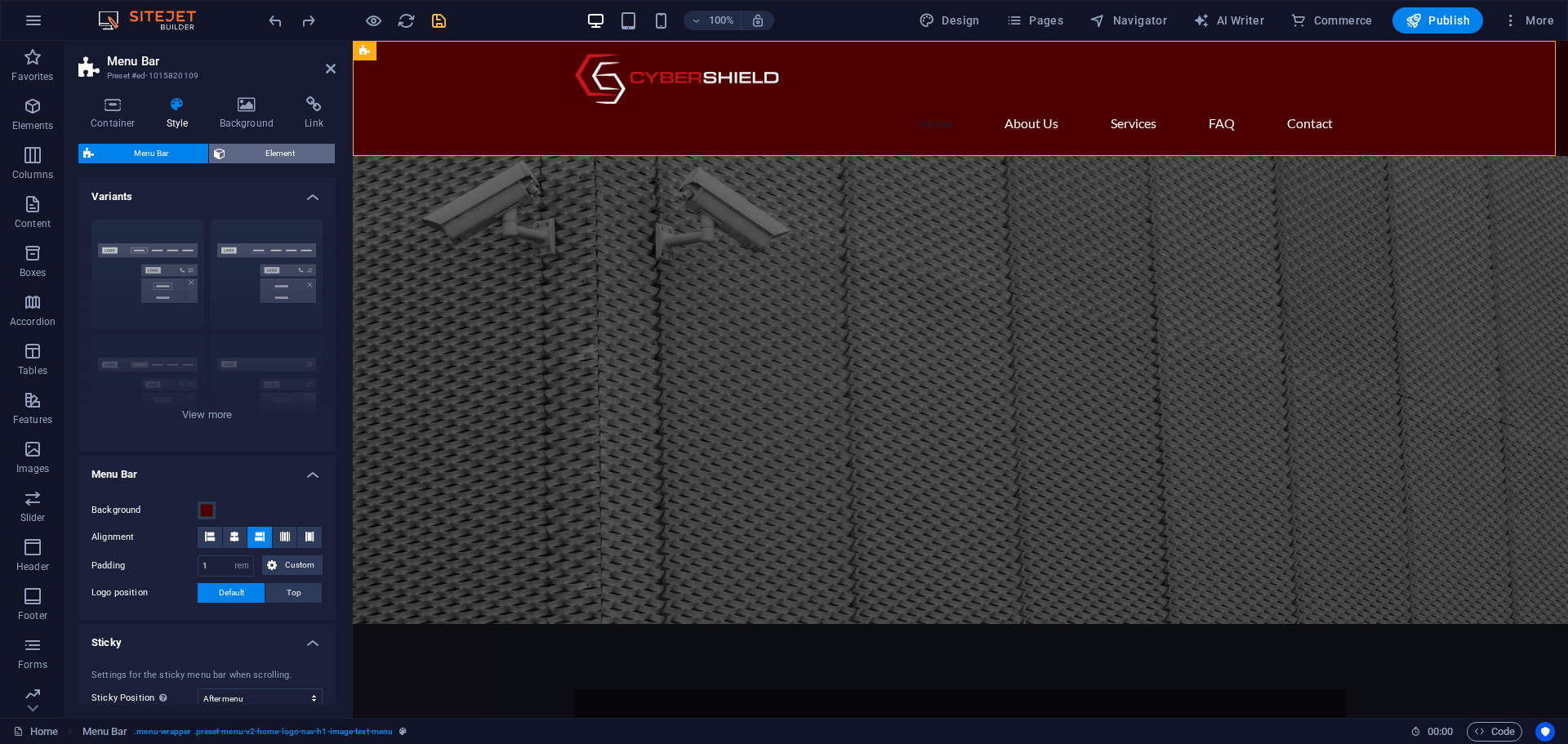
click at [295, 155] on span "Element" at bounding box center [280, 153] width 100 height 20
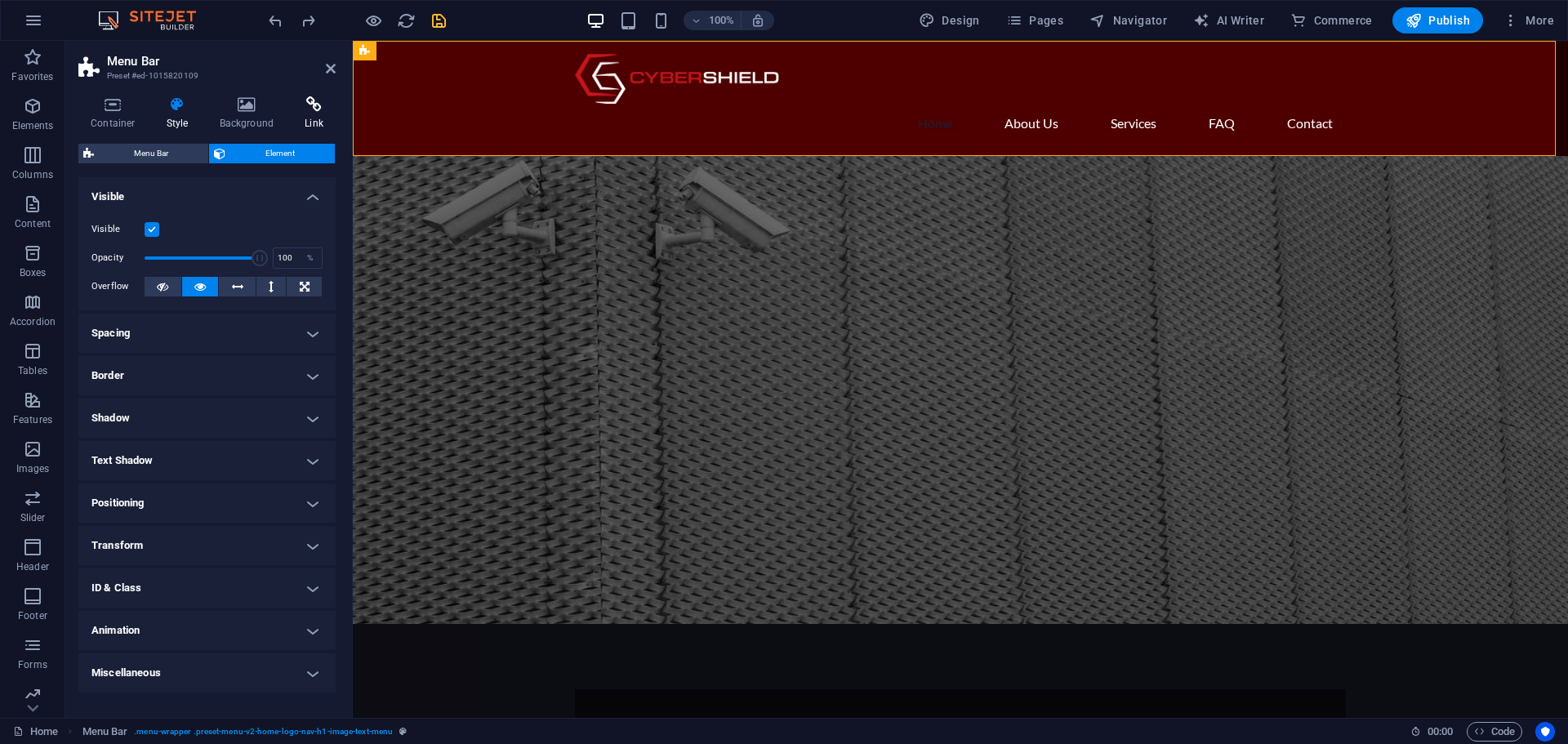
click at [309, 115] on h4 "Link" at bounding box center [314, 113] width 43 height 34
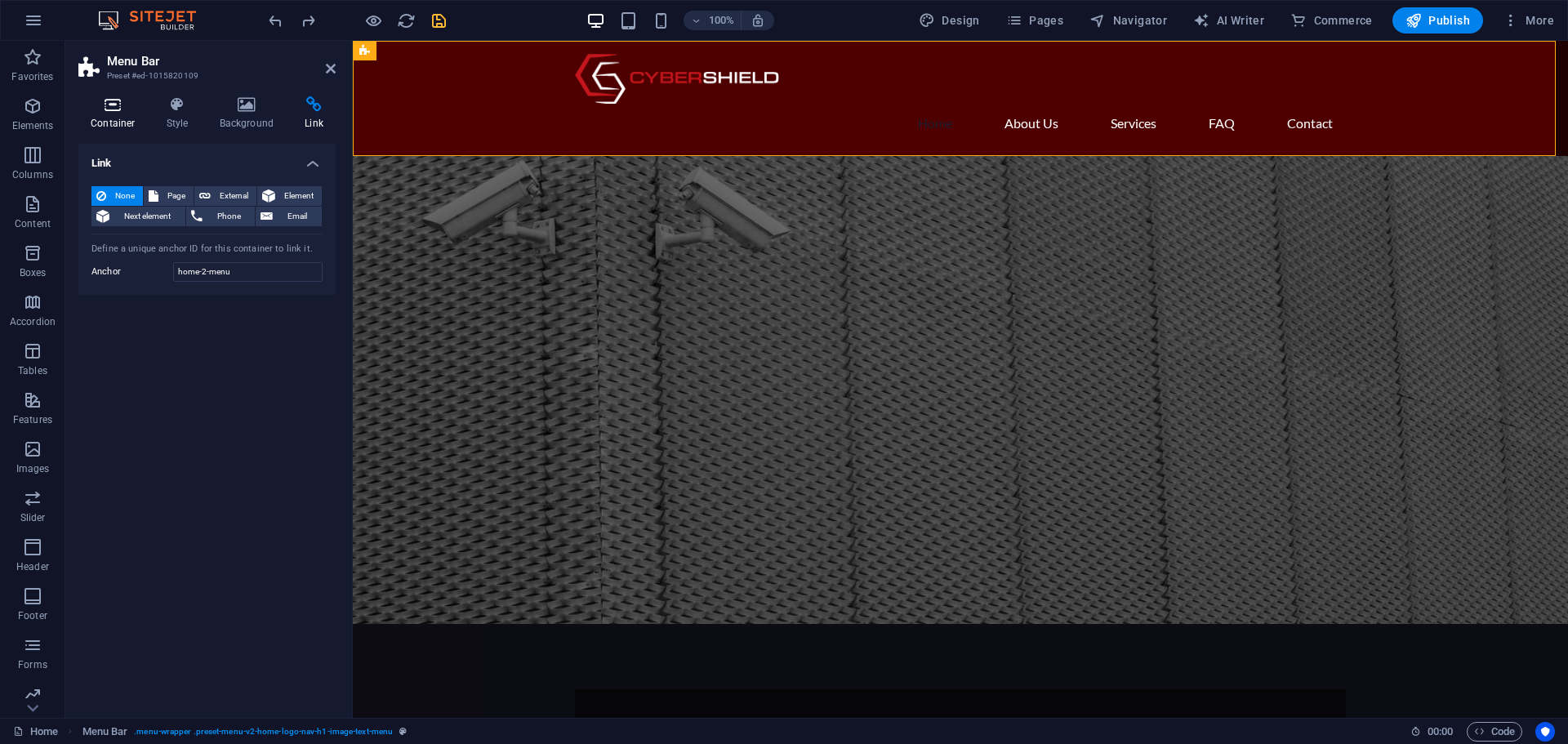
click at [99, 110] on icon at bounding box center [112, 104] width 70 height 16
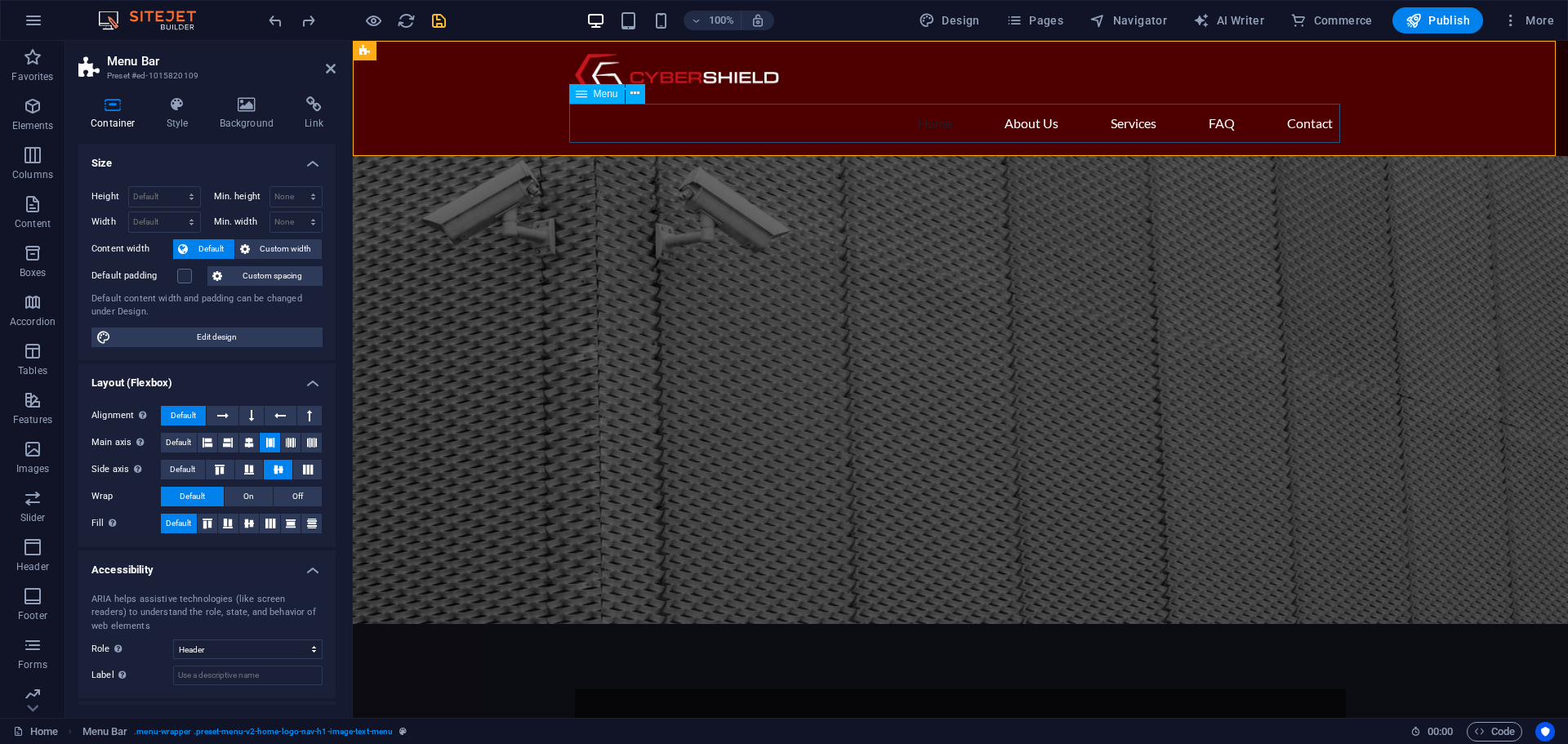
click at [1023, 124] on nav "Home About Us Services FAQ Contact" at bounding box center [961, 124] width 771 height 39
click at [639, 97] on icon at bounding box center [635, 94] width 9 height 17
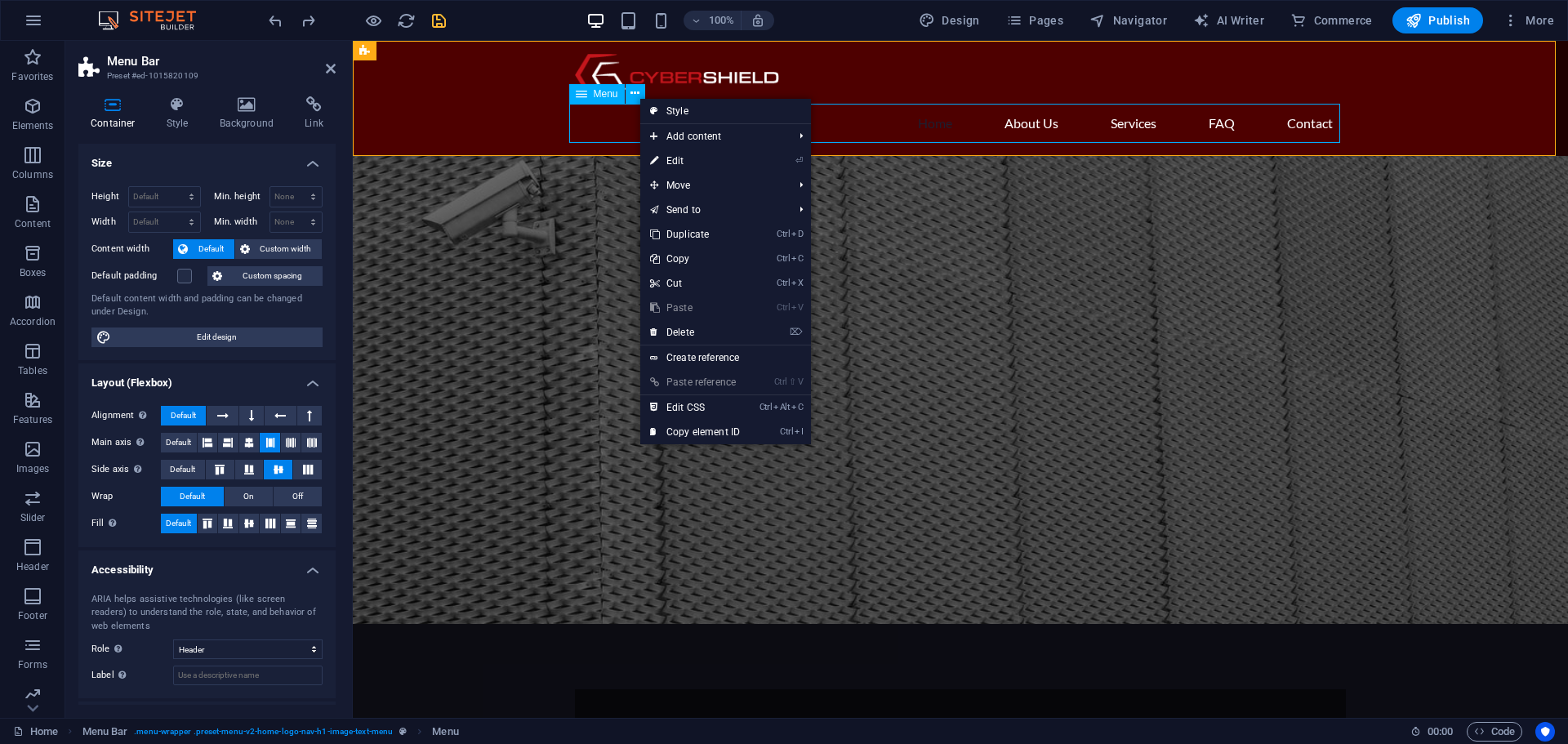
click at [597, 96] on span "Menu" at bounding box center [605, 94] width 25 height 9
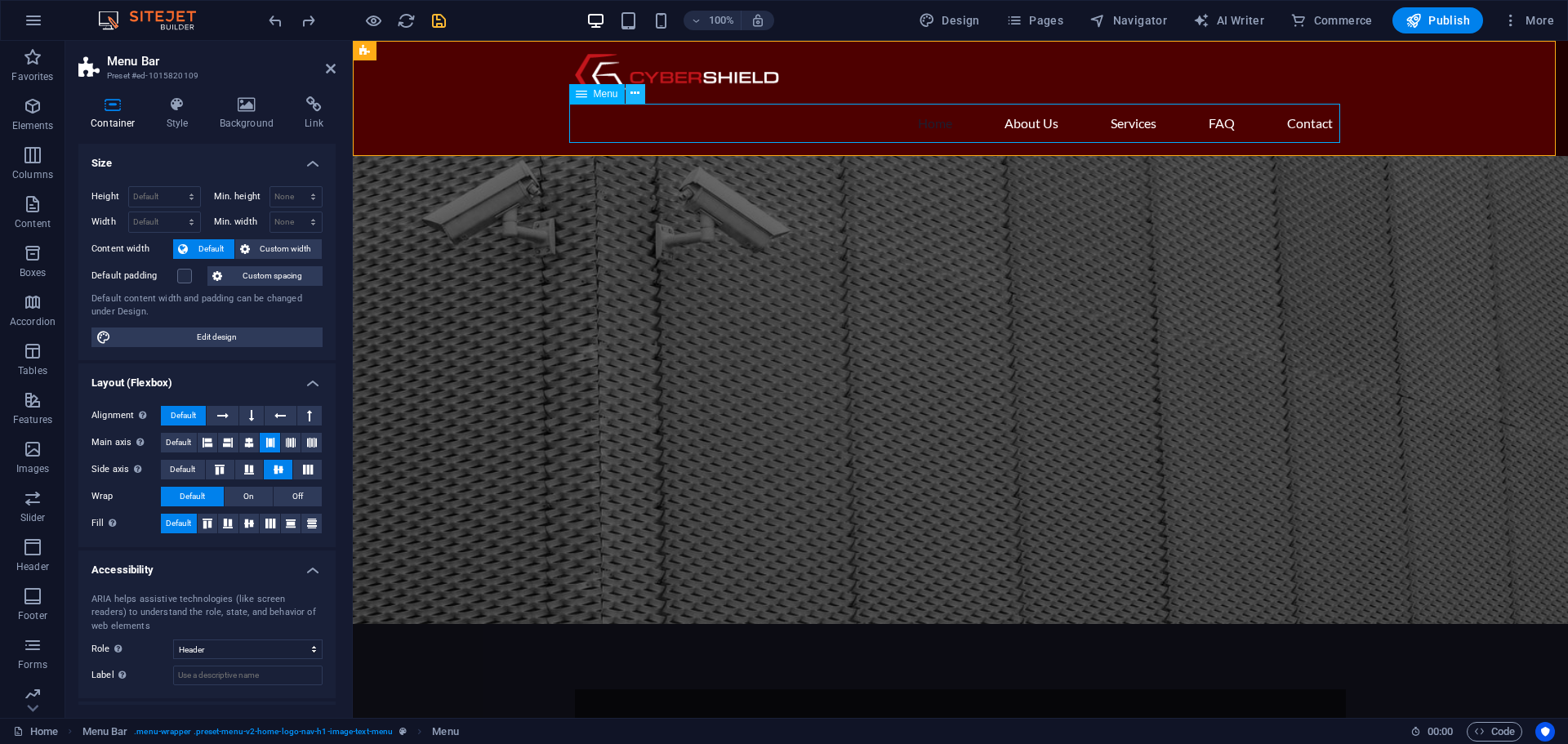
click at [637, 95] on icon at bounding box center [635, 94] width 9 height 17
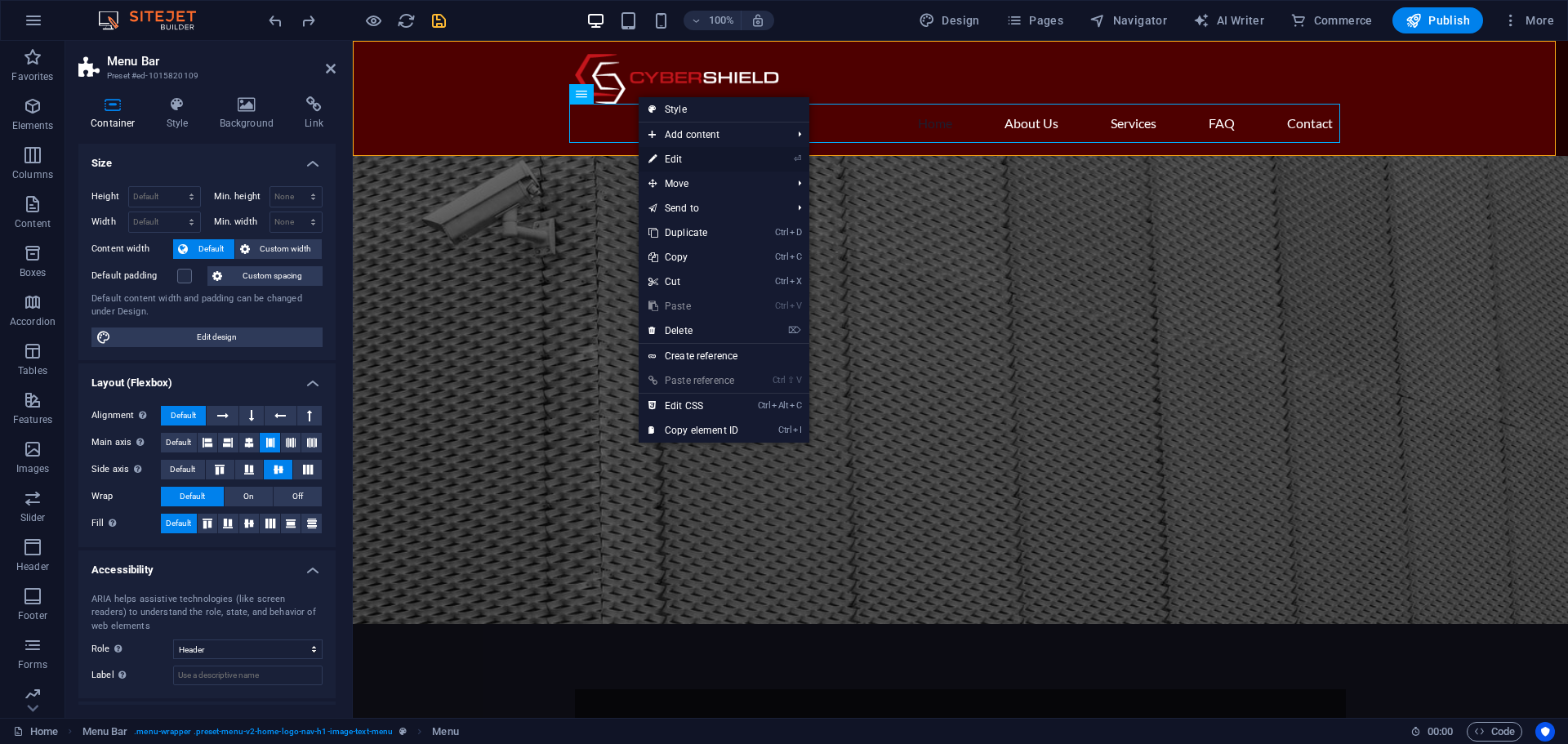
click at [685, 156] on link "⏎ Edit" at bounding box center [693, 159] width 109 height 25
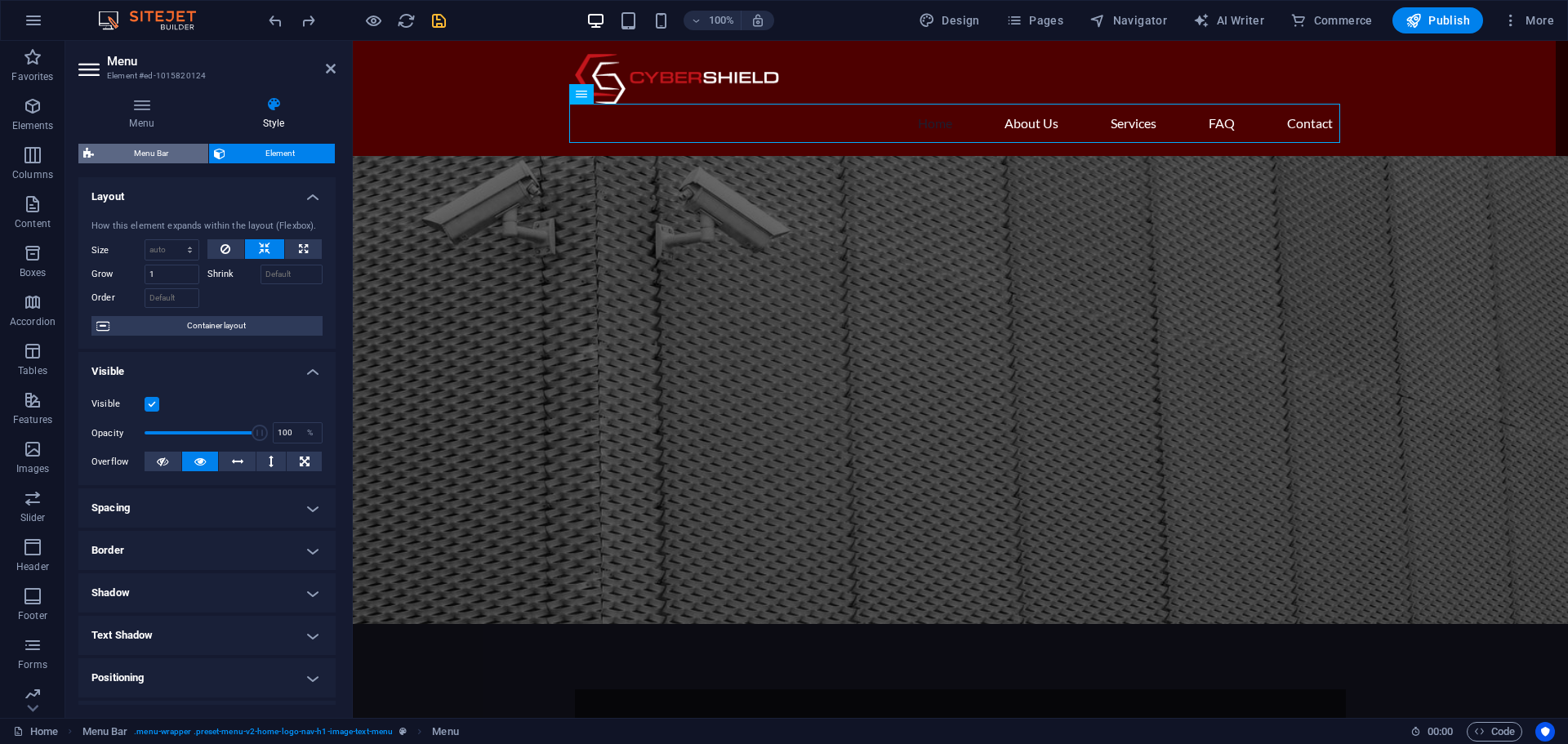
click at [142, 153] on span "Menu Bar" at bounding box center [151, 153] width 105 height 20
select select "rem"
select select "sticky_menu"
select select "px"
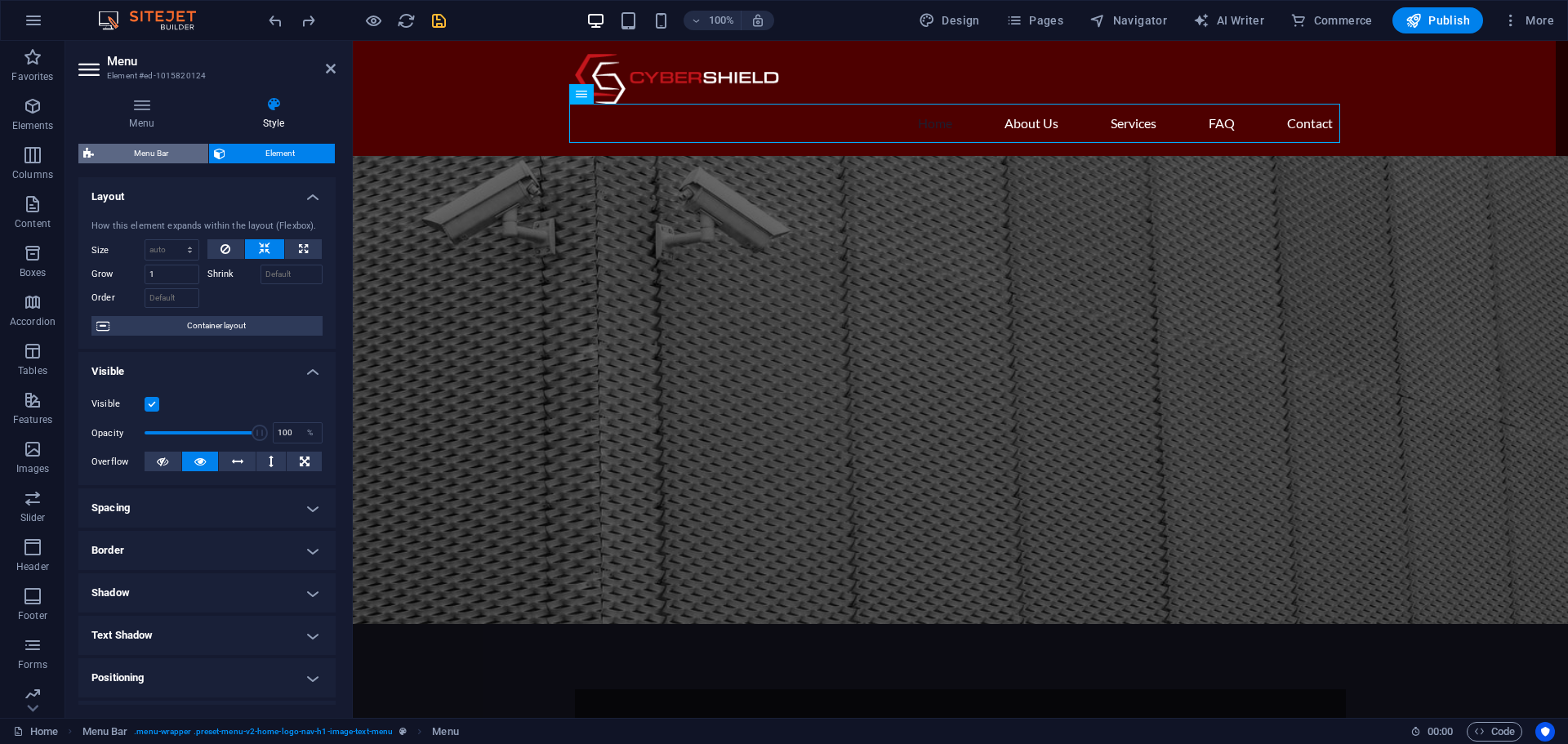
select select "px"
select select "hover_box_bottom"
select select "px"
select select "rem"
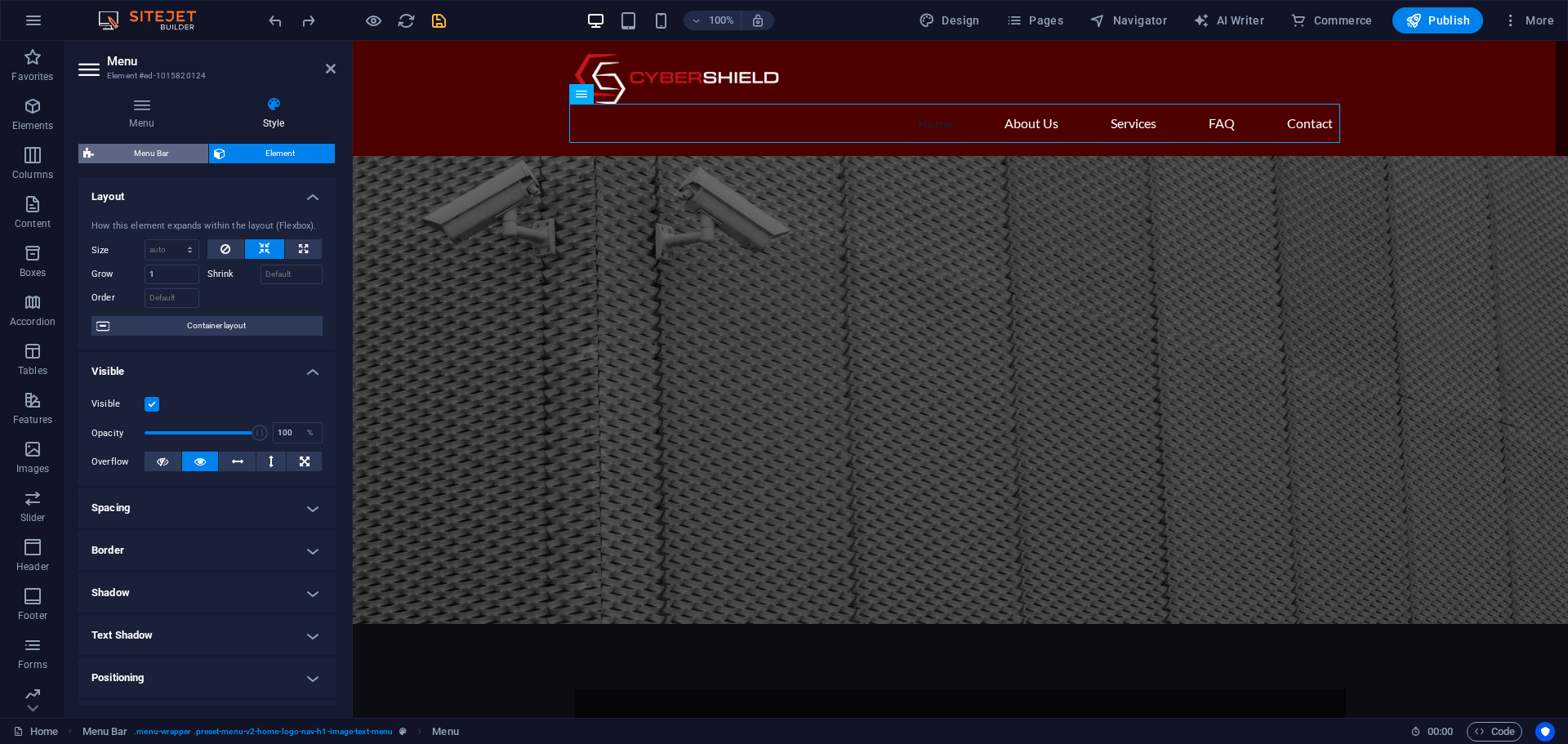
select select "rem"
select select "px"
select select
select select "px"
select select "%"
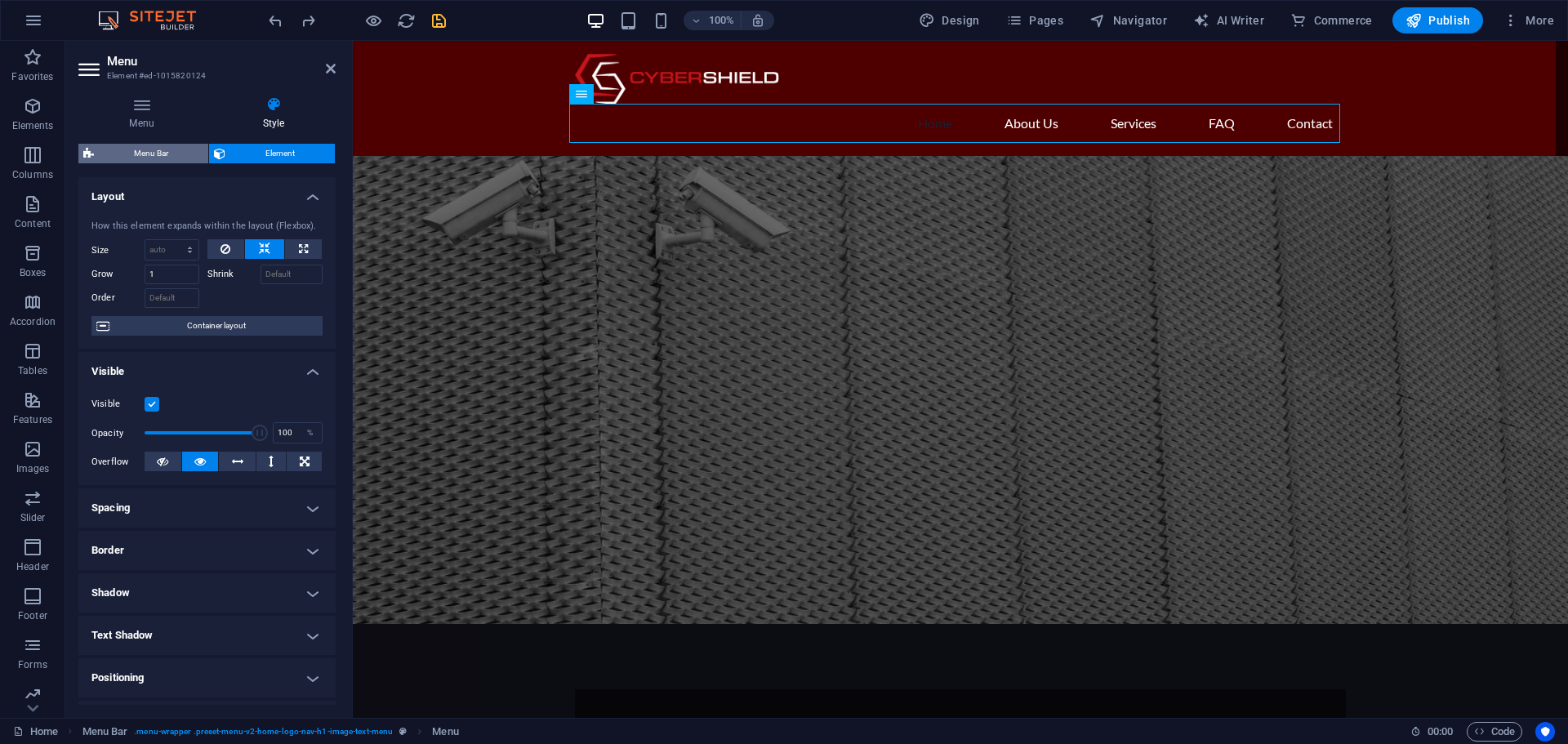
select select "rem"
select select "px"
select select "preset-menu-v2-home-logo-nav-h1-image-text-menu"
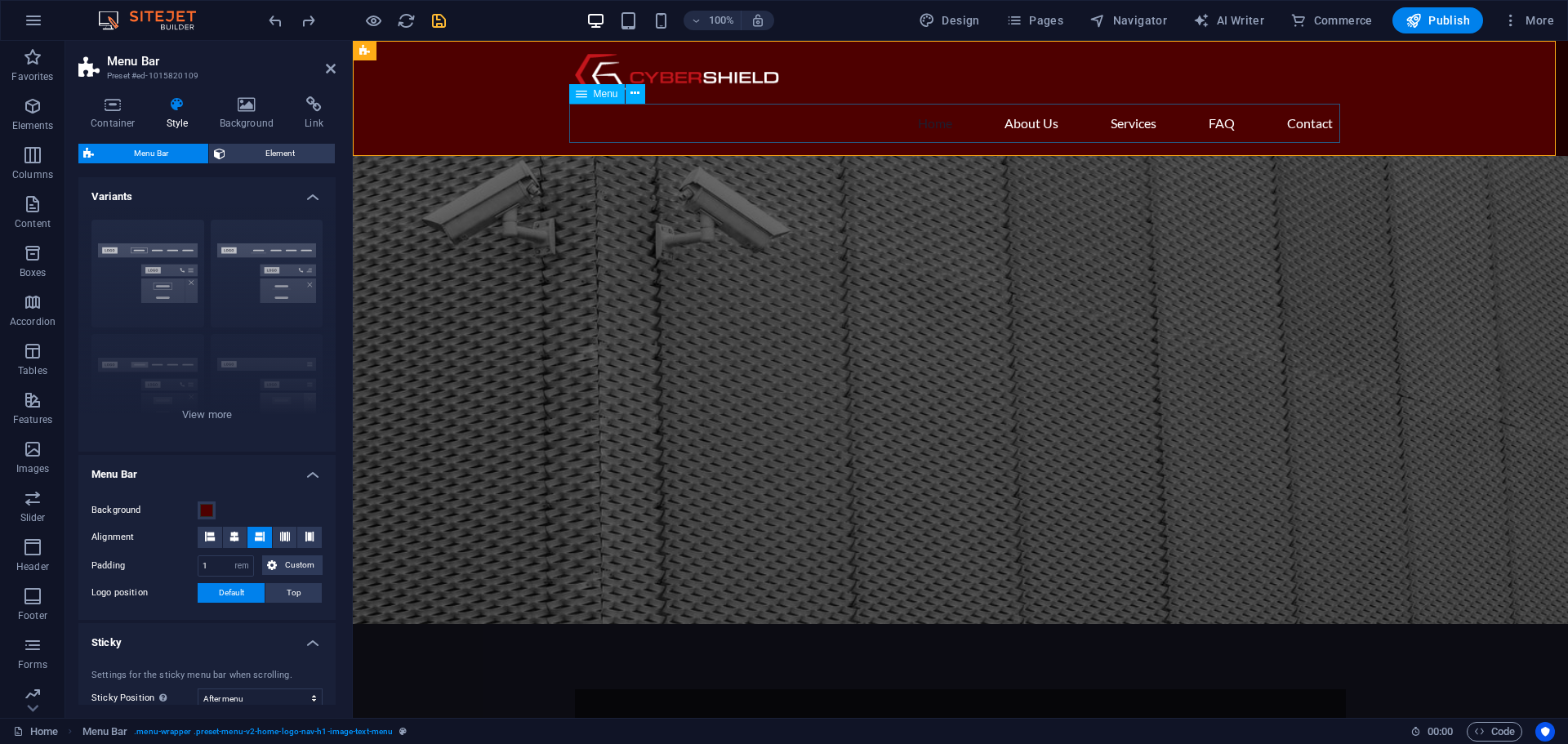
click at [1031, 125] on nav "Home About Us Services FAQ Contact" at bounding box center [961, 124] width 771 height 39
click at [638, 96] on icon at bounding box center [635, 94] width 9 height 17
click at [639, 92] on icon at bounding box center [635, 94] width 9 height 17
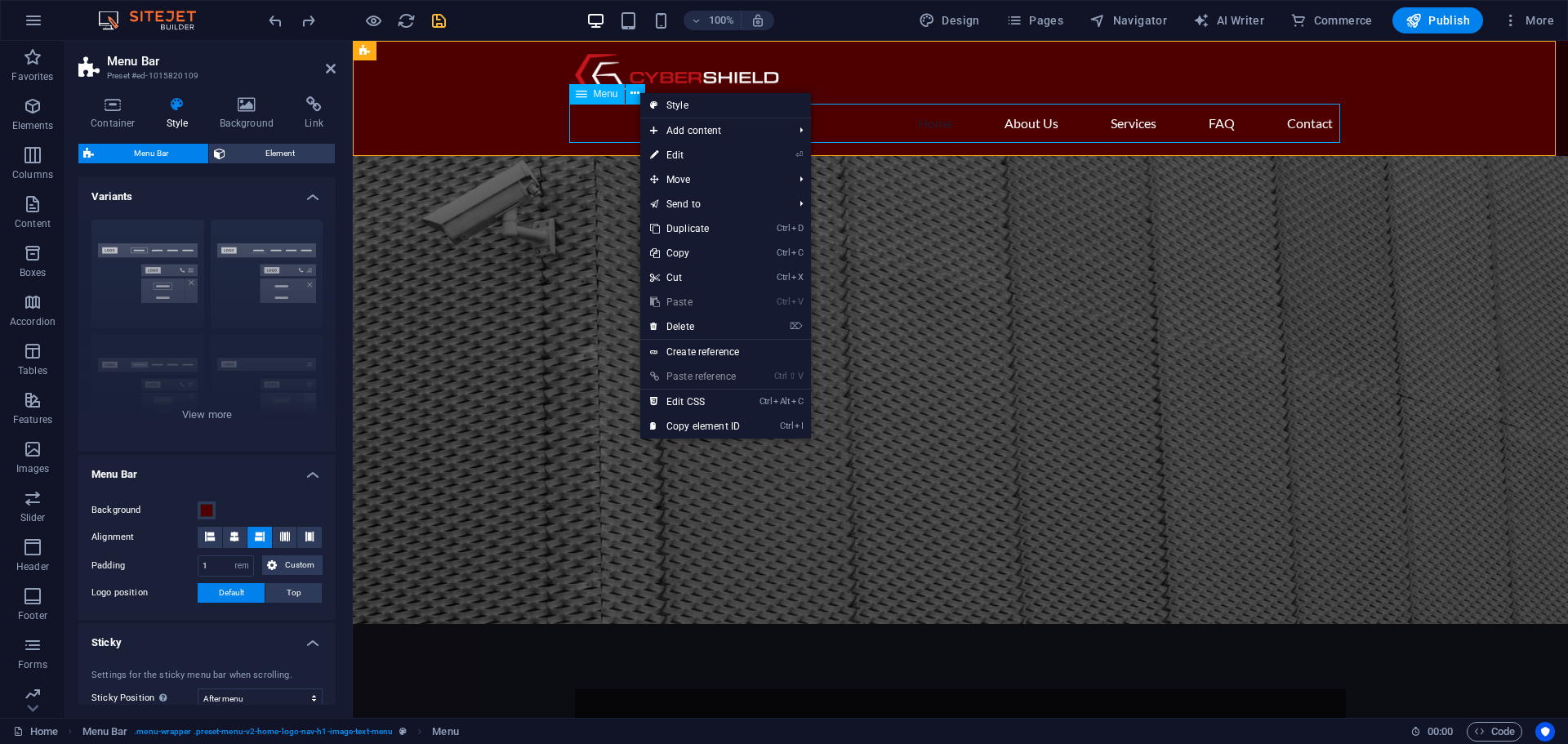
click at [588, 92] on div "Menu" at bounding box center [597, 94] width 56 height 20
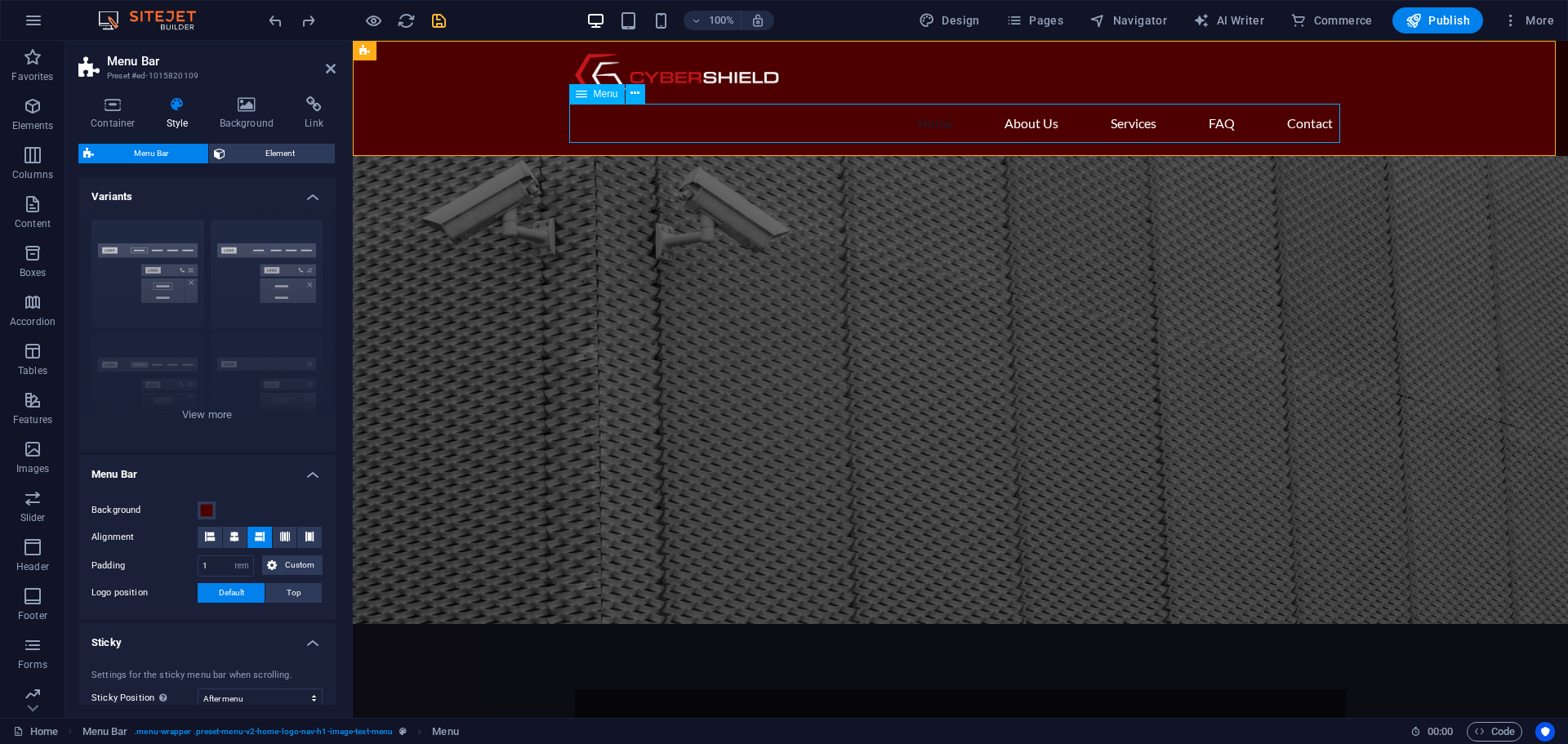
click at [580, 92] on icon at bounding box center [581, 94] width 11 height 20
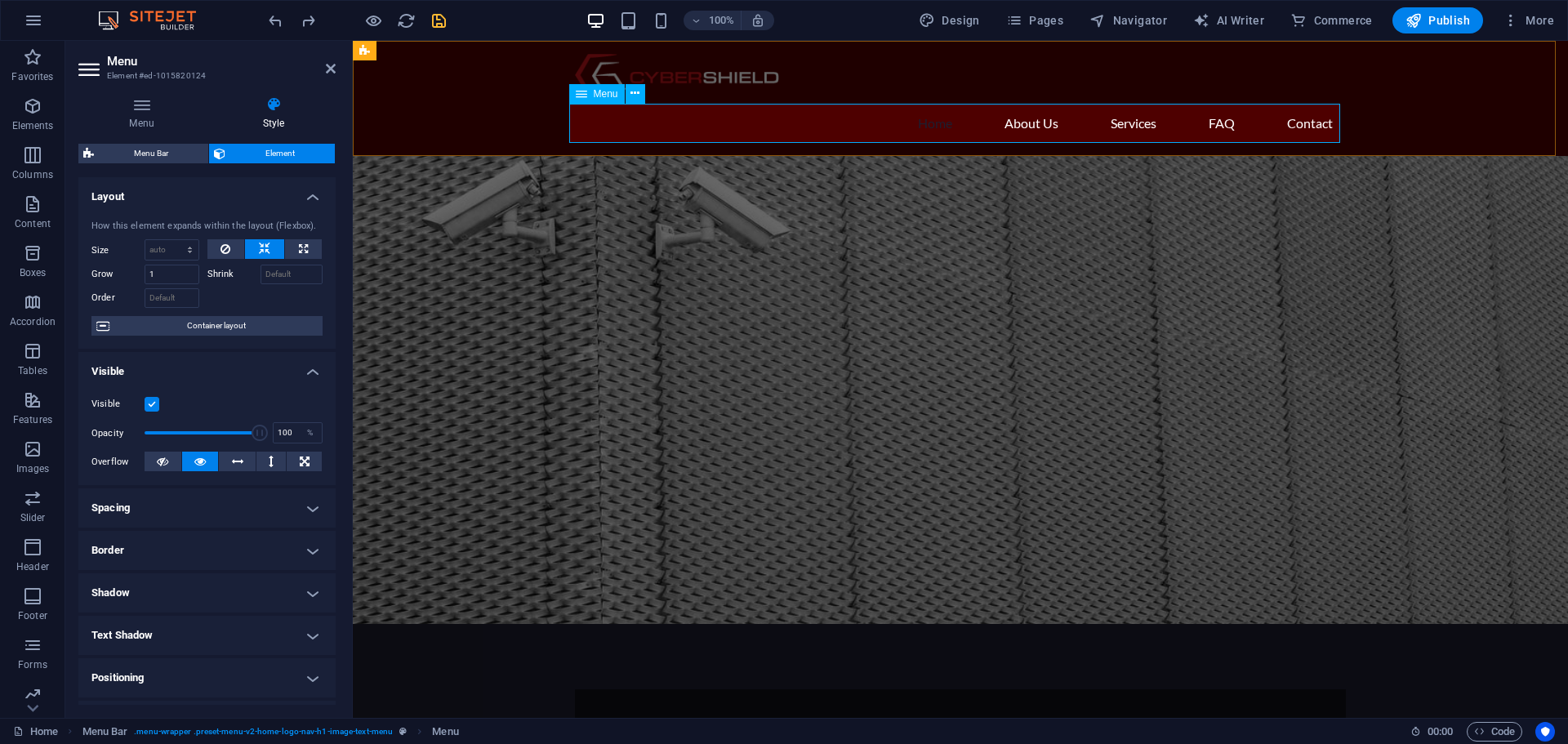
click at [593, 94] on span "Menu" at bounding box center [605, 94] width 25 height 9
click at [605, 95] on span "Menu" at bounding box center [605, 94] width 25 height 9
click at [635, 94] on icon at bounding box center [635, 94] width 9 height 17
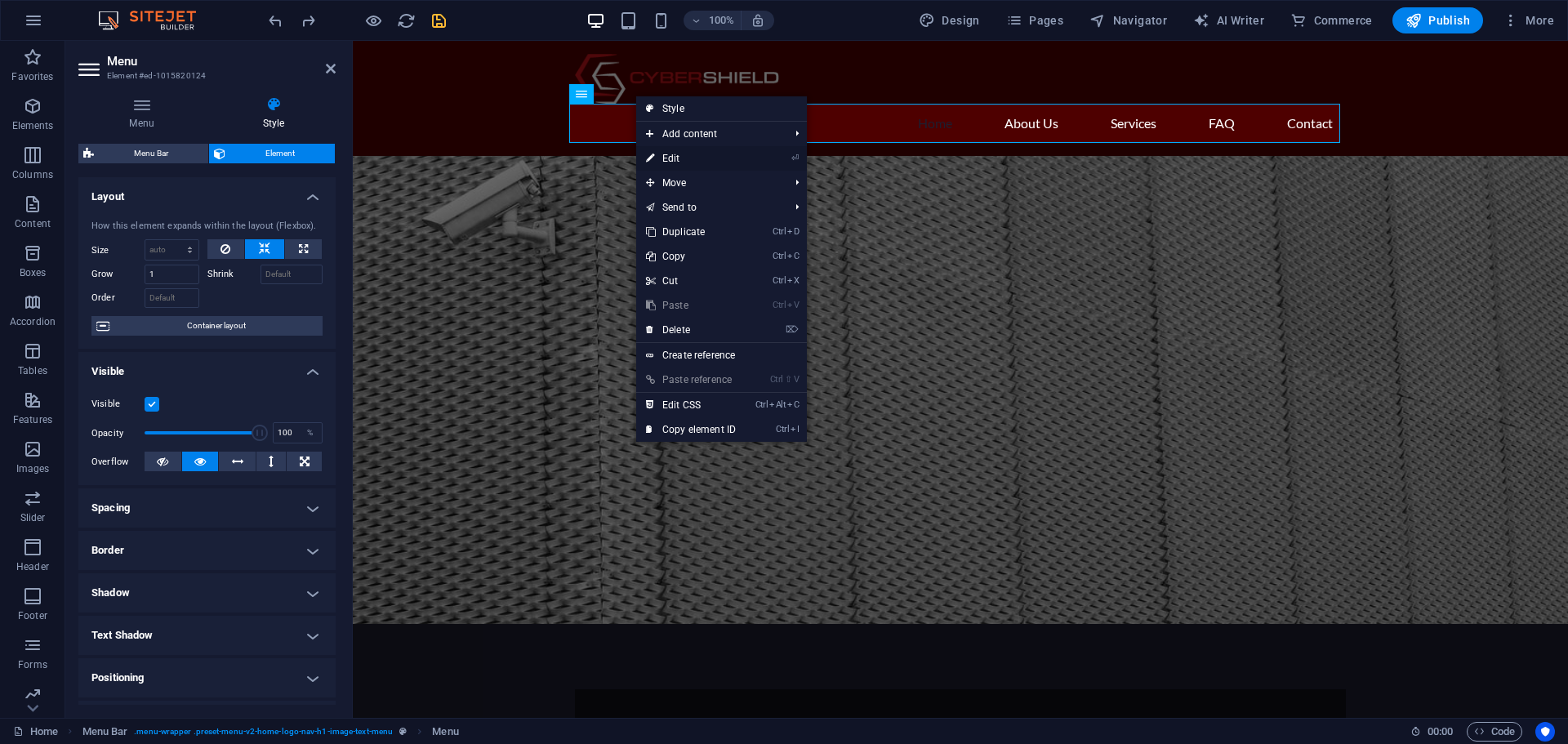
click at [686, 154] on link "⏎ Edit" at bounding box center [690, 158] width 109 height 25
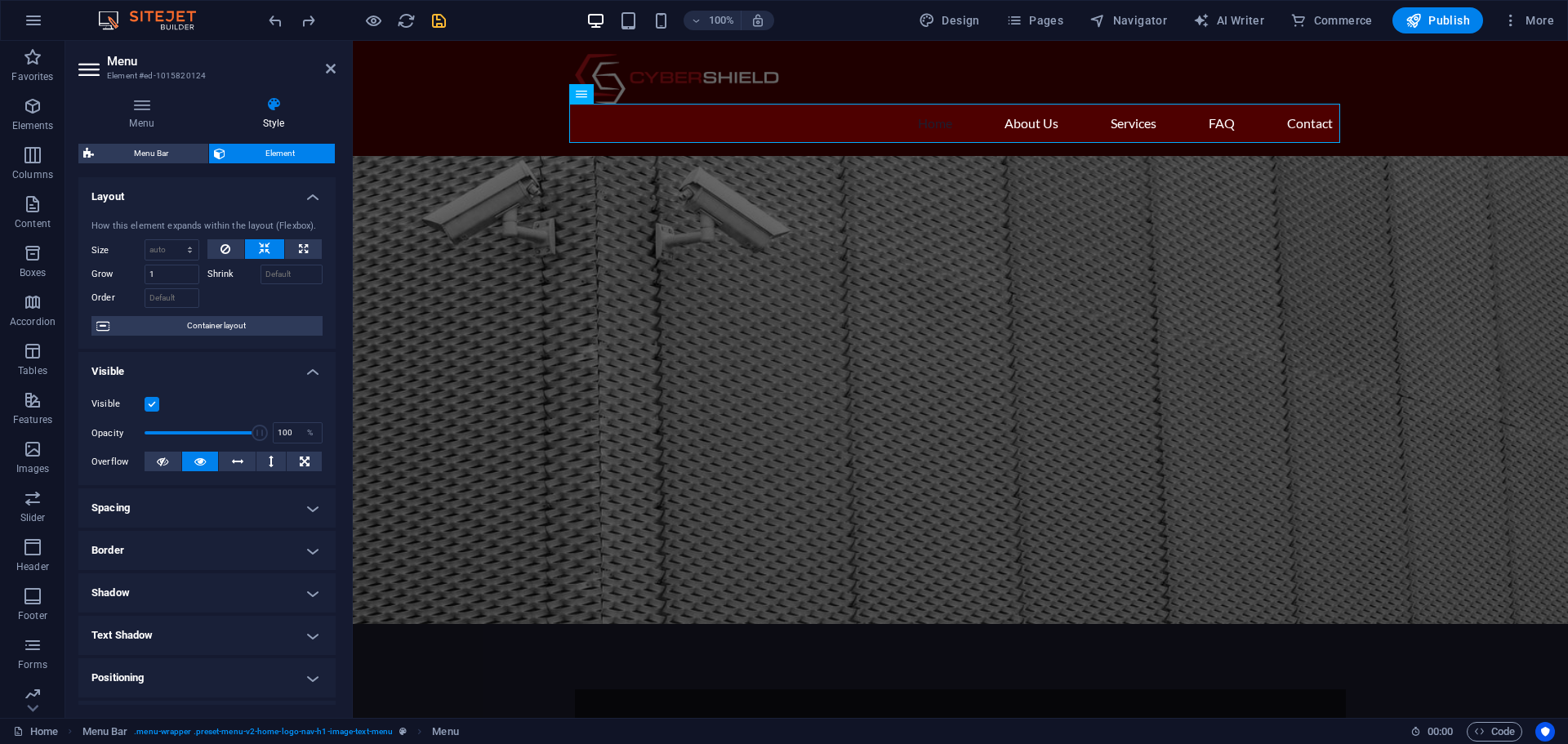
click at [308, 190] on h4 "Layout" at bounding box center [207, 191] width 258 height 29
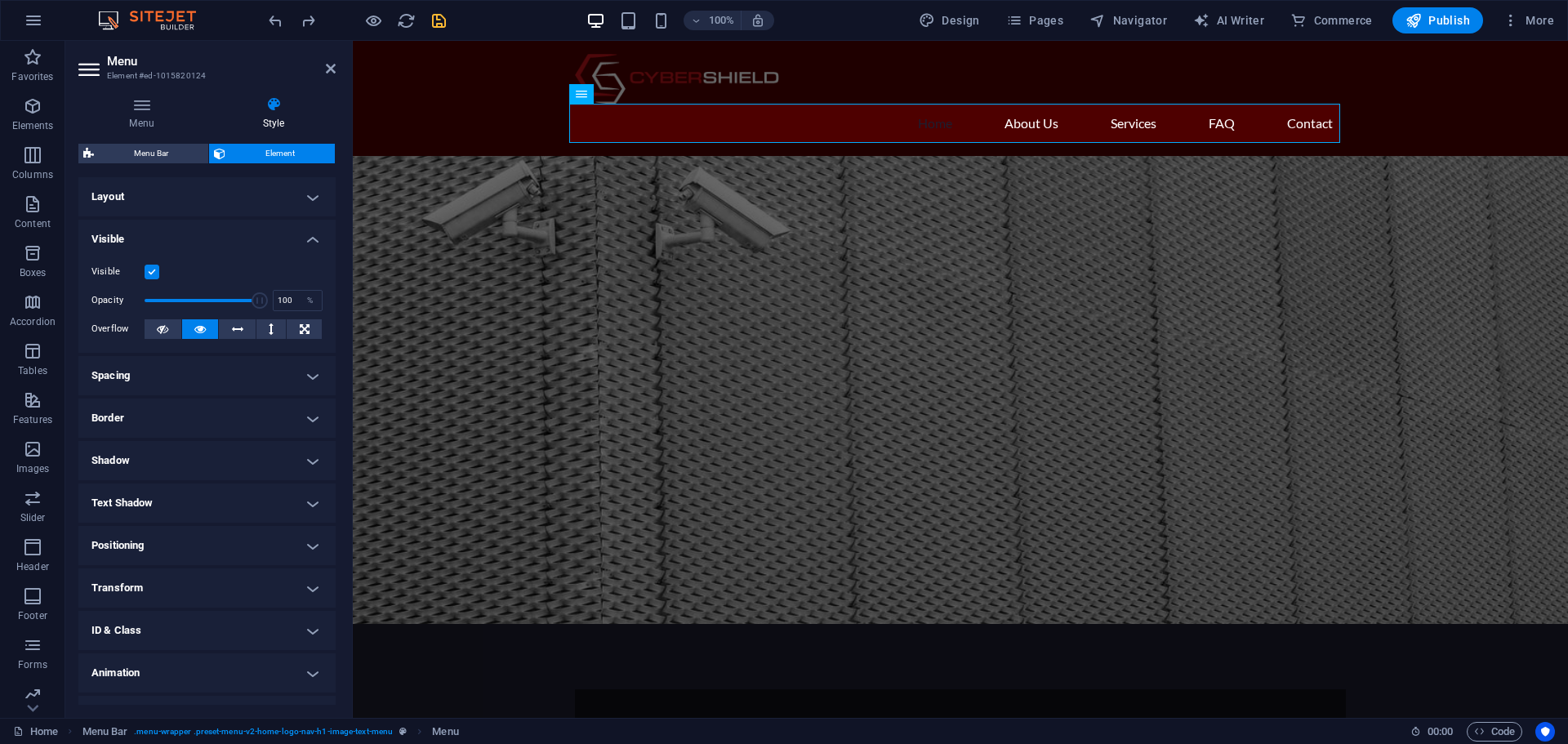
click at [308, 198] on h4 "Layout" at bounding box center [207, 197] width 258 height 39
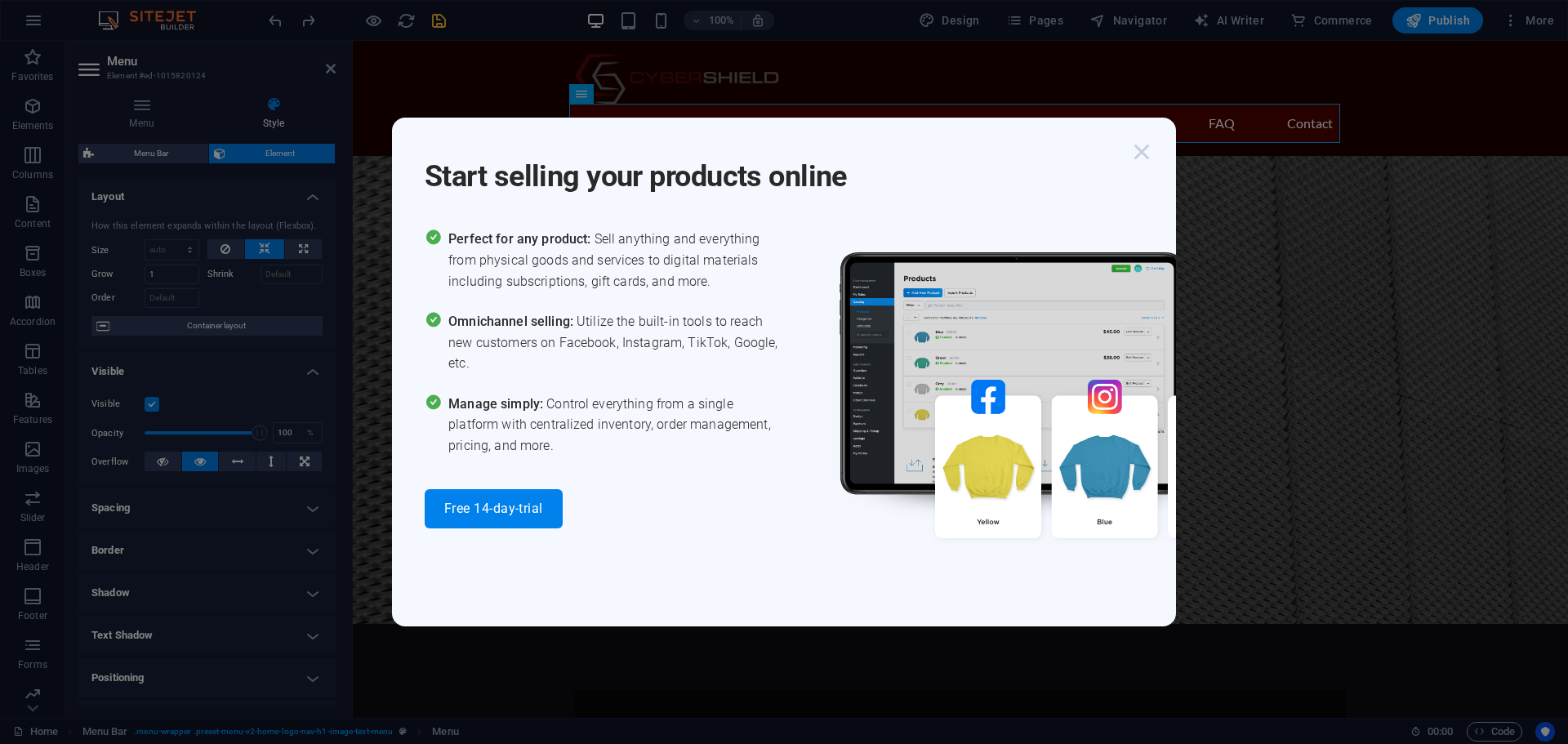
click at [1143, 156] on icon "button" at bounding box center [1142, 152] width 29 height 29
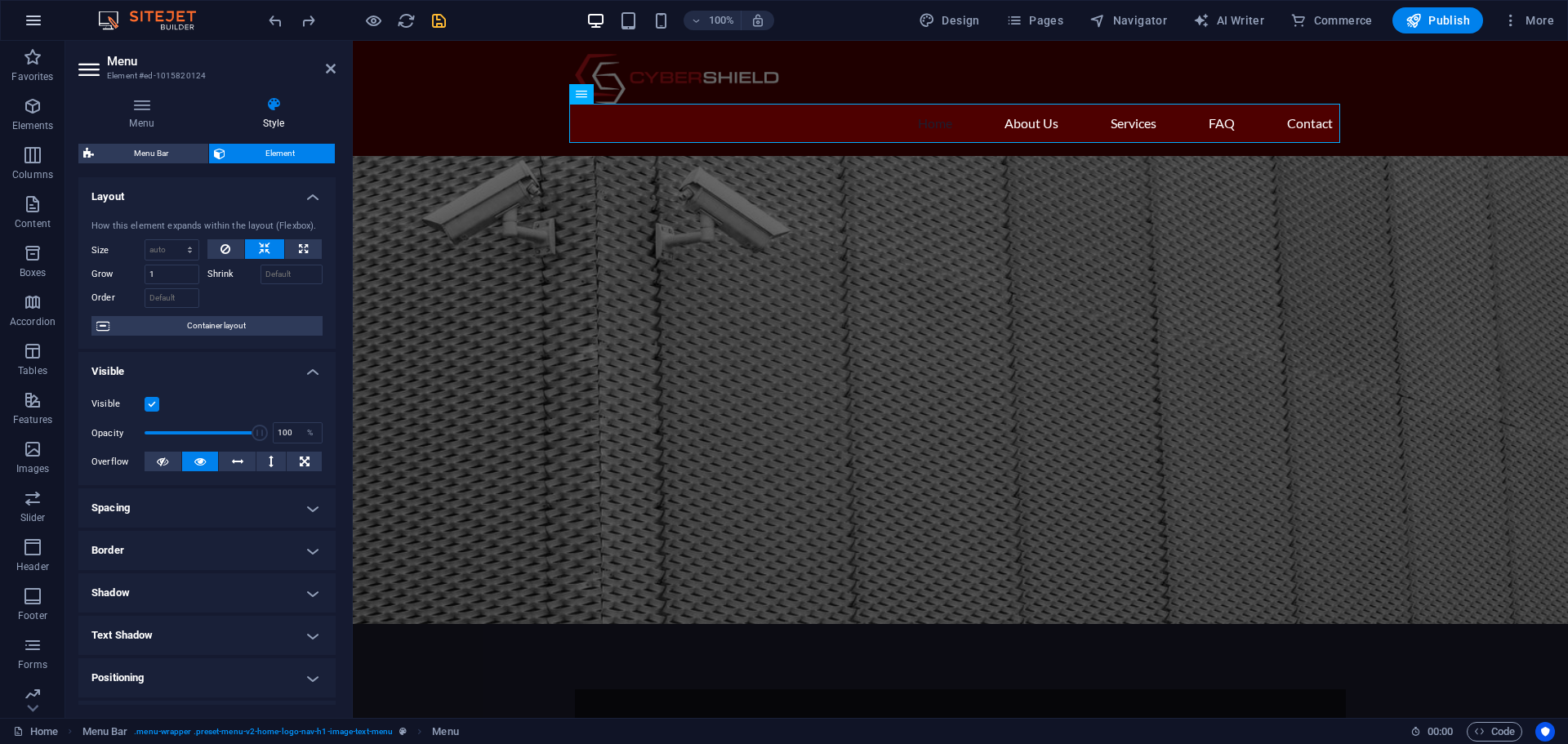
click at [26, 21] on icon "button" at bounding box center [33, 20] width 20 height 20
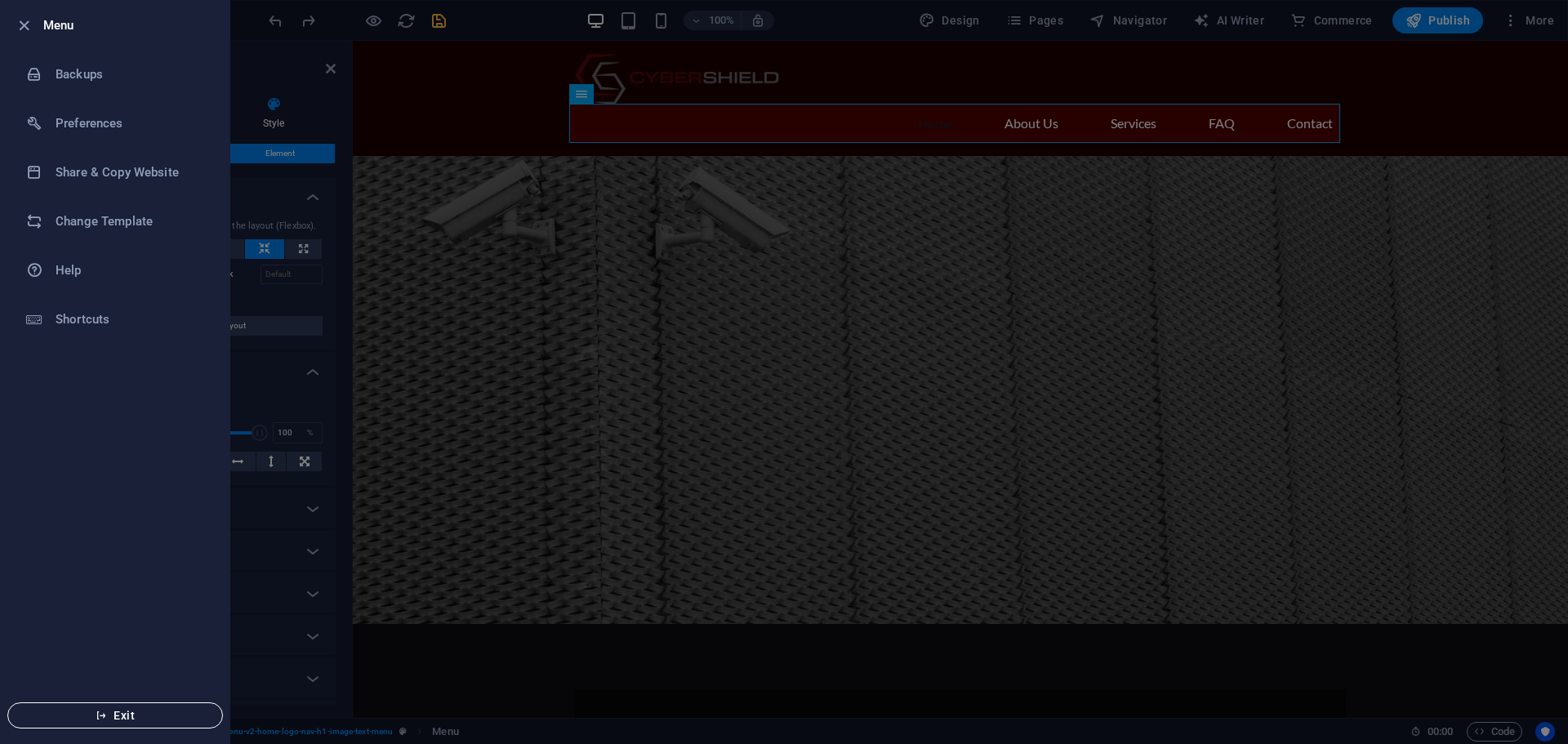
click at [125, 715] on span "Exit" at bounding box center [115, 715] width 188 height 13
